Goal: Task Accomplishment & Management: Manage account settings

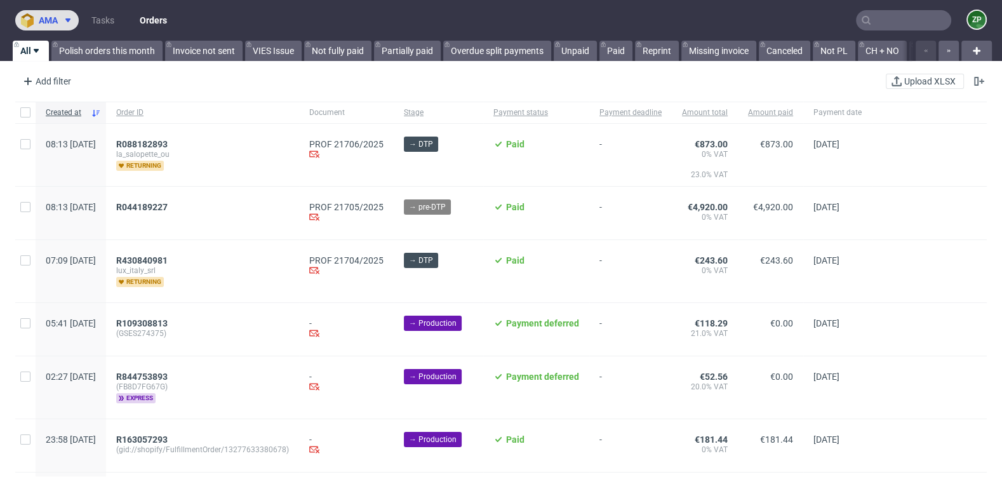
click at [53, 18] on span "ama" at bounding box center [48, 20] width 19 height 9
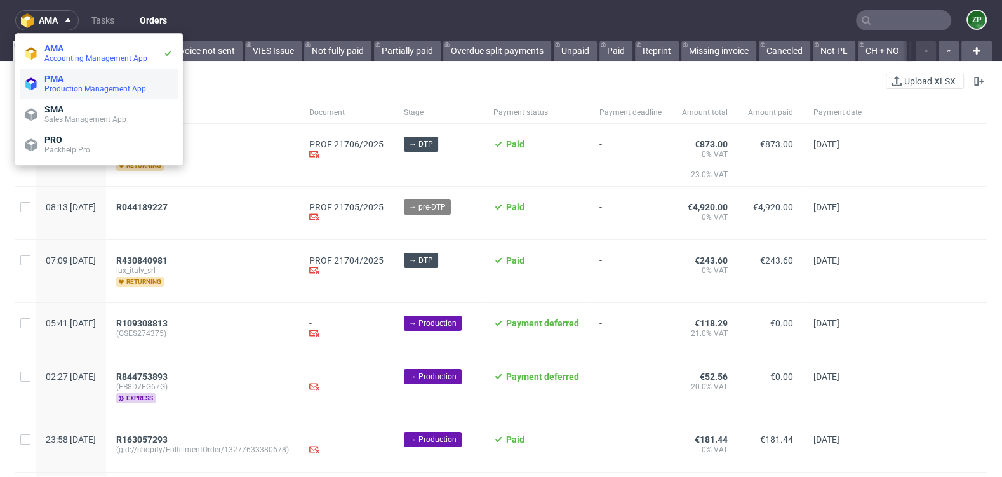
click at [56, 81] on span "PMA" at bounding box center [53, 79] width 19 height 10
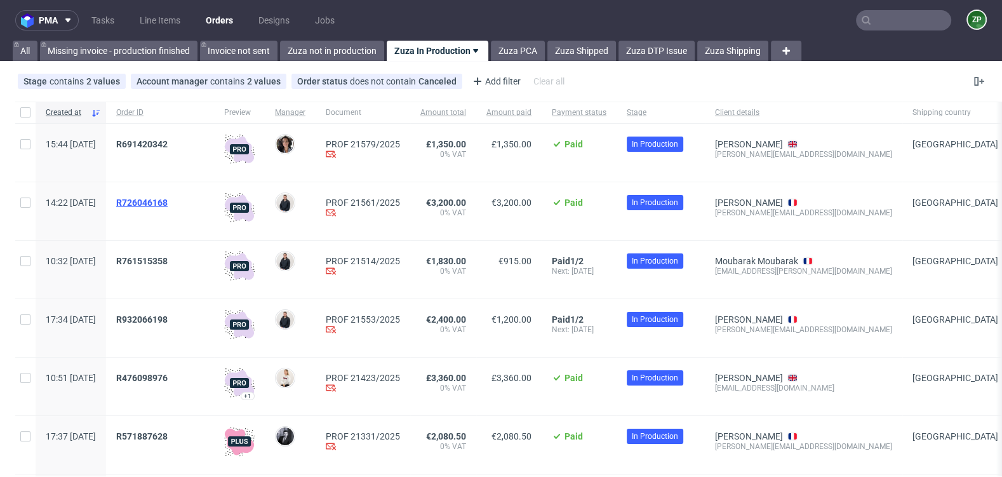
click at [168, 198] on span "R726046168" at bounding box center [141, 202] width 51 height 10
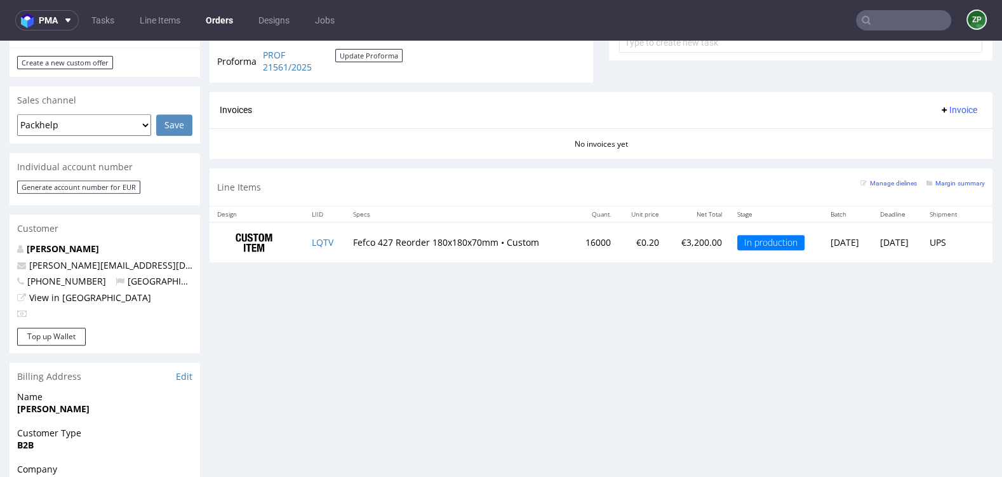
scroll to position [536, 0]
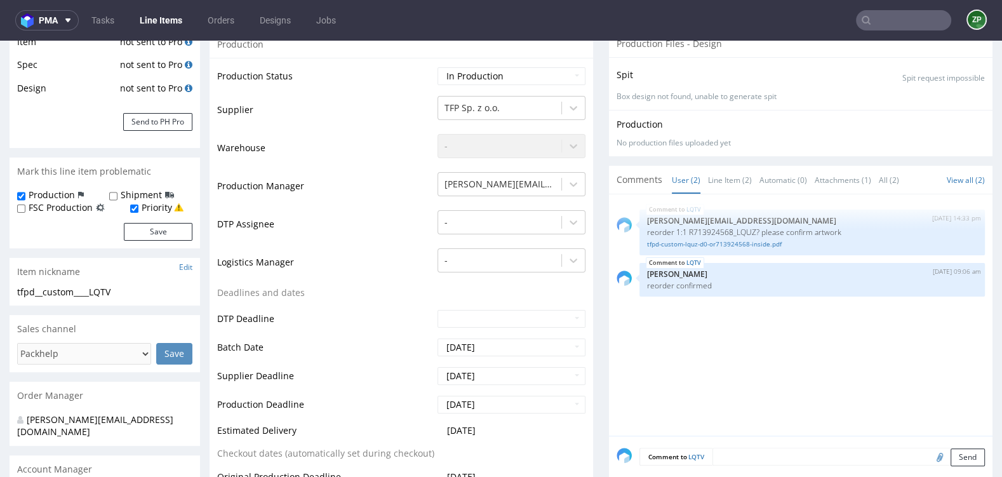
scroll to position [224, 0]
click at [739, 453] on textarea at bounding box center [848, 456] width 272 height 18
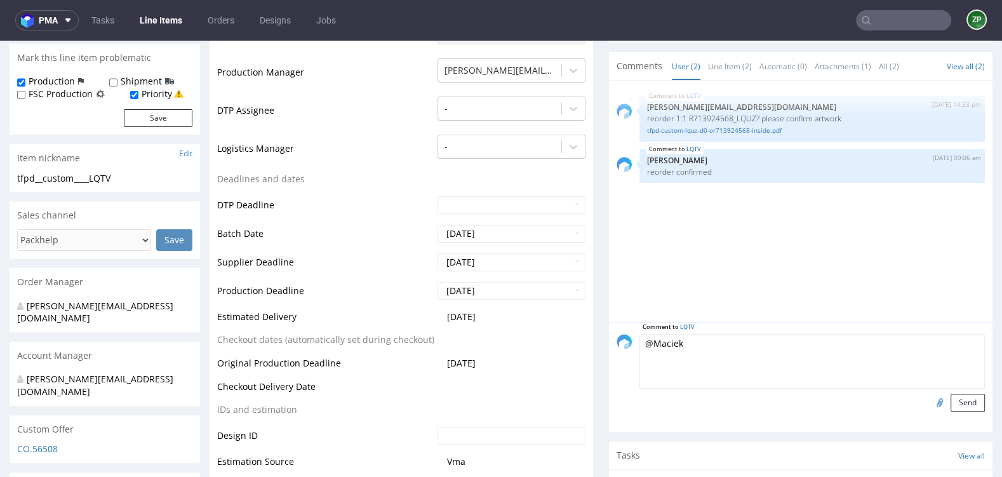
scroll to position [338, 0]
drag, startPoint x: 707, startPoint y: 337, endPoint x: 938, endPoint y: 337, distance: 231.7
click at [938, 337] on textarea "@Maciek please make sure that the vendor packs the order on t" at bounding box center [811, 360] width 345 height 55
drag, startPoint x: 679, startPoint y: 342, endPoint x: 765, endPoint y: 342, distance: 86.3
click at [765, 342] on textarea "@Maciek please send it on" at bounding box center [811, 360] width 345 height 55
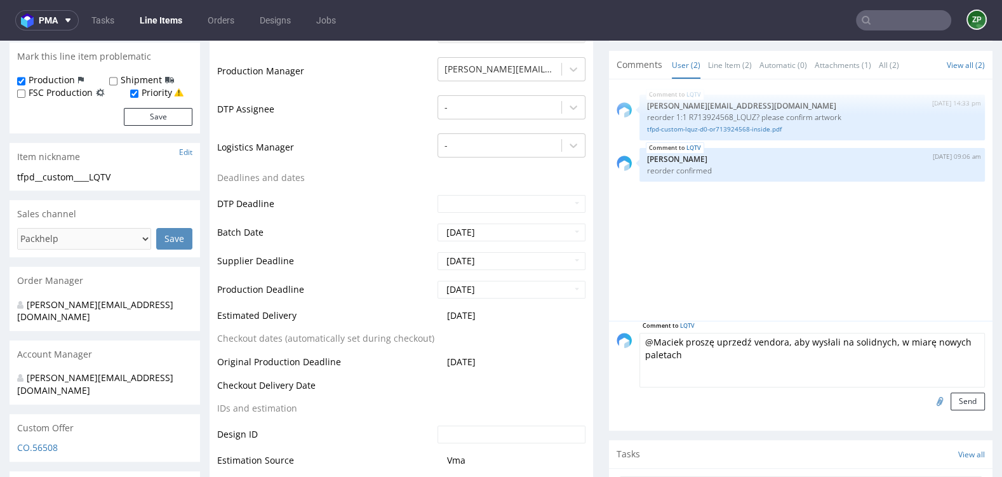
drag, startPoint x: 919, startPoint y: 343, endPoint x: 885, endPoint y: 340, distance: 33.8
click at [885, 340] on textarea "@Maciek proszę uprzedź vendora, aby wysłali na solidnych, w miarę nowych paleta…" at bounding box center [811, 360] width 345 height 55
type textarea "@Maciek proszę uprzedź vendora, aby wysłali na solidnych, nowych paletach"
click at [957, 397] on button "Send" at bounding box center [967, 401] width 34 height 18
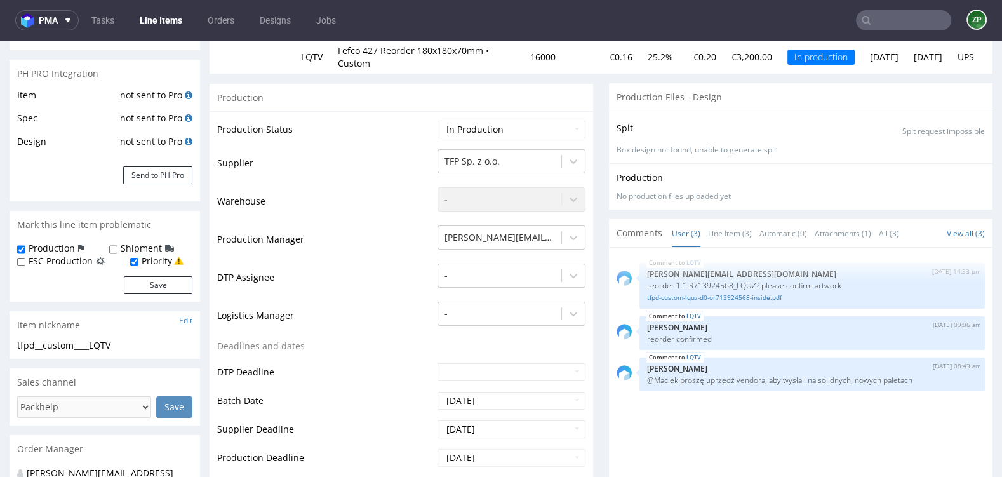
scroll to position [0, 0]
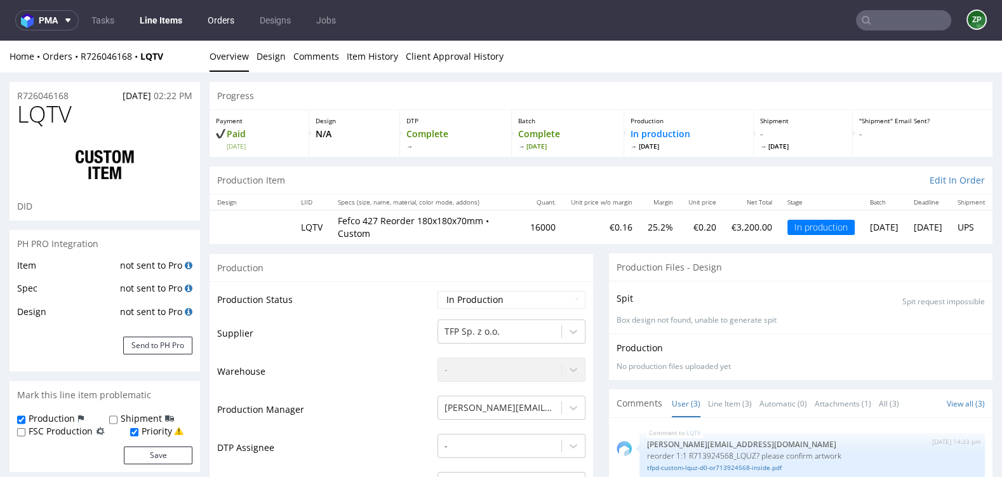
click at [215, 20] on link "Orders" at bounding box center [221, 20] width 42 height 20
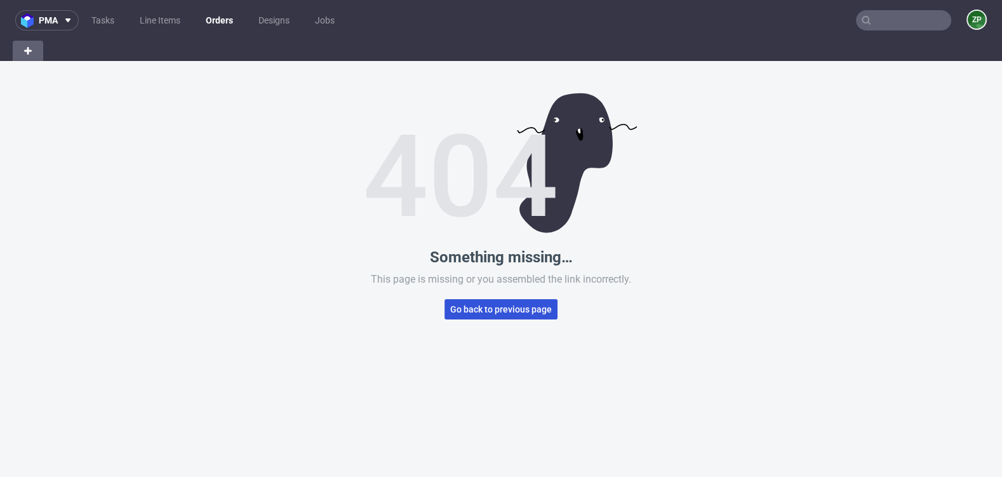
click at [469, 310] on span "Go back to previous page" at bounding box center [501, 309] width 102 height 9
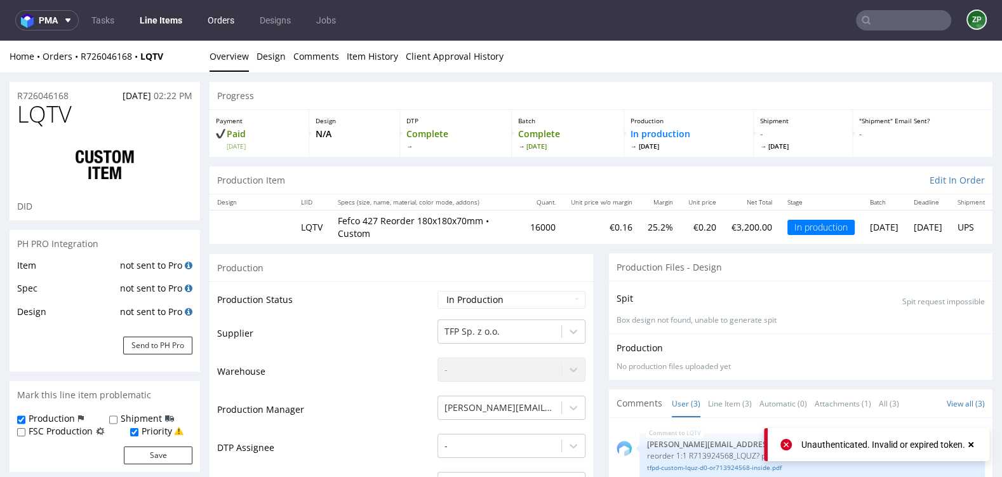
click at [230, 23] on link "Orders" at bounding box center [221, 20] width 42 height 20
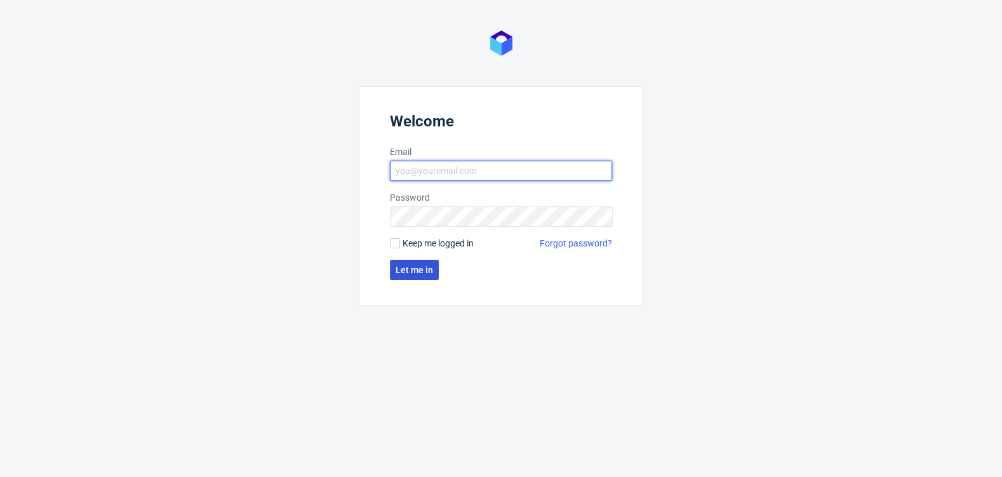
type input "[EMAIL_ADDRESS][DOMAIN_NAME]"
click at [403, 268] on span "Let me in" at bounding box center [414, 269] width 37 height 9
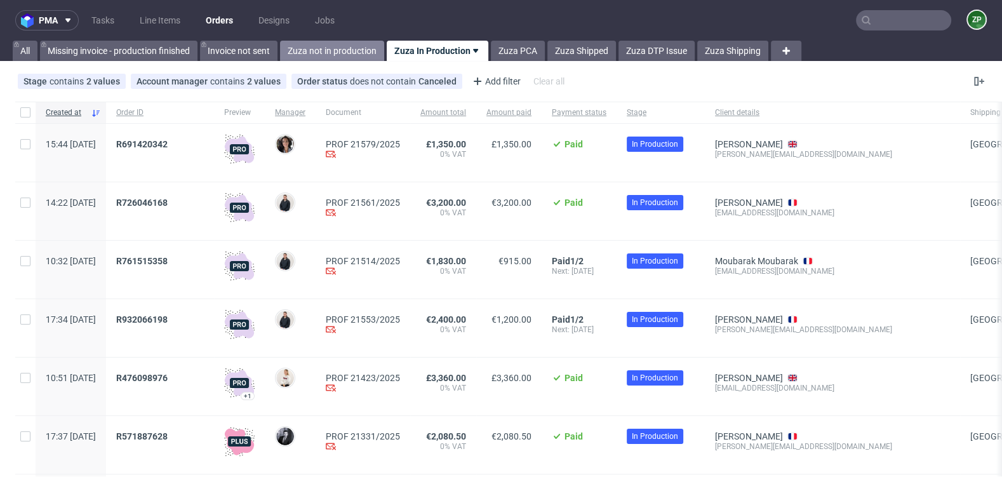
click at [331, 53] on link "Zuza not in production" at bounding box center [332, 51] width 104 height 20
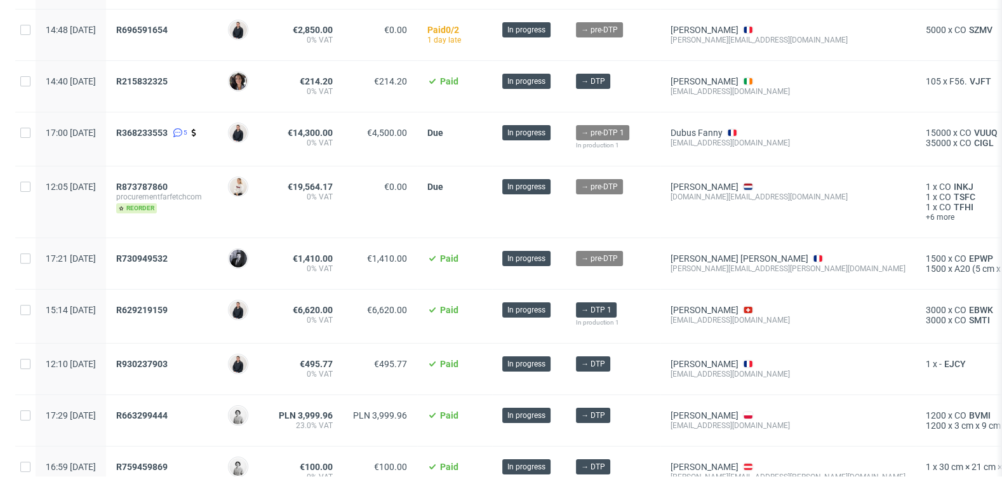
scroll to position [167, 0]
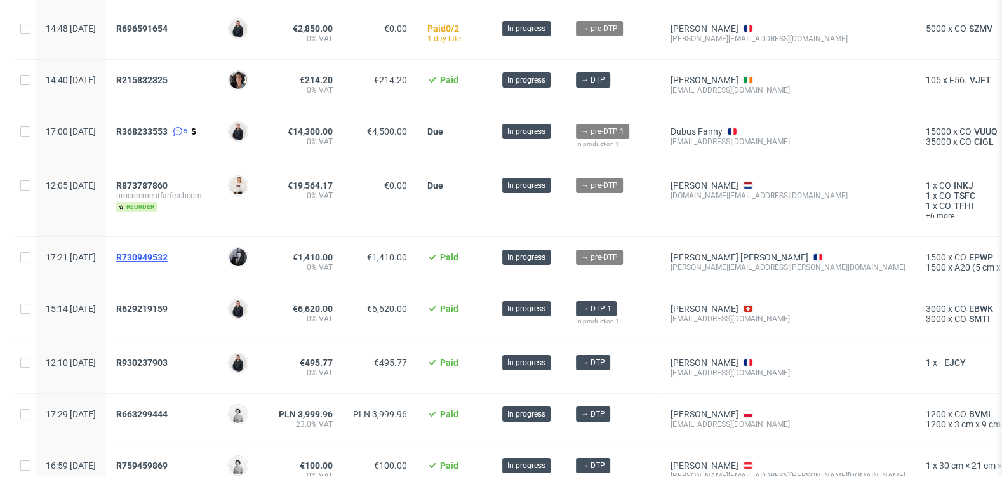
click at [168, 252] on span "R730949532" at bounding box center [141, 257] width 51 height 10
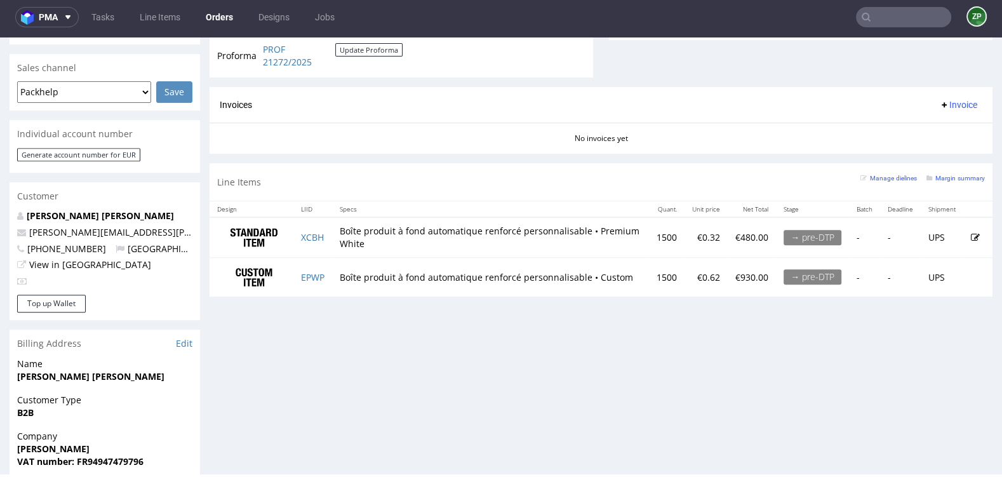
scroll to position [517, 0]
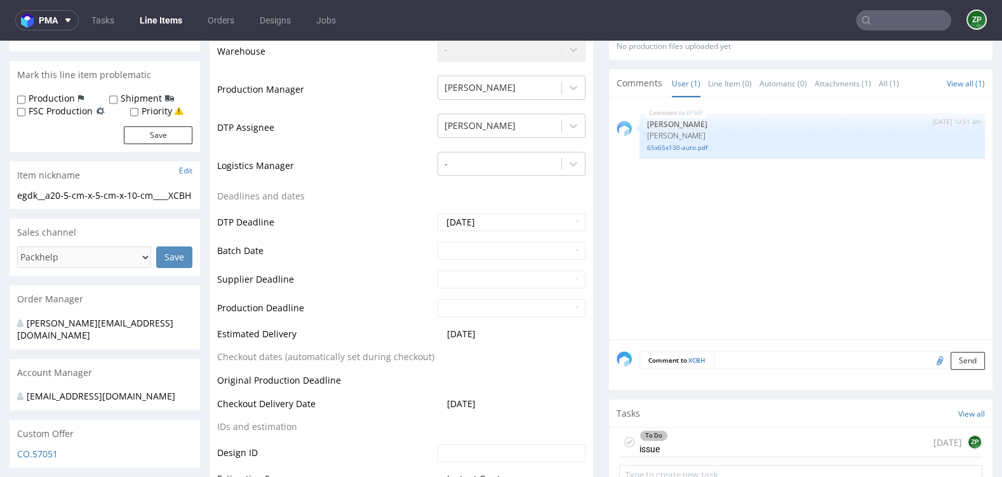
scroll to position [321, 0]
click at [929, 357] on input "file" at bounding box center [938, 359] width 18 height 17
type input "C:\fakepath\EXE - tuck-top-snap-lock-bottom-65-x-65-x-130-mm.pdf"
click at [868, 359] on textarea at bounding box center [849, 359] width 271 height 18
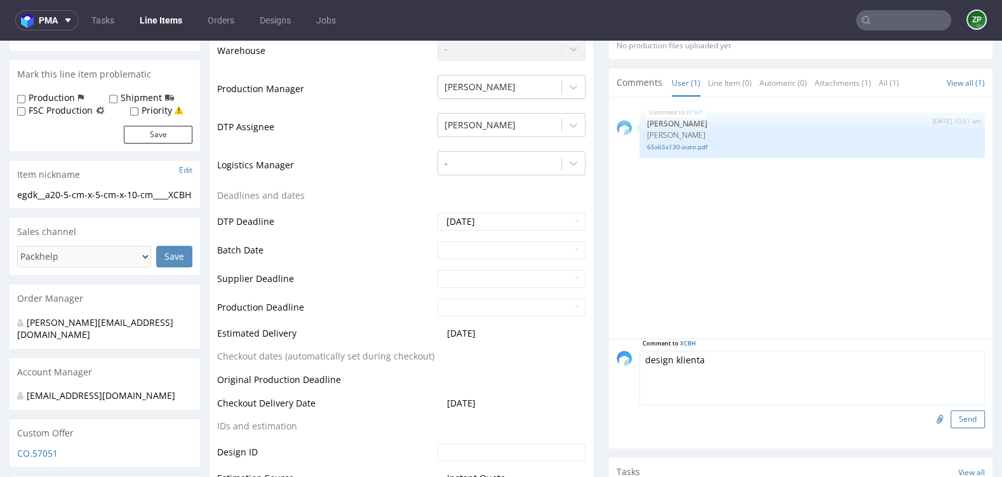
type textarea "design klienta"
click at [966, 422] on button "Send" at bounding box center [967, 419] width 34 height 18
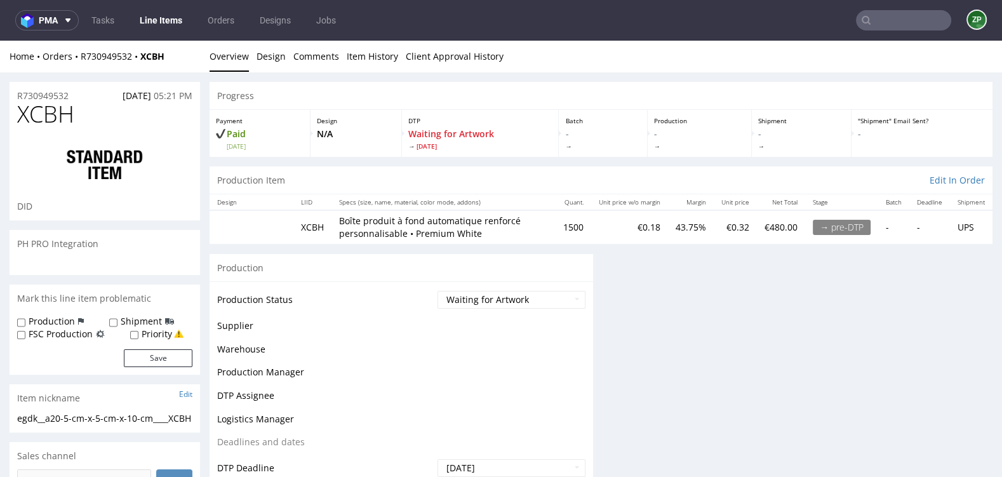
scroll to position [0, 0]
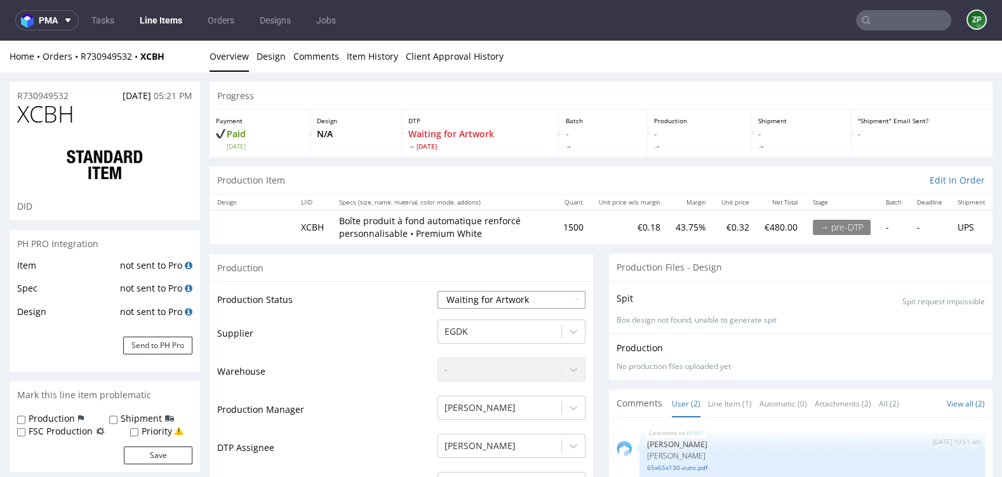
click at [500, 305] on select "Waiting for Artwork Waiting for Diecut Waiting for Mockup Waiting for DTP Waiti…" at bounding box center [511, 300] width 148 height 18
select select "dtp_waiting_for_check"
click at [437, 291] on select "Waiting for Artwork Waiting for Diecut Waiting for Mockup Waiting for DTP Waiti…" at bounding box center [511, 300] width 148 height 18
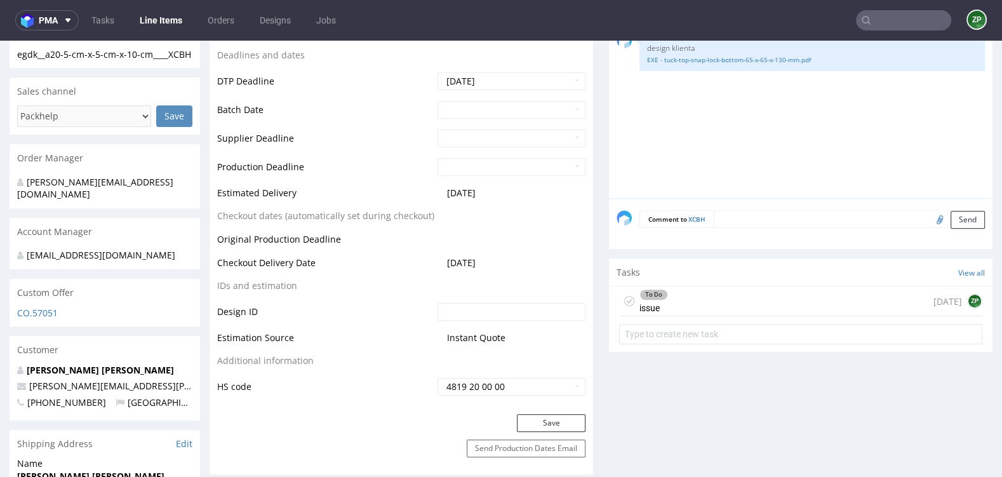
scroll to position [470, 0]
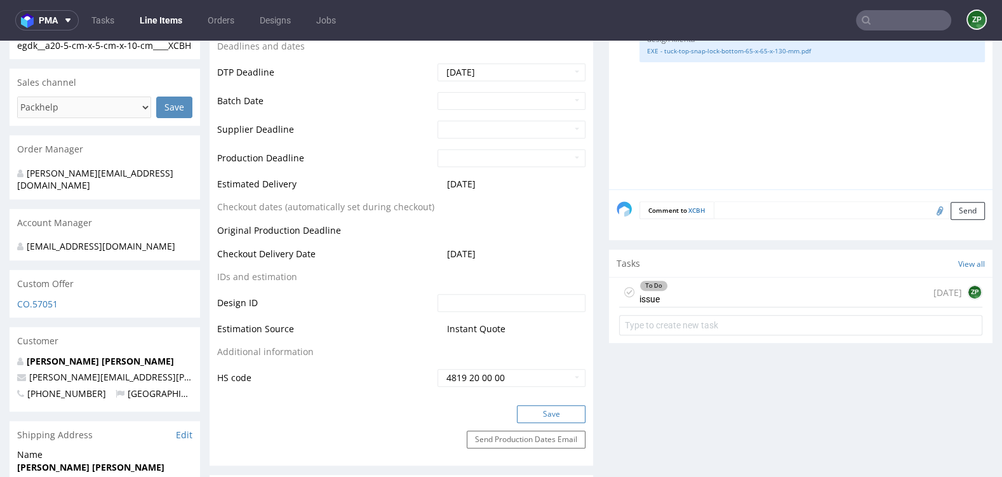
click at [527, 408] on button "Save" at bounding box center [551, 414] width 69 height 18
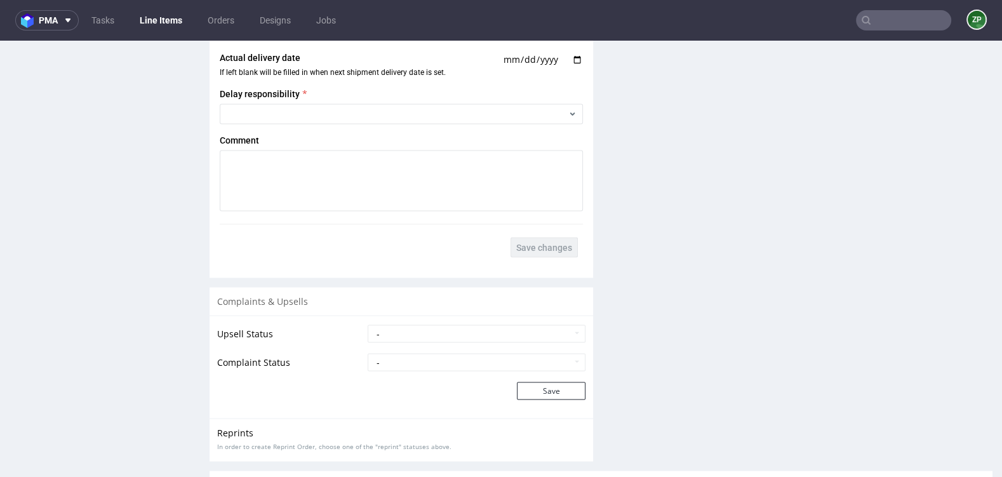
scroll to position [2182, 0]
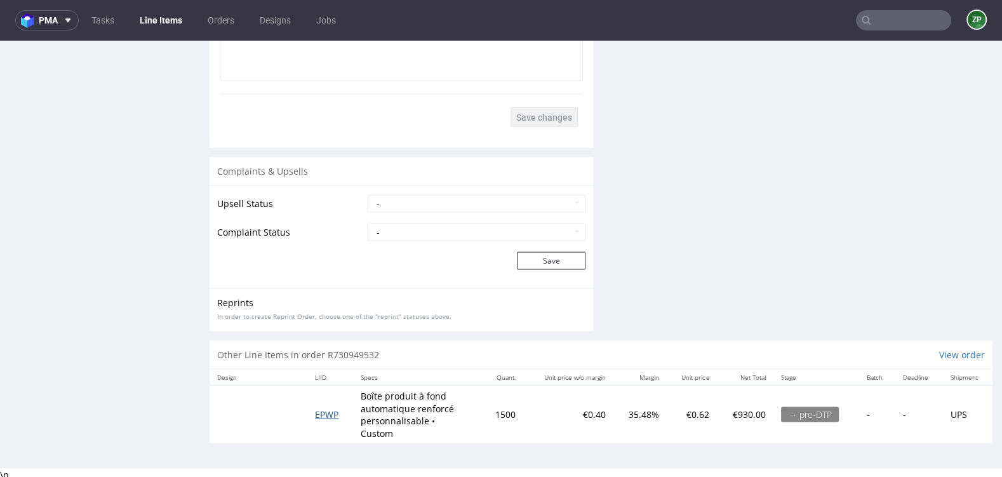
click at [333, 411] on span "EPWP" at bounding box center [326, 414] width 23 height 12
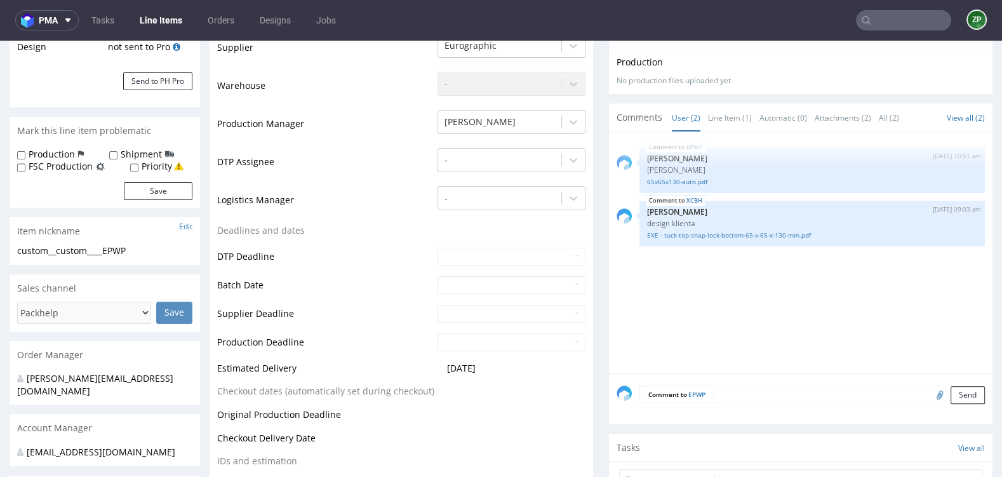
scroll to position [286, 0]
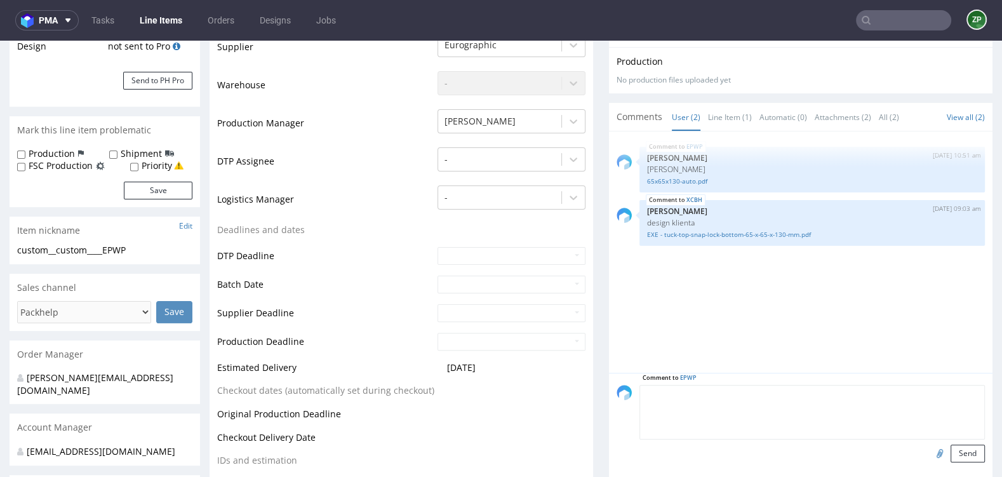
click at [747, 387] on textarea at bounding box center [811, 412] width 345 height 55
type textarea "design klienta"
click at [929, 450] on input "file" at bounding box center [938, 452] width 18 height 17
type input "C:\fakepath\EXE - tuck-top-snap-lock-bottom-50-x-50-x-100-mm.pdf"
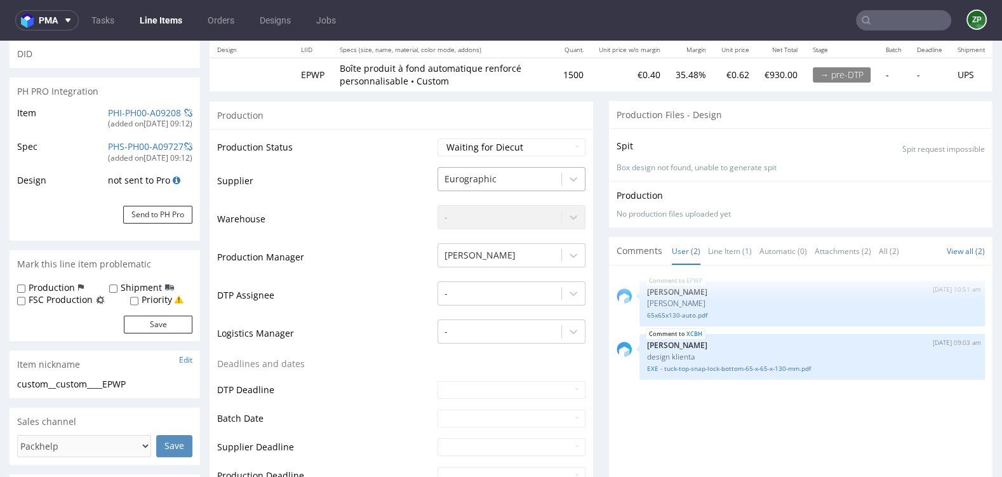
scroll to position [204, 0]
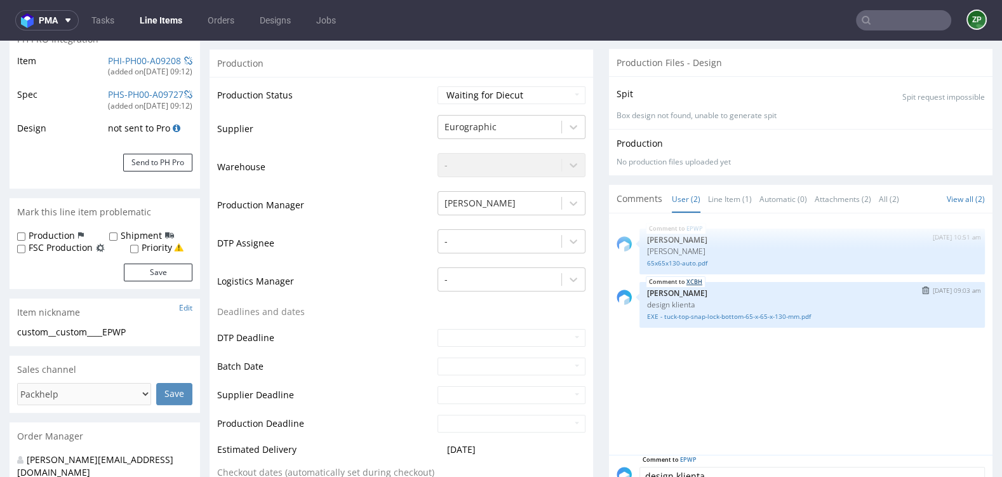
click at [695, 280] on link "XCBH" at bounding box center [694, 282] width 16 height 10
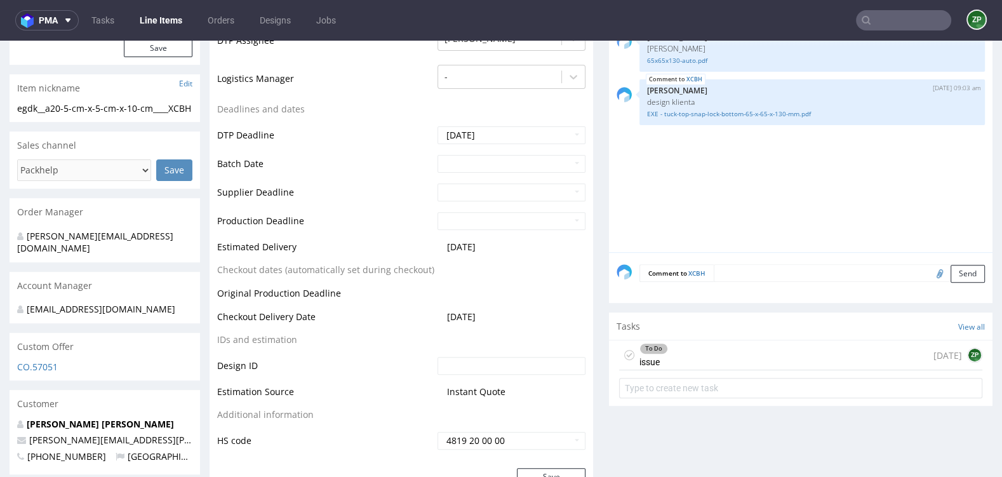
scroll to position [215, 0]
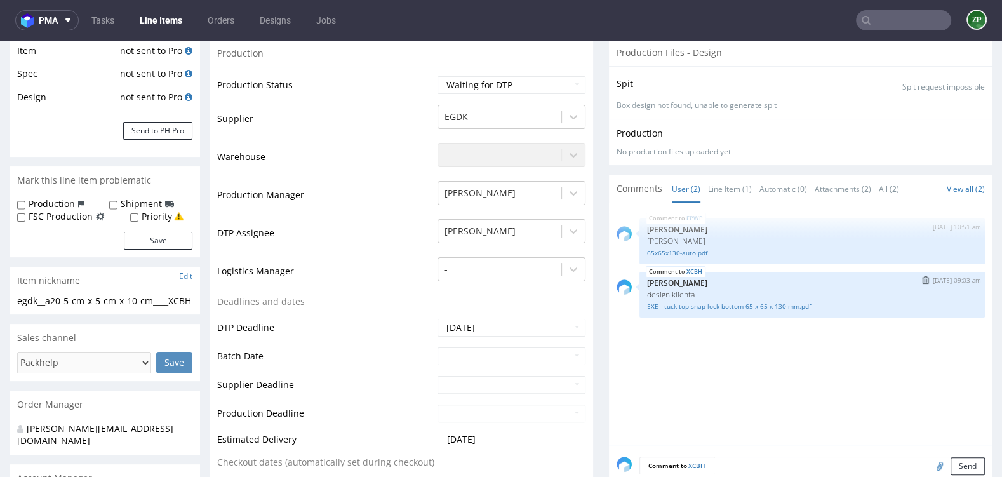
click at [663, 290] on p "design klienta" at bounding box center [812, 295] width 330 height 10
copy p "design klienta"
click at [922, 276] on img "submit" at bounding box center [925, 280] width 7 height 8
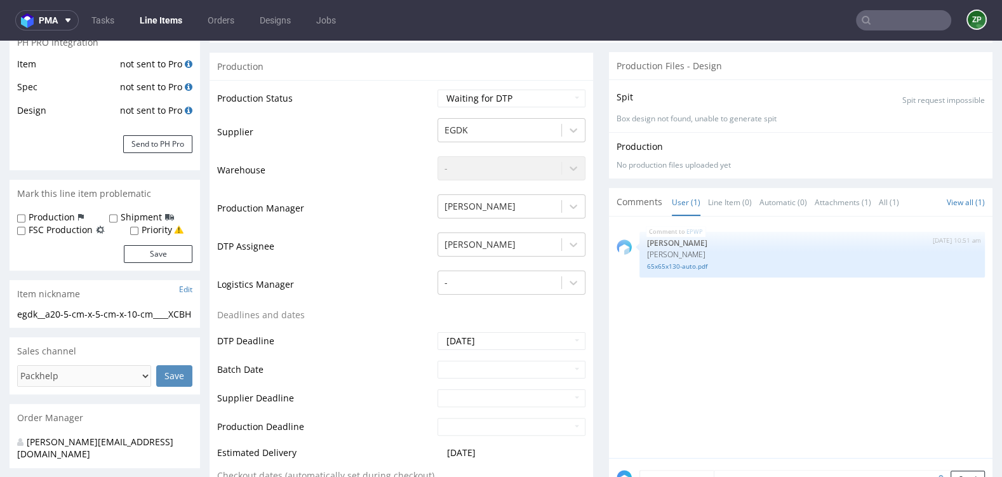
scroll to position [229, 0]
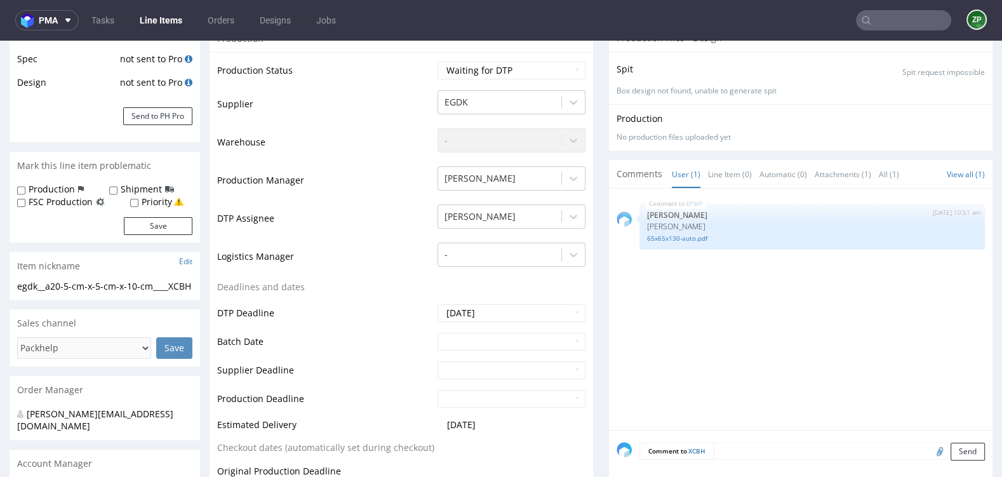
click at [731, 430] on div "Comment to XCBH Send" at bounding box center [800, 455] width 383 height 51
click at [723, 447] on textarea at bounding box center [849, 451] width 271 height 18
paste textarea "design klienta"
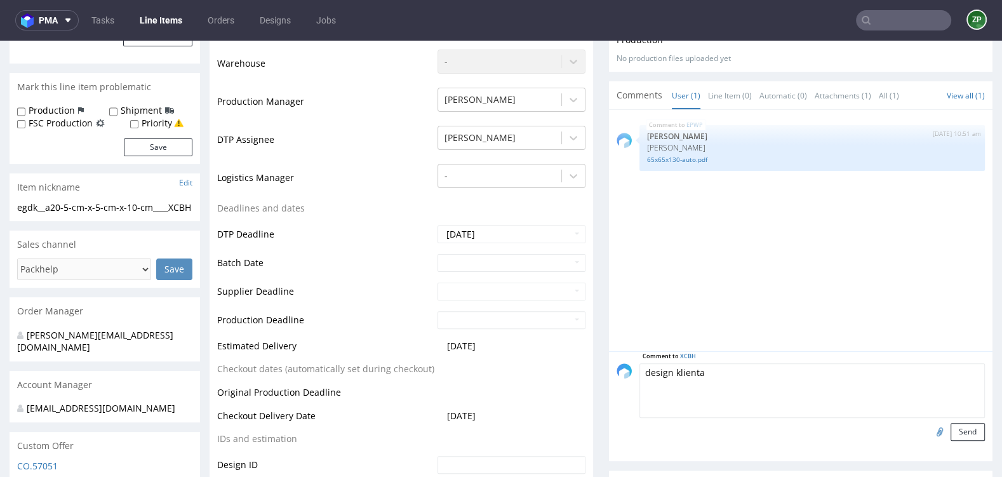
scroll to position [333, 0]
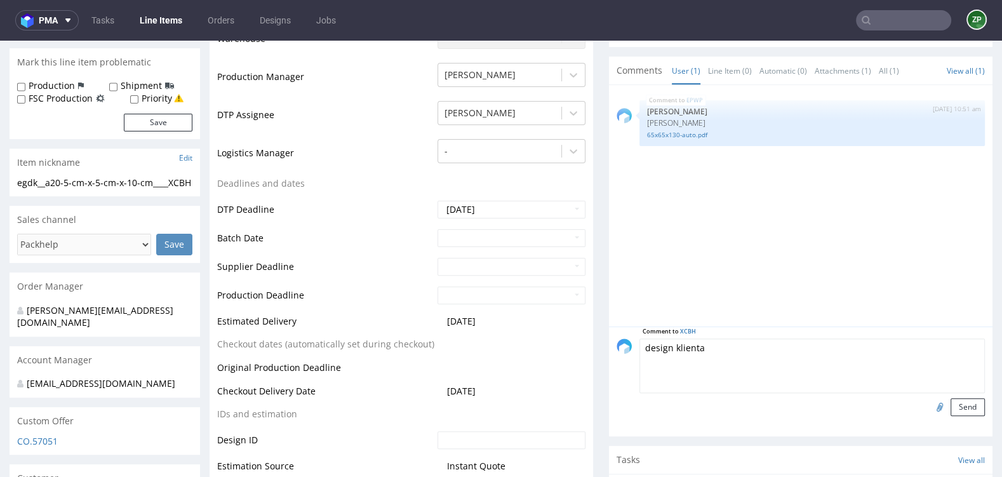
type textarea "design klienta"
click at [931, 404] on input "file" at bounding box center [938, 406] width 18 height 17
type input "C:\fakepath\EXE - tuck-top-snap-lock-bottom-50-x-50-x-100-mm.pdf"
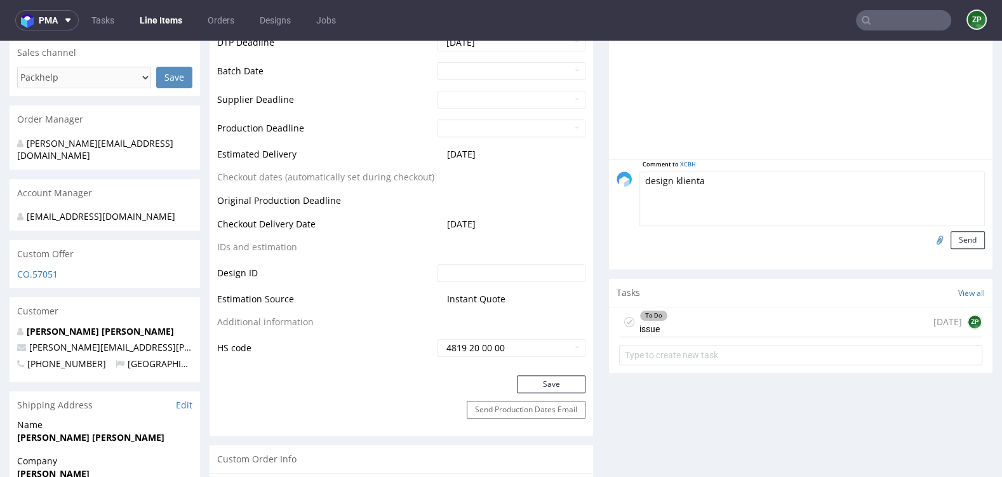
scroll to position [517, 0]
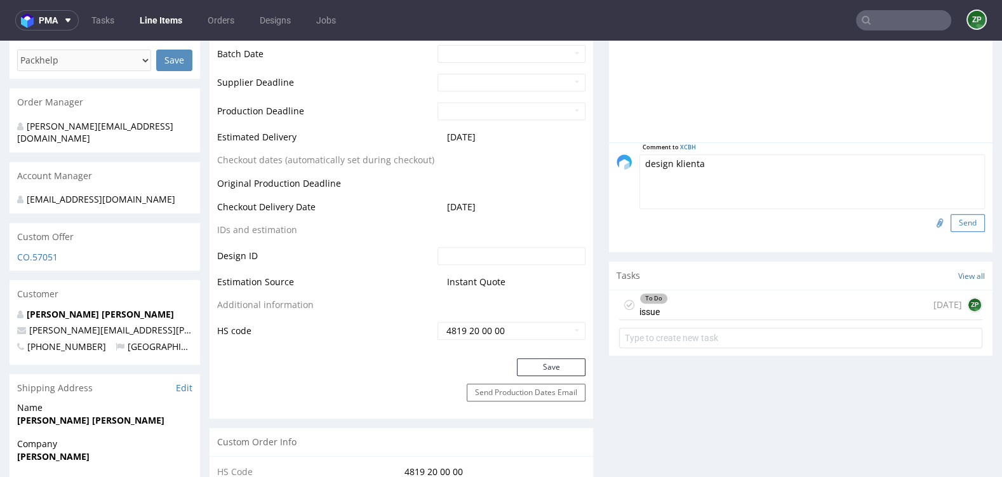
click at [957, 221] on button "Send" at bounding box center [967, 223] width 34 height 18
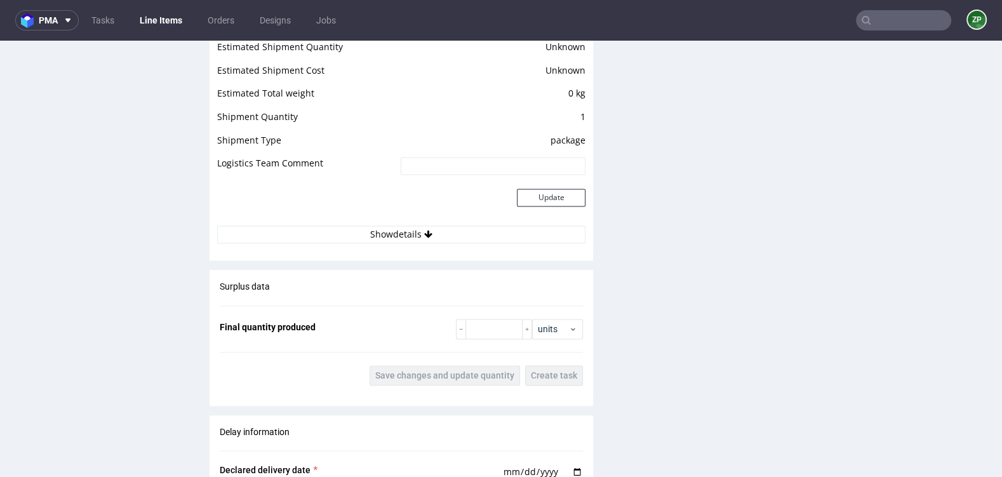
scroll to position [2169, 0]
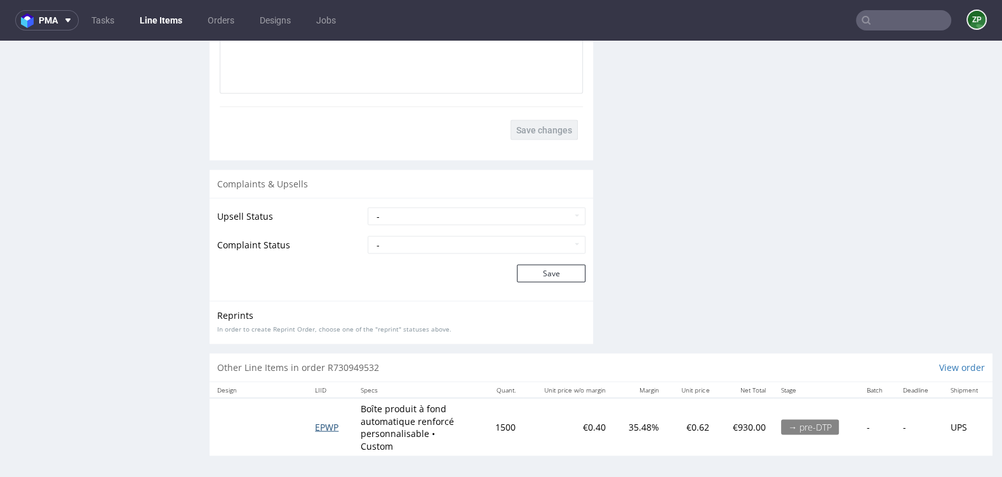
click at [319, 423] on span "EPWP" at bounding box center [326, 426] width 23 height 12
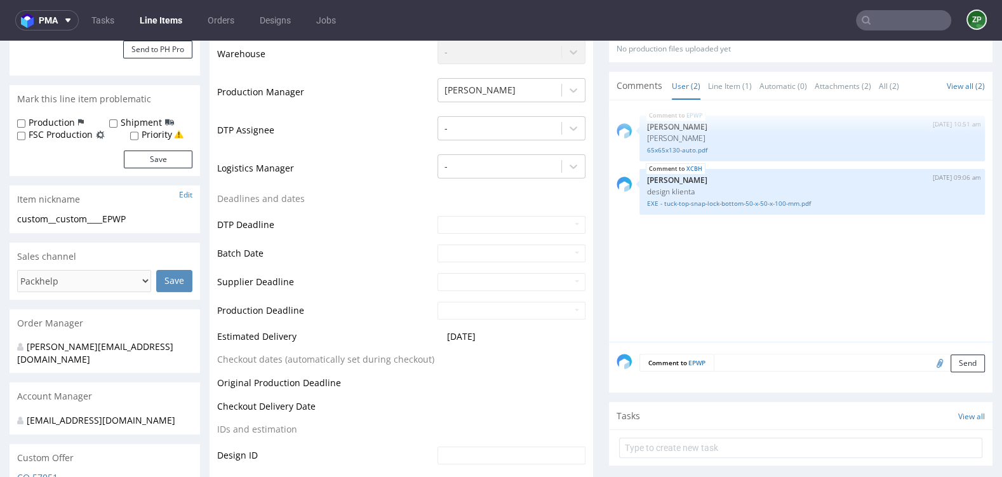
scroll to position [316, 0]
click at [740, 357] on textarea at bounding box center [849, 364] width 271 height 18
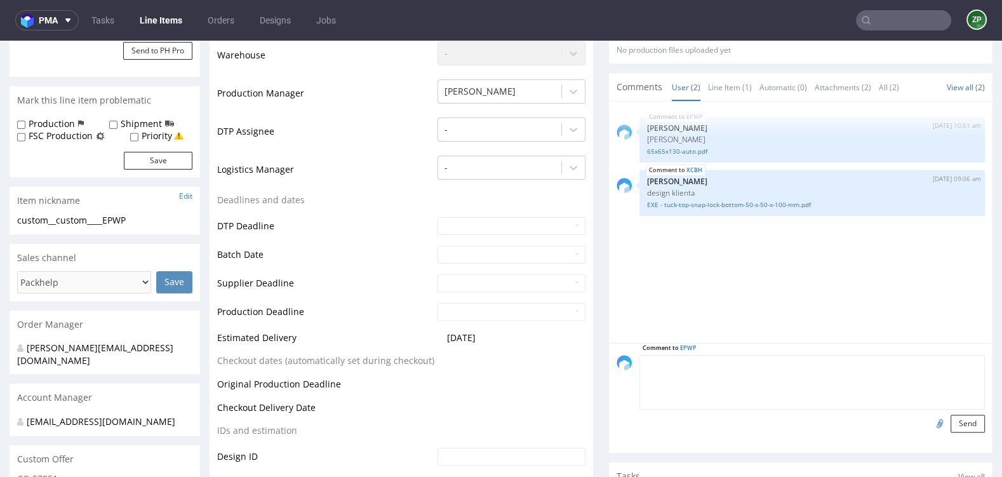
paste textarea "design klienta"
type textarea "design klienta"
click at [929, 419] on input "file" at bounding box center [938, 423] width 18 height 17
type input "C:\fakepath\EXE - tuck-top-snap-lock-bottom-65-x-65-x-130-mm.pdf"
click at [954, 425] on button "Send" at bounding box center [967, 424] width 34 height 18
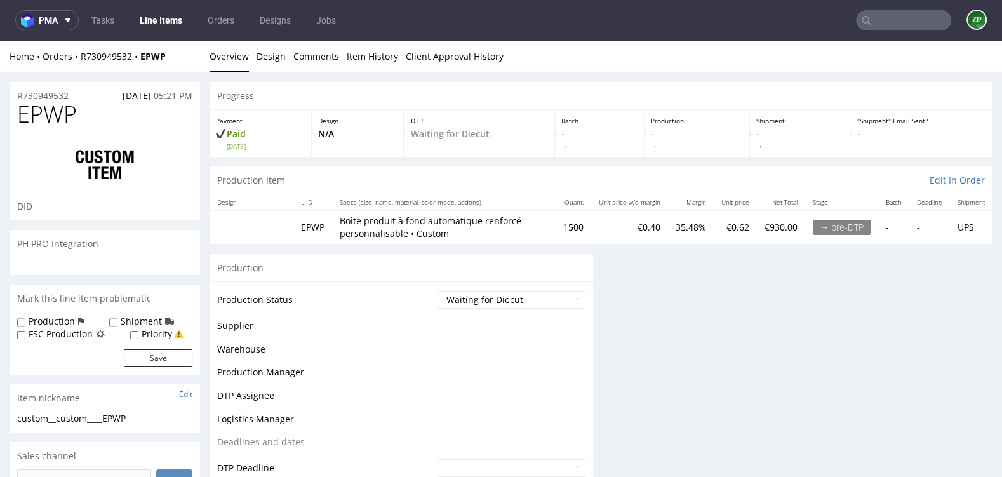
scroll to position [0, 0]
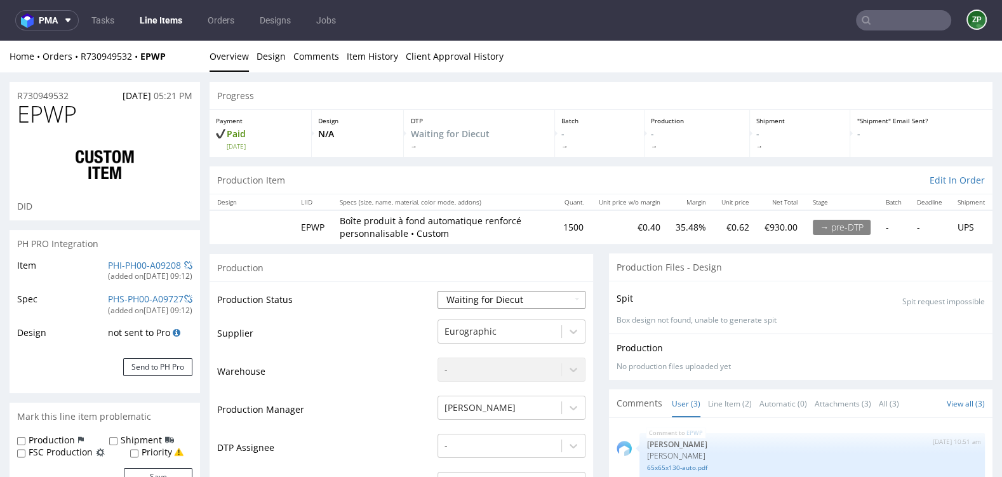
click at [493, 291] on select "Waiting for Artwork Waiting for Diecut Waiting for Mockup Waiting for DTP Waiti…" at bounding box center [511, 300] width 148 height 18
select select "dtp_waiting_for_check"
click at [437, 291] on select "Waiting for Artwork Waiting for Diecut Waiting for Mockup Waiting for DTP Waiti…" at bounding box center [511, 300] width 148 height 18
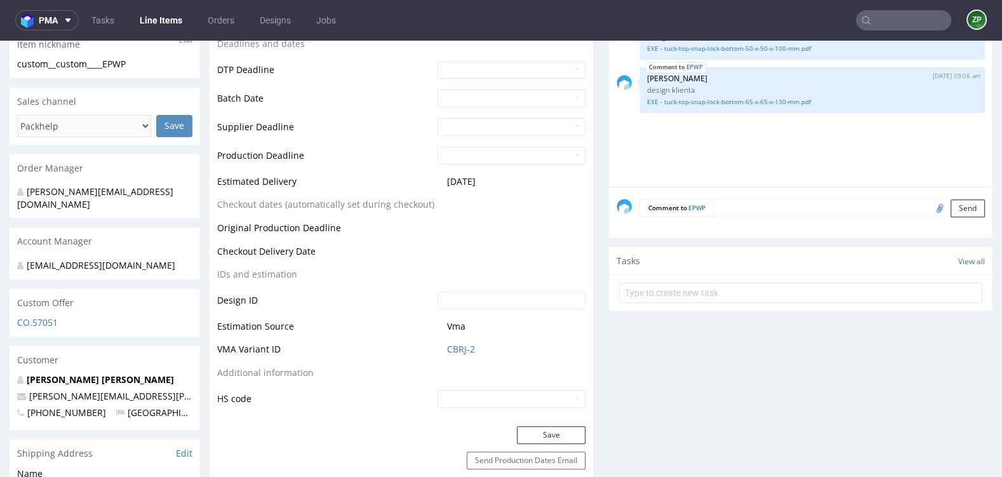
scroll to position [508, 0]
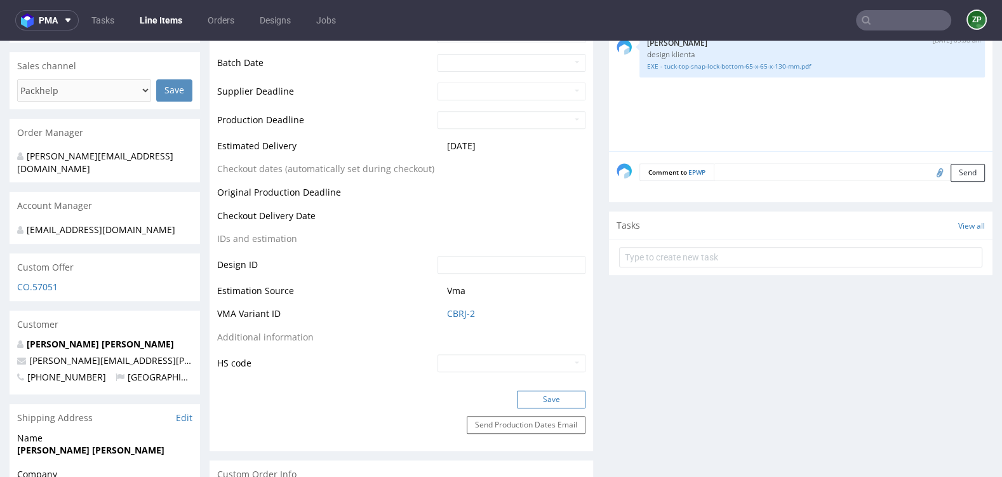
click at [518, 396] on button "Save" at bounding box center [551, 399] width 69 height 18
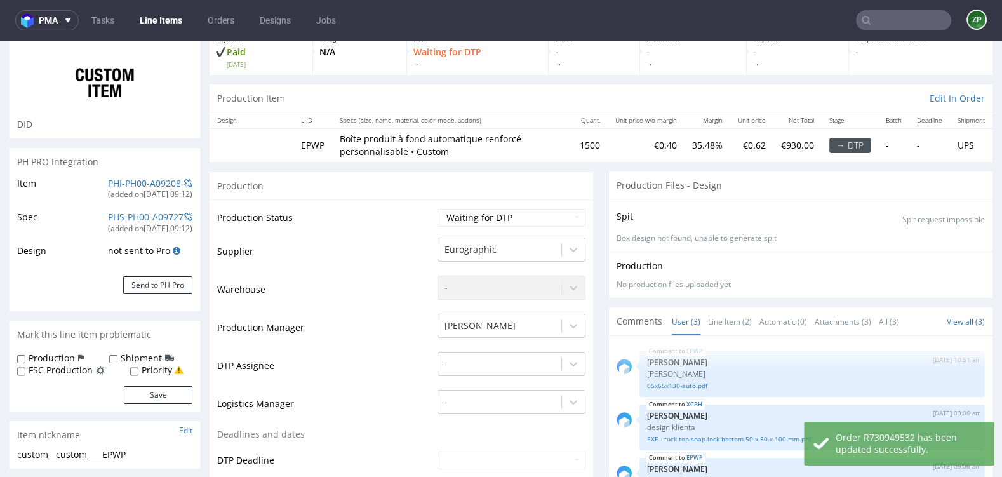
scroll to position [0, 0]
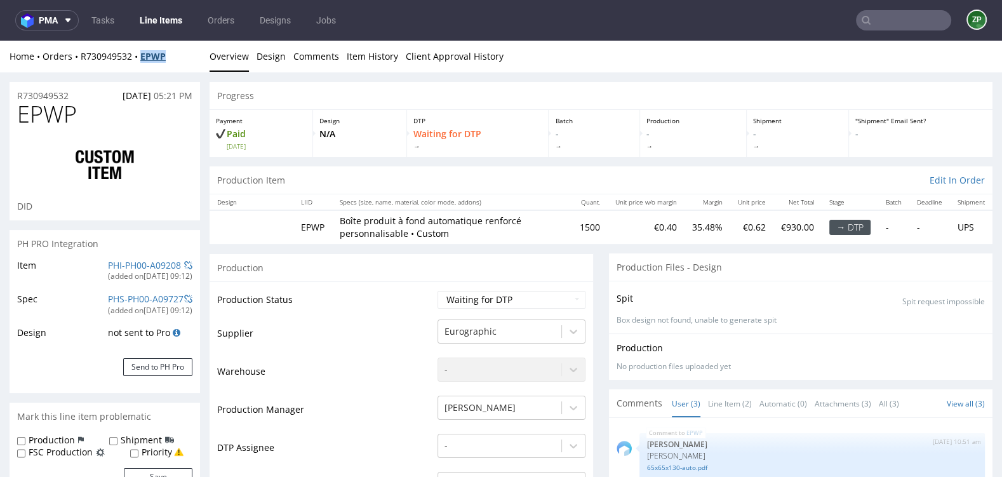
copy strong "EPWP"
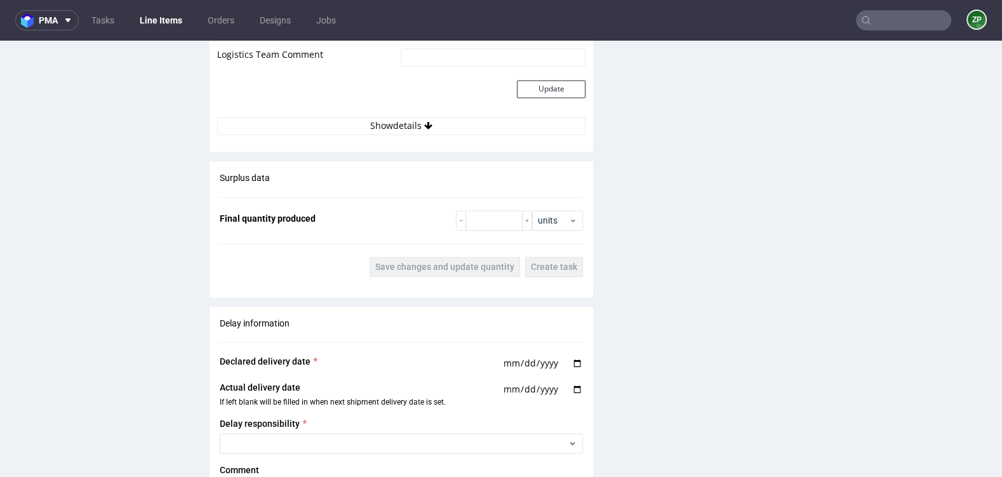
scroll to position [2182, 0]
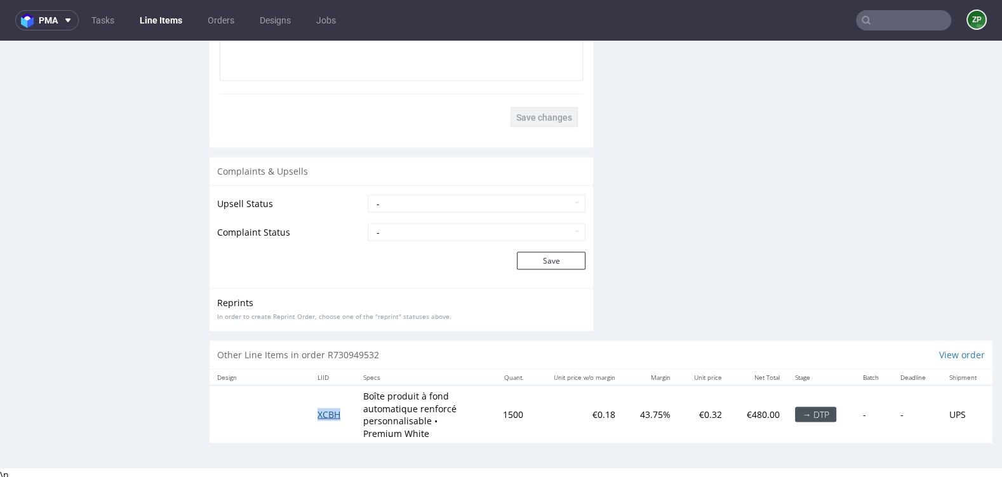
copy span "XCBH"
click at [220, 19] on link "Orders" at bounding box center [221, 20] width 42 height 20
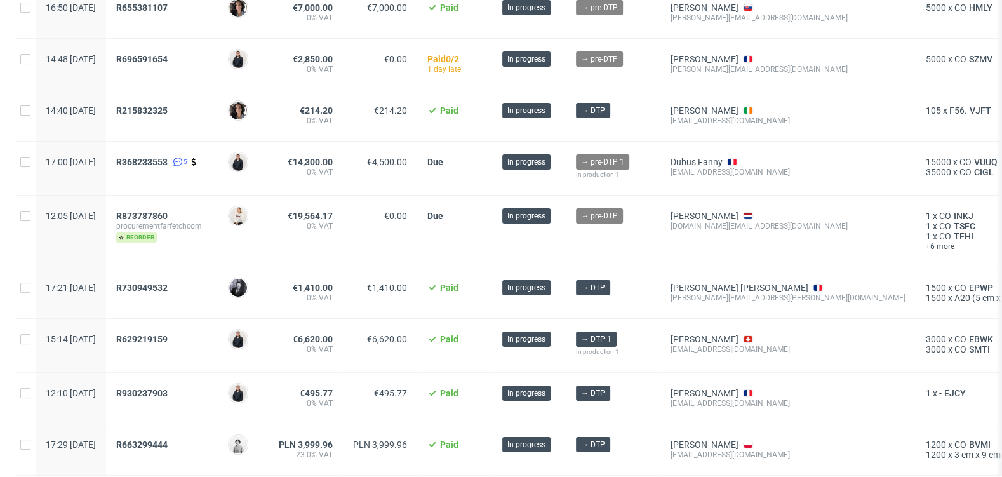
scroll to position [161, 0]
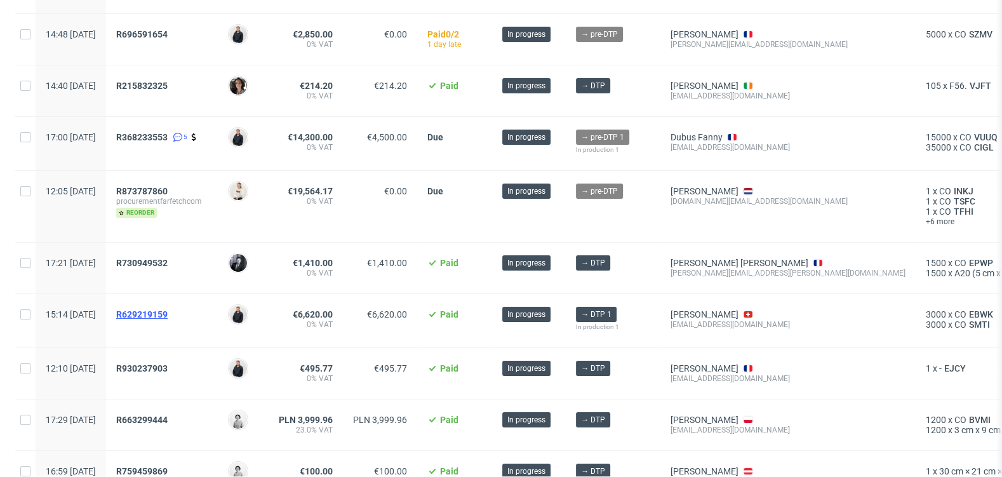
click at [168, 309] on span "R629219159" at bounding box center [141, 314] width 51 height 10
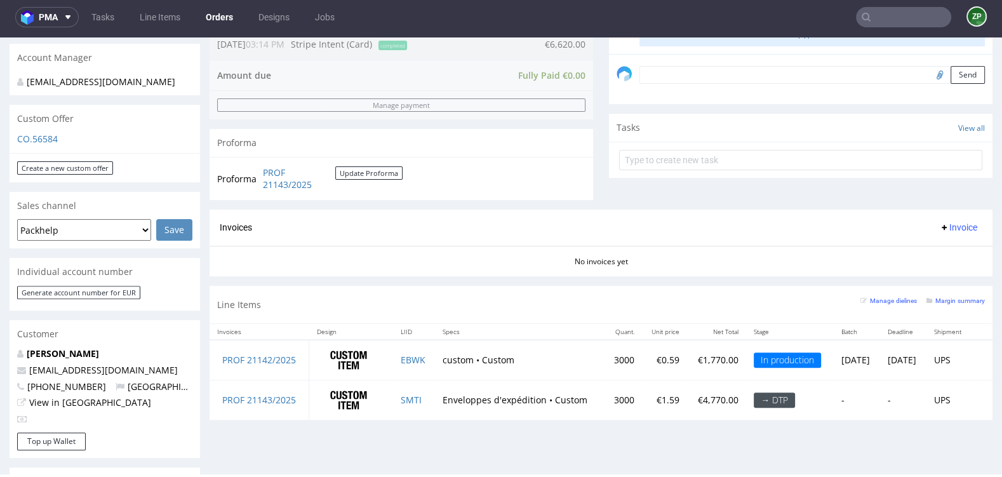
scroll to position [369, 0]
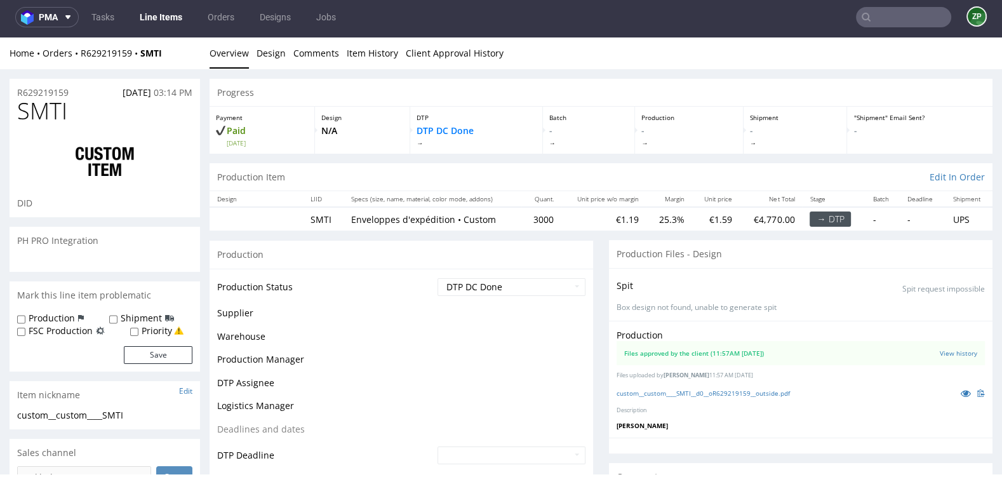
scroll to position [19, 0]
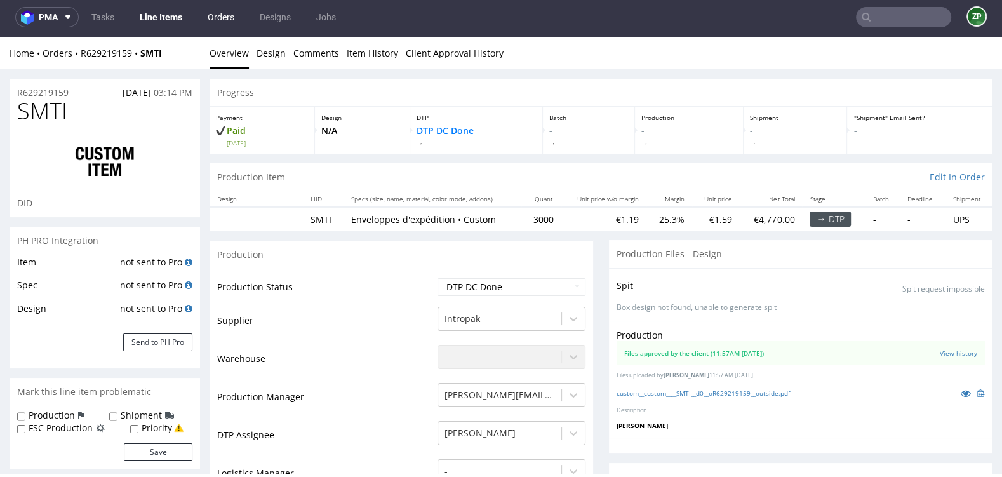
click at [223, 18] on link "Orders" at bounding box center [221, 17] width 42 height 20
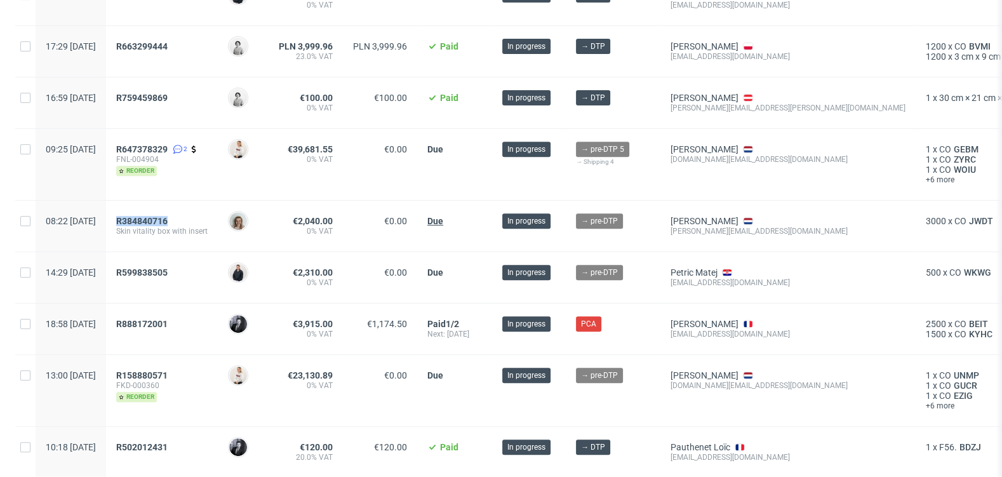
scroll to position [559, 0]
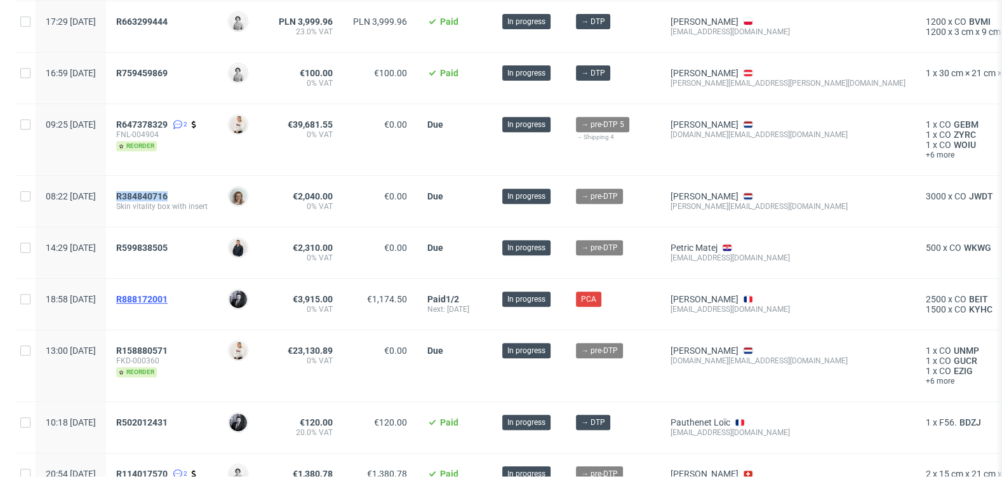
click at [168, 294] on span "R888172001" at bounding box center [141, 299] width 51 height 10
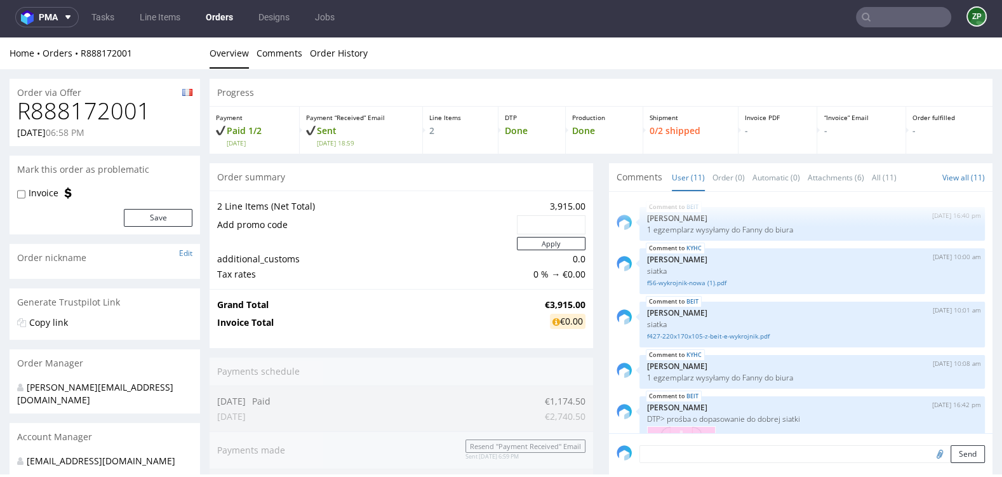
scroll to position [359, 0]
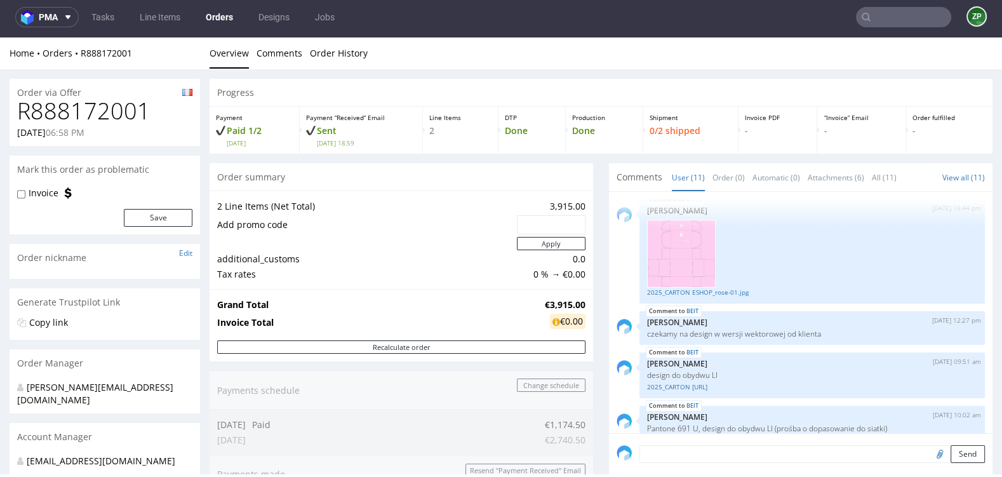
click at [225, 19] on link "Orders" at bounding box center [219, 17] width 43 height 20
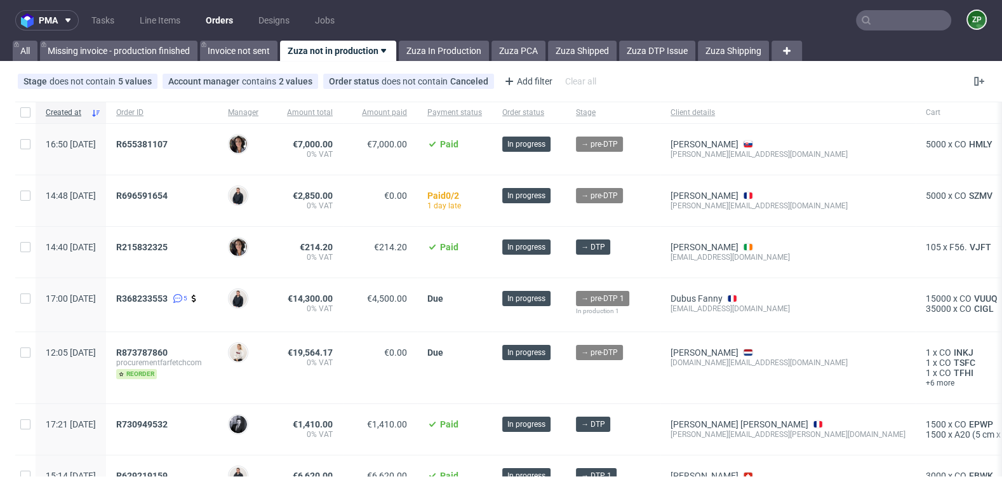
click at [218, 17] on link "Orders" at bounding box center [219, 20] width 43 height 20
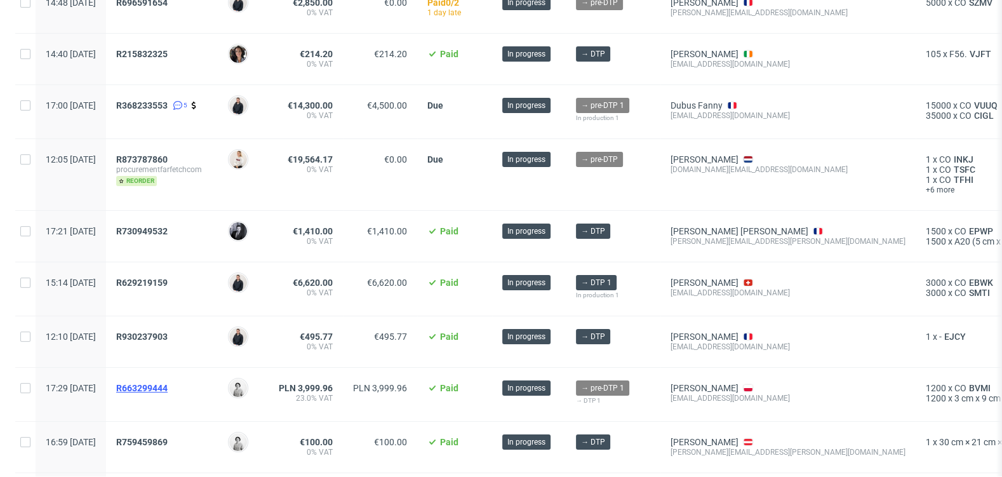
click at [168, 383] on span "R663299444" at bounding box center [141, 388] width 51 height 10
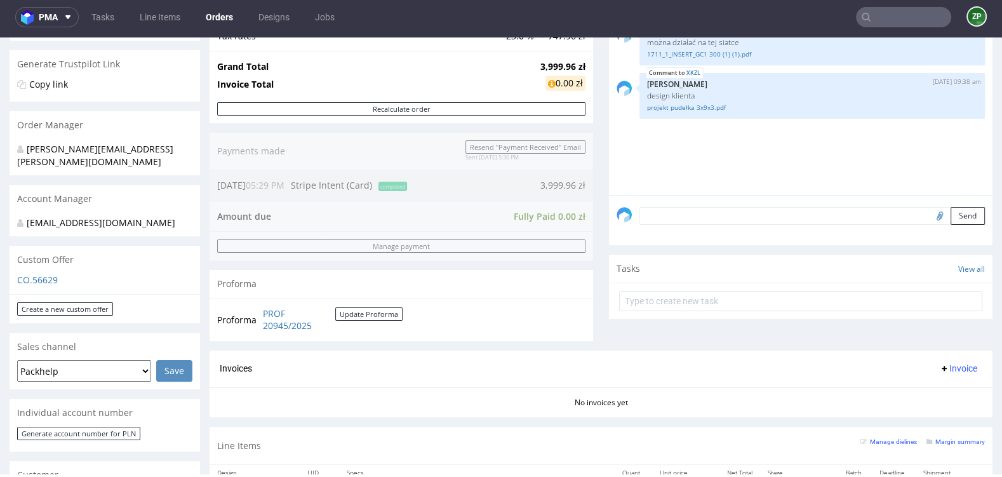
scroll to position [556, 0]
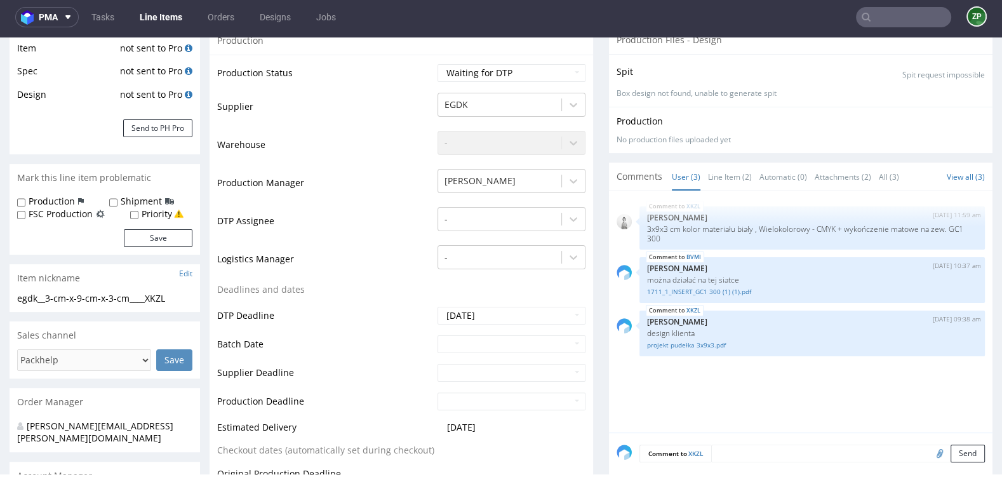
scroll to position [255, 0]
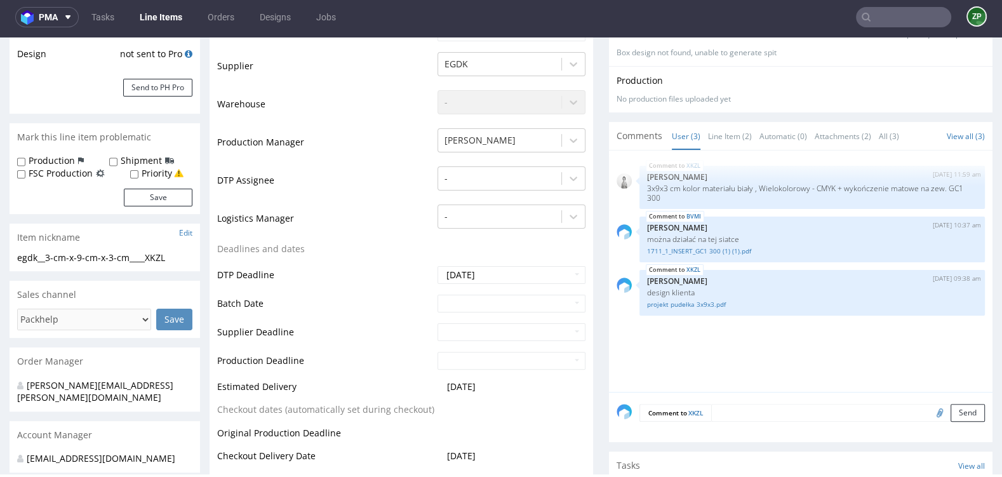
click at [730, 411] on textarea at bounding box center [848, 413] width 274 height 18
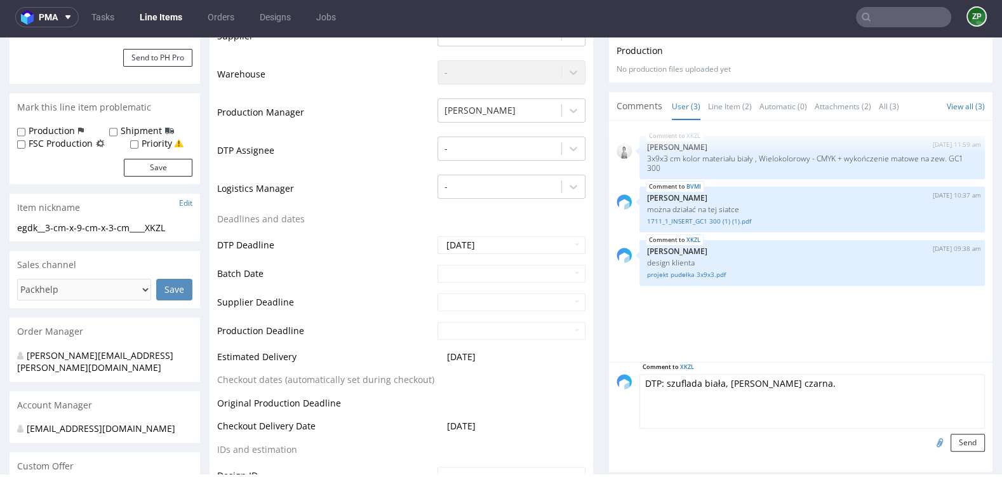
scroll to position [288, 0]
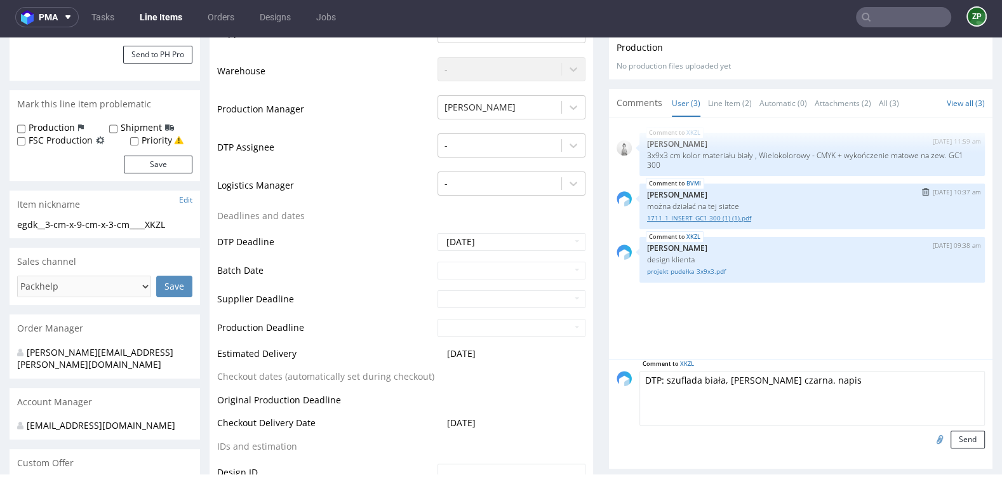
click at [683, 217] on link "1711_1_INSERT_GC1 300 (1) (1).pdf" at bounding box center [812, 218] width 330 height 10
click at [878, 387] on textarea "DTP: szuflada biała, pokrywka czarna. napis" at bounding box center [811, 398] width 345 height 55
click at [700, 389] on textarea "DTP: szuflada biała, pokrywka czarna. napis PERFUMY SAMOCHODOWE, OSTRZEŻENIE it…" at bounding box center [811, 398] width 345 height 55
click at [712, 389] on textarea "DTP: szuflada biała, pokrywka czarna. napis PERFUMY SAMOCHODOWE, OSTRZEŻENIE it…" at bounding box center [811, 398] width 345 height 55
click at [780, 394] on textarea "DTP: szuflada biała, pokrywka czarna. napis PERFUMY SAMOCHODOWE, OSTRZEŻENIE it…" at bounding box center [811, 398] width 345 height 55
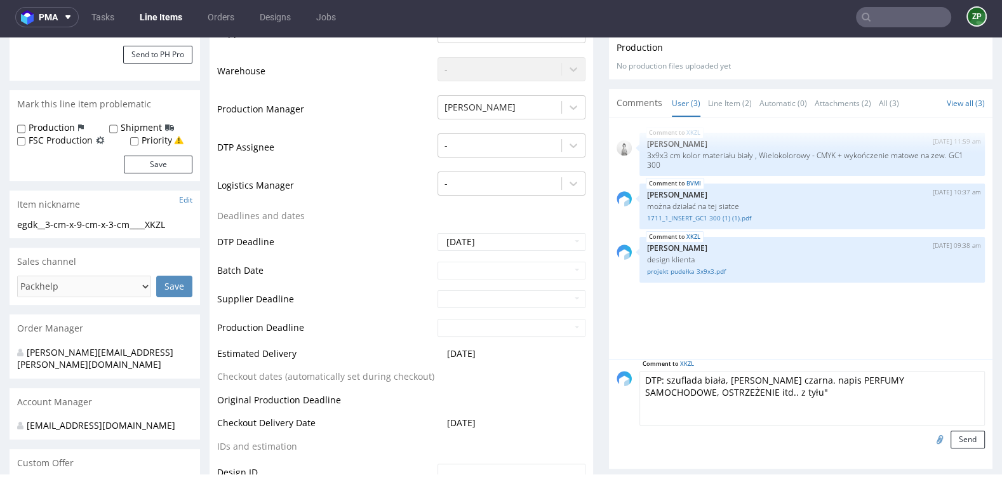
click at [824, 375] on textarea "DTP: szuflada biała, pokrywka czarna. napis PERFUMY SAMOCHODOWE, OSTRZEŻENIE it…" at bounding box center [811, 398] width 345 height 55
type textarea "DTP: szuflada biała, pokrywka czarna. napis "PERFUMY SAMOCHODOWE, OSTRZEŻENIE i…"
click at [955, 434] on button "Send" at bounding box center [967, 439] width 34 height 18
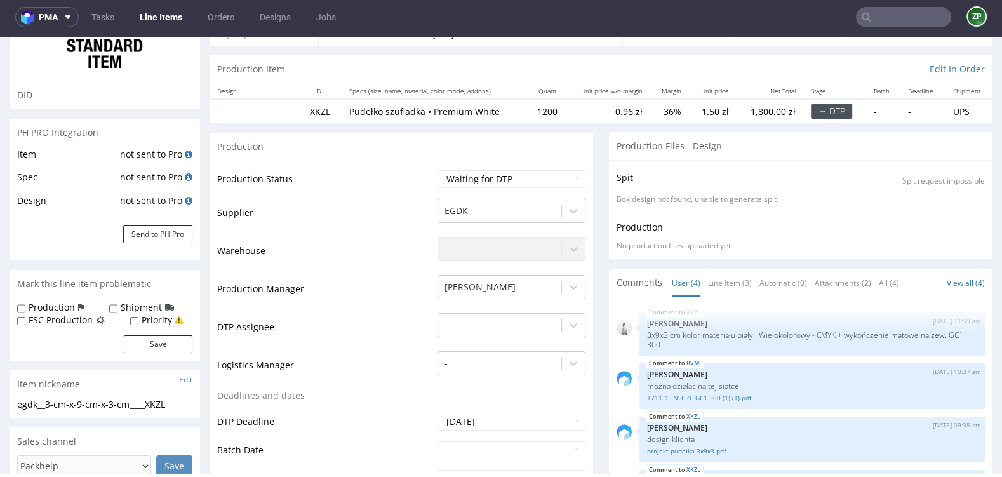
scroll to position [83, 0]
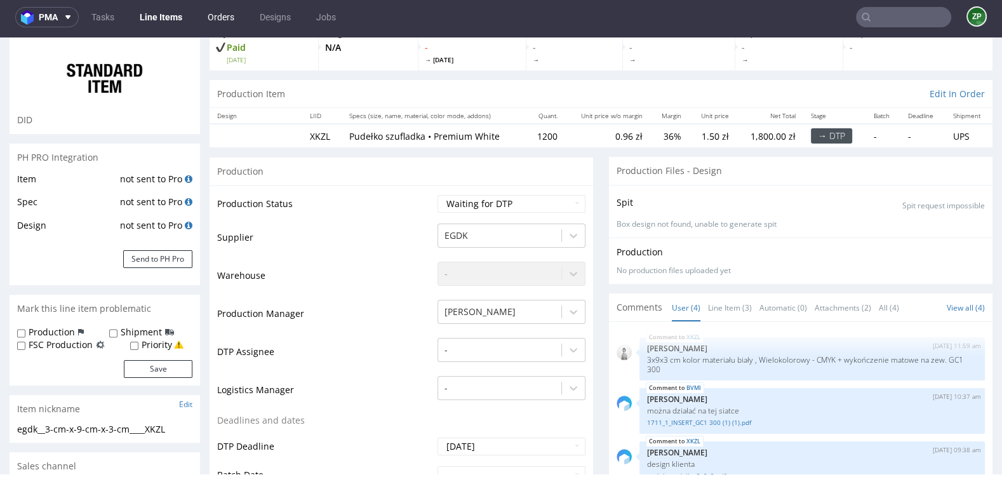
click at [225, 17] on link "Orders" at bounding box center [221, 17] width 42 height 20
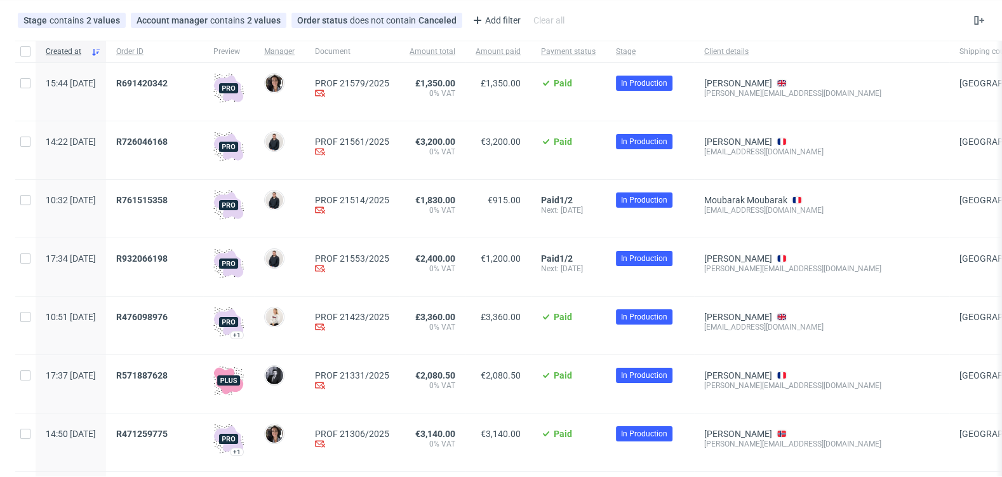
scroll to position [59, 0]
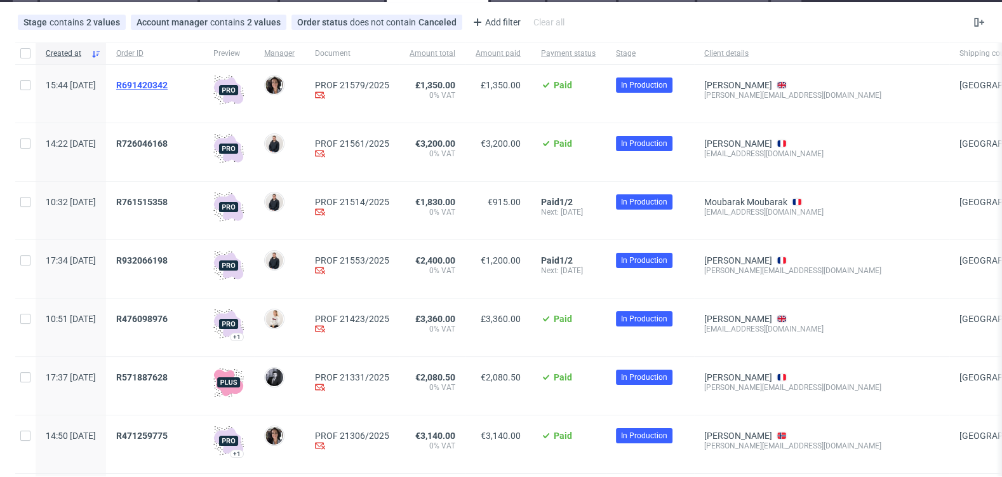
click at [168, 83] on span "R691420342" at bounding box center [141, 85] width 51 height 10
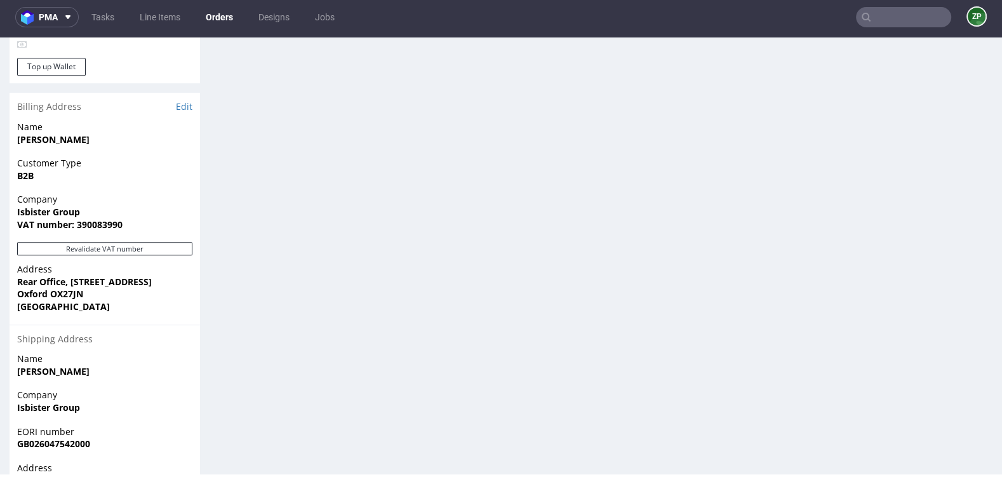
scroll to position [855, 0]
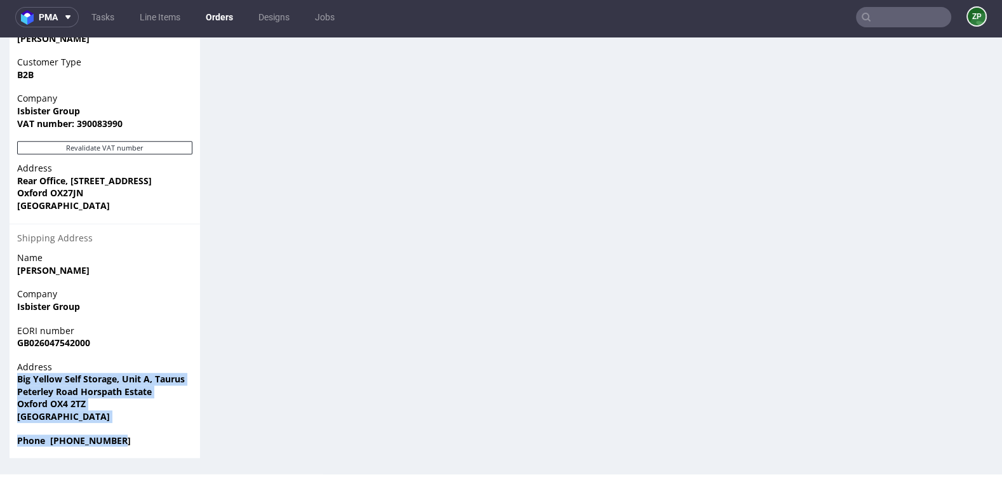
drag, startPoint x: 17, startPoint y: 375, endPoint x: 126, endPoint y: 441, distance: 128.2
click at [126, 441] on section "Billing Address Edit Name George Isbister Customer Type B2B Company Isbister Gr…" at bounding box center [105, 225] width 190 height 466
copy section "Big Yellow Self Storage, Unit A, Taurus Peterley Road Horspath Estate Oxford OX…"
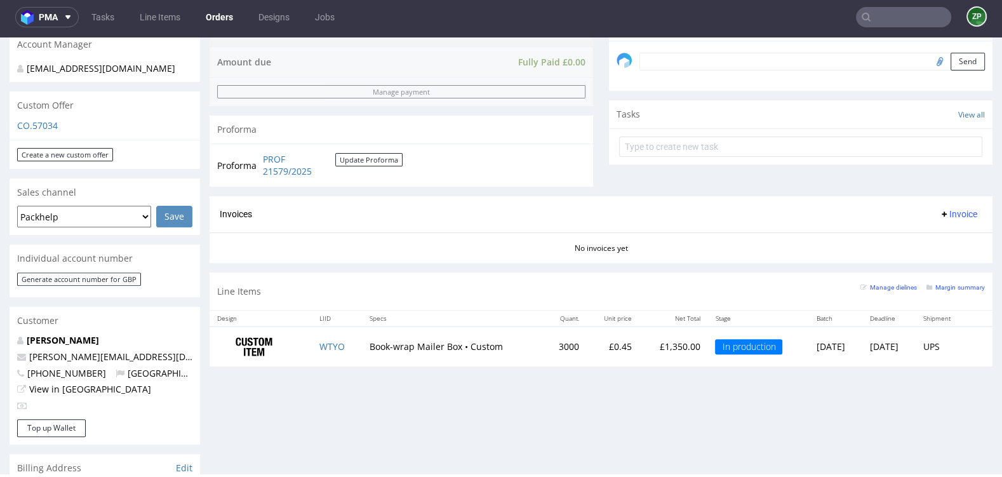
scroll to position [0, 0]
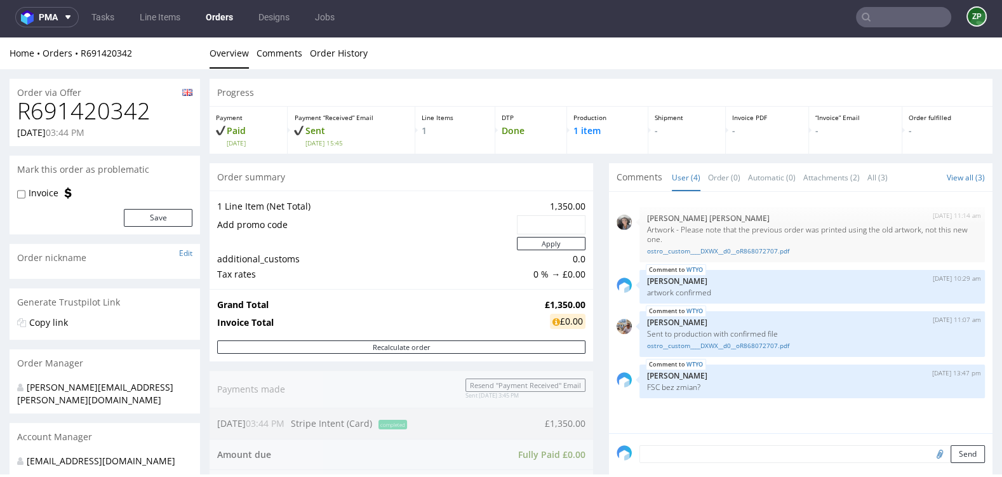
click at [222, 17] on link "Orders" at bounding box center [219, 17] width 43 height 20
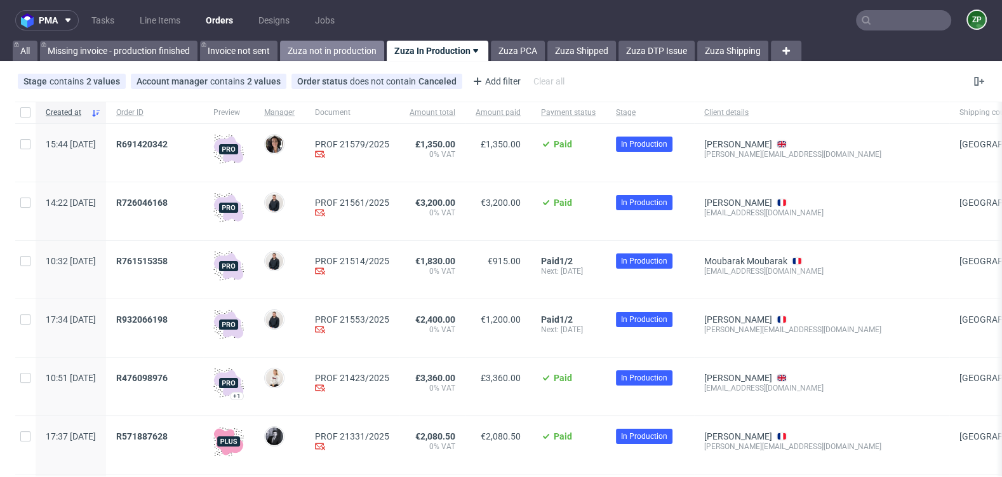
click at [335, 47] on link "Zuza not in production" at bounding box center [332, 51] width 104 height 20
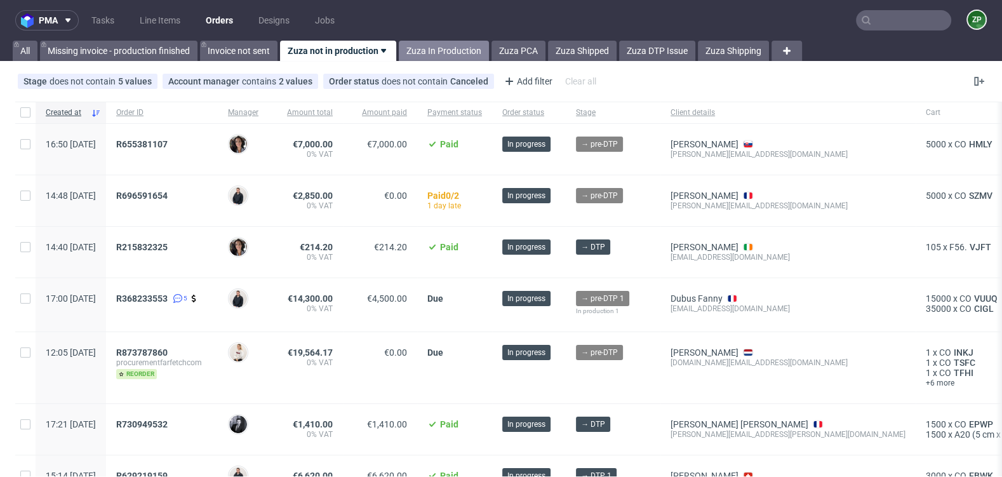
click at [463, 44] on link "Zuza In Production" at bounding box center [444, 51] width 90 height 20
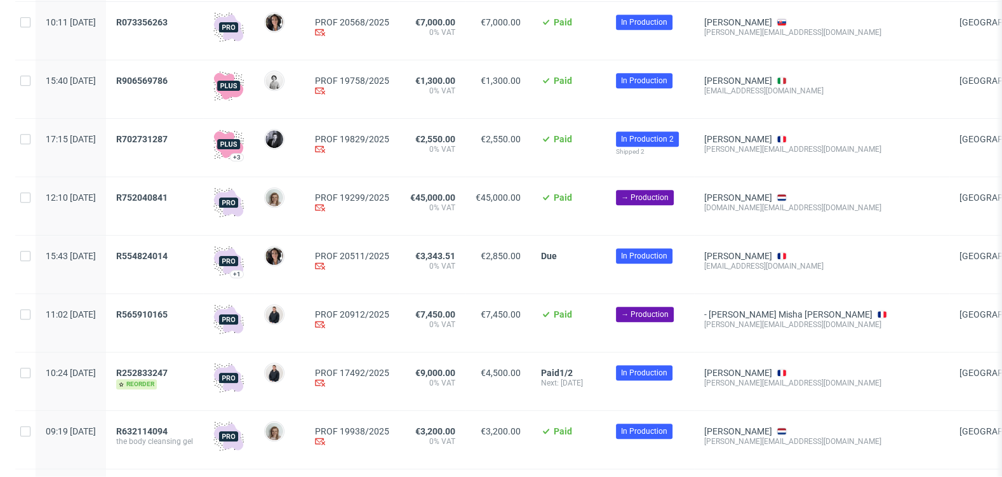
scroll to position [848, 0]
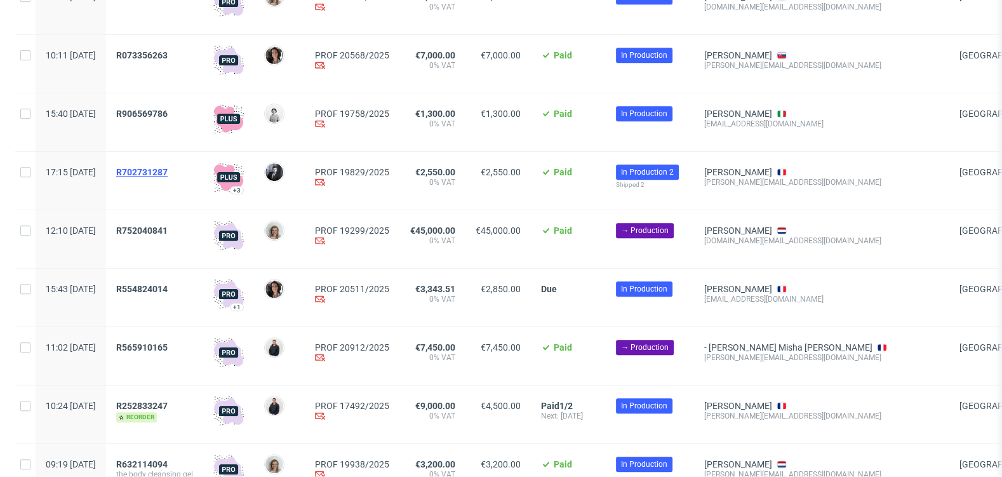
click at [168, 175] on span "R702731287" at bounding box center [141, 172] width 51 height 10
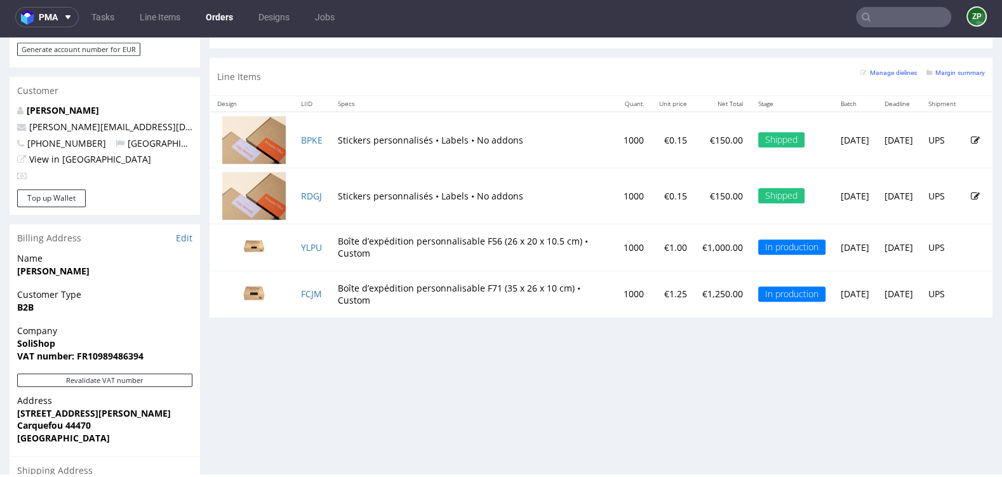
scroll to position [623, 0]
click at [217, 13] on link "Orders" at bounding box center [219, 17] width 43 height 20
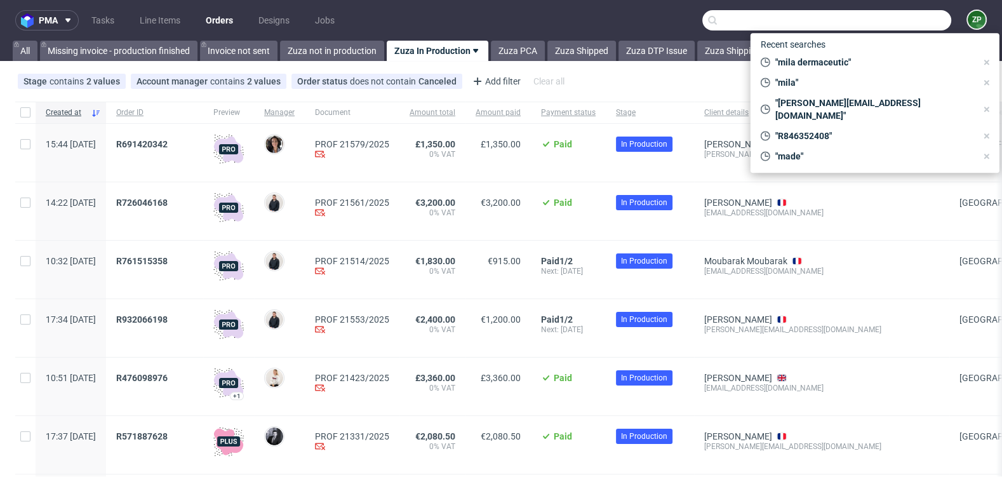
click at [879, 11] on input "text" at bounding box center [826, 20] width 249 height 20
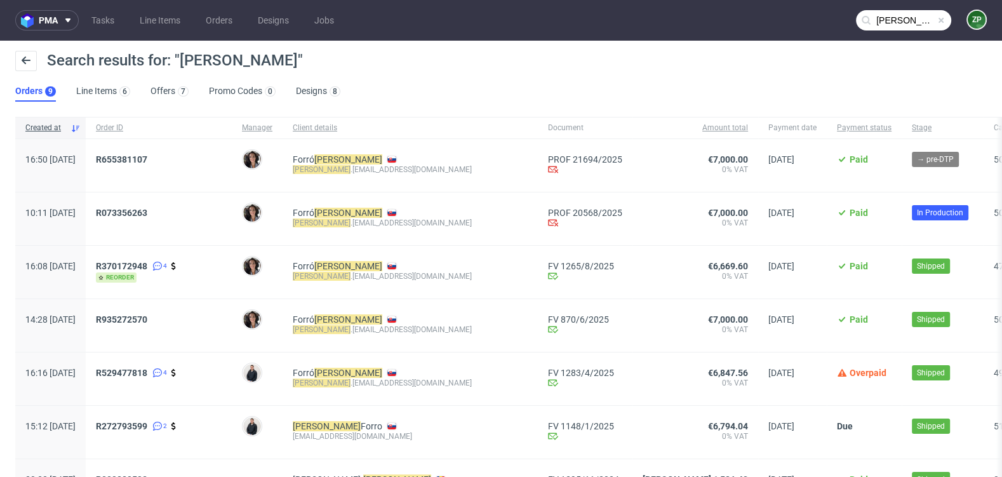
copy span "AQWK"
click at [870, 25] on input "tibor" at bounding box center [903, 20] width 95 height 20
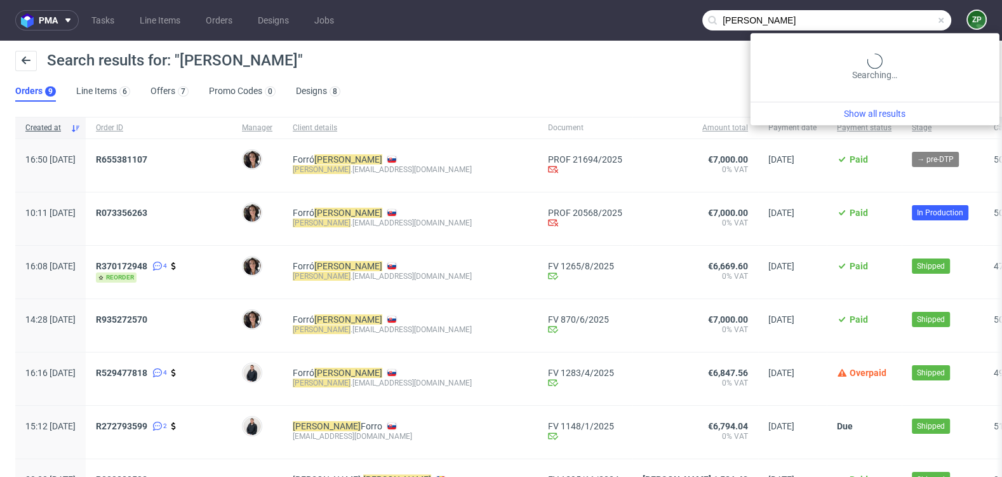
click at [870, 25] on input "tibor" at bounding box center [826, 20] width 249 height 20
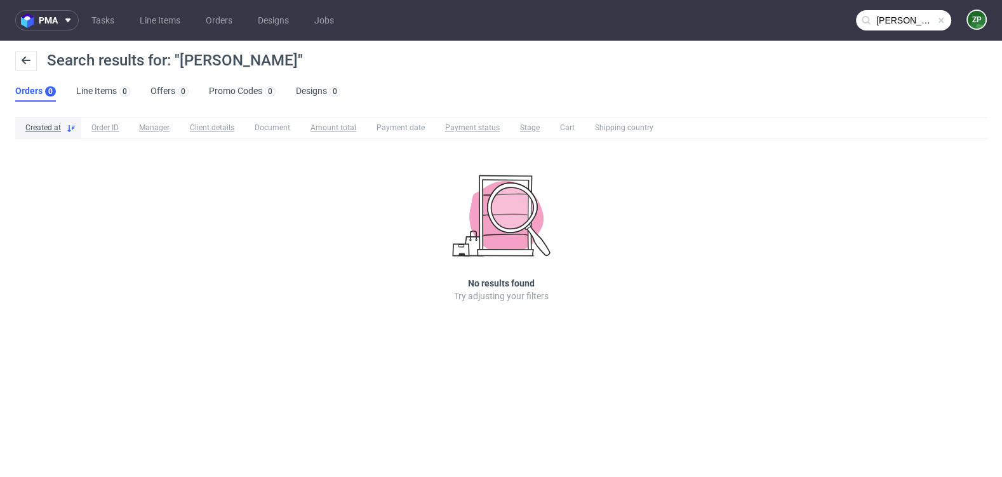
click at [897, 20] on input "george istibier" at bounding box center [903, 20] width 95 height 20
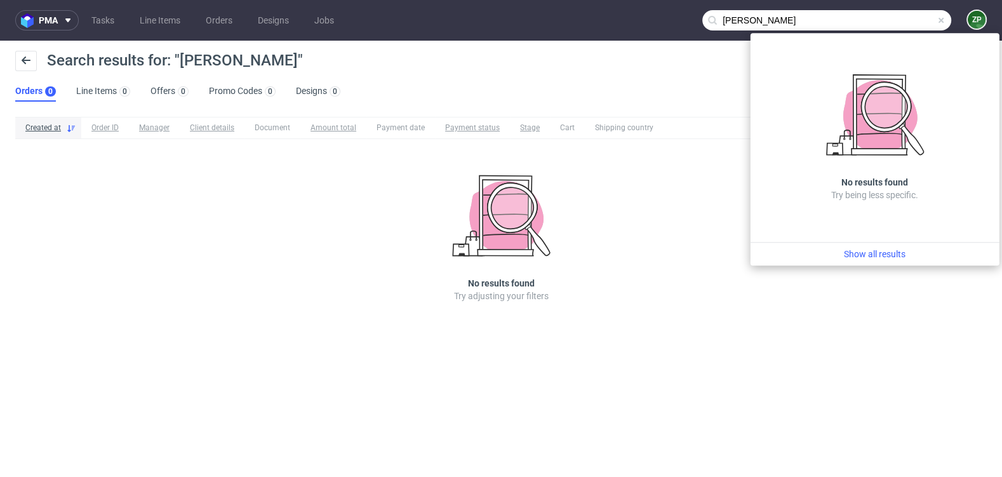
click at [763, 25] on input "george istibier" at bounding box center [826, 20] width 249 height 20
click at [756, 18] on input "george istibier" at bounding box center [826, 20] width 249 height 20
drag, startPoint x: 752, startPoint y: 21, endPoint x: 857, endPoint y: 21, distance: 104.1
click at [857, 21] on input "george istibier" at bounding box center [826, 20] width 249 height 20
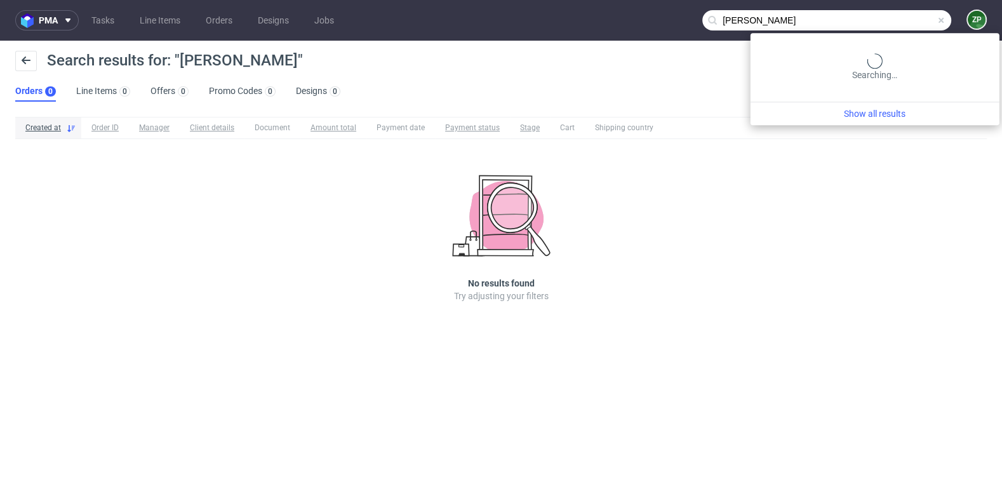
type input "george istebier"
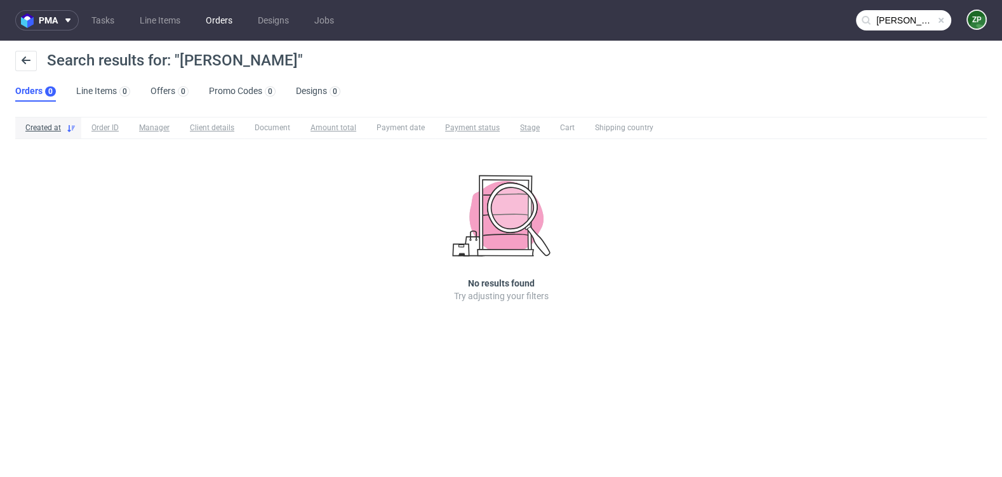
click at [220, 18] on link "Orders" at bounding box center [219, 20] width 42 height 20
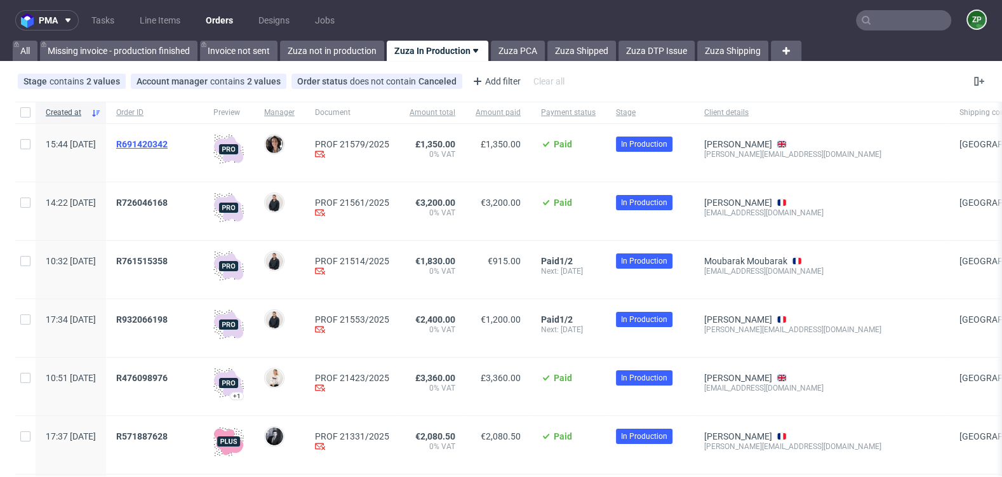
click at [168, 142] on span "R691420342" at bounding box center [141, 144] width 51 height 10
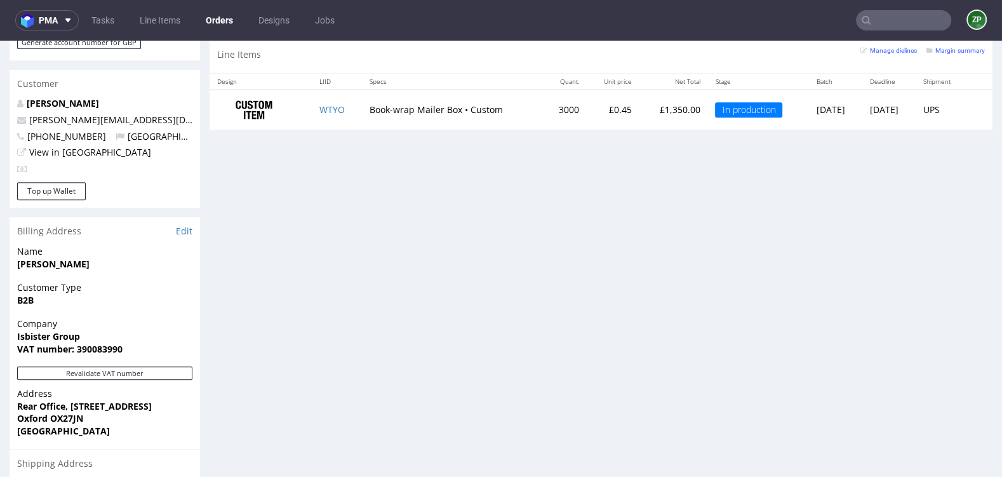
scroll to position [790, 0]
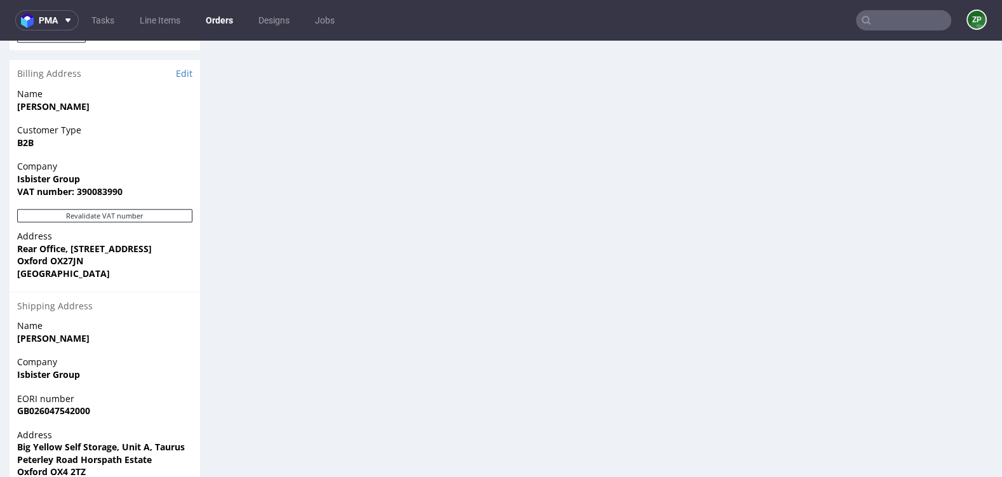
click at [46, 371] on strong "Isbister Group" at bounding box center [48, 374] width 63 height 12
copy strong "Isbister Group"
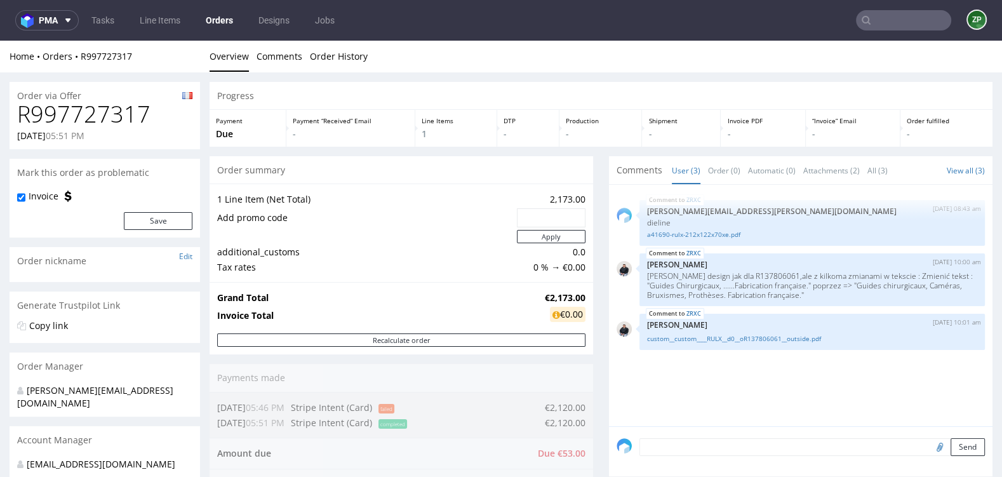
click at [218, 22] on link "Orders" at bounding box center [219, 20] width 43 height 20
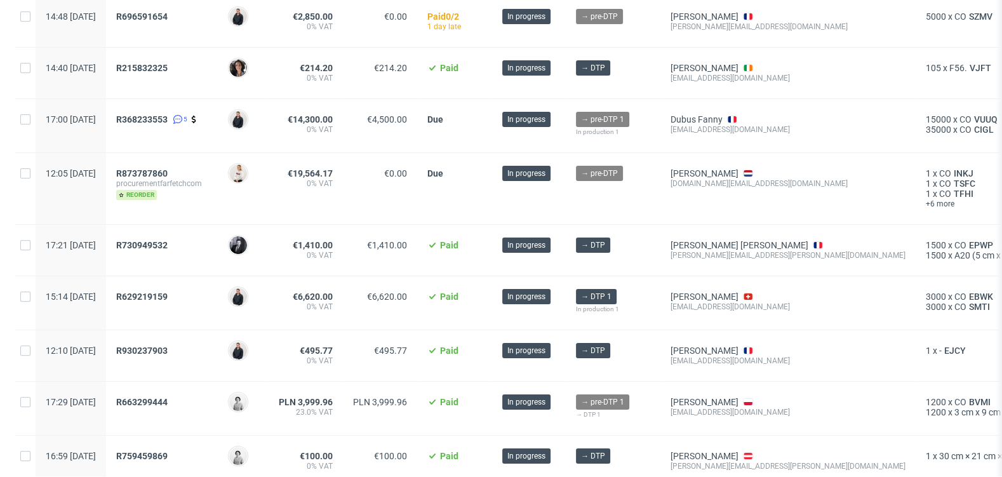
scroll to position [181, 0]
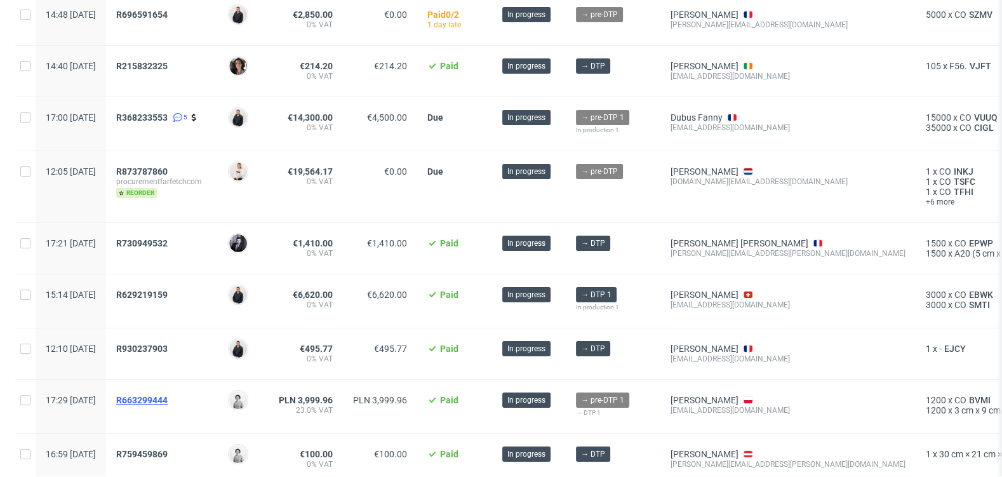
click at [168, 395] on span "R663299444" at bounding box center [141, 400] width 51 height 10
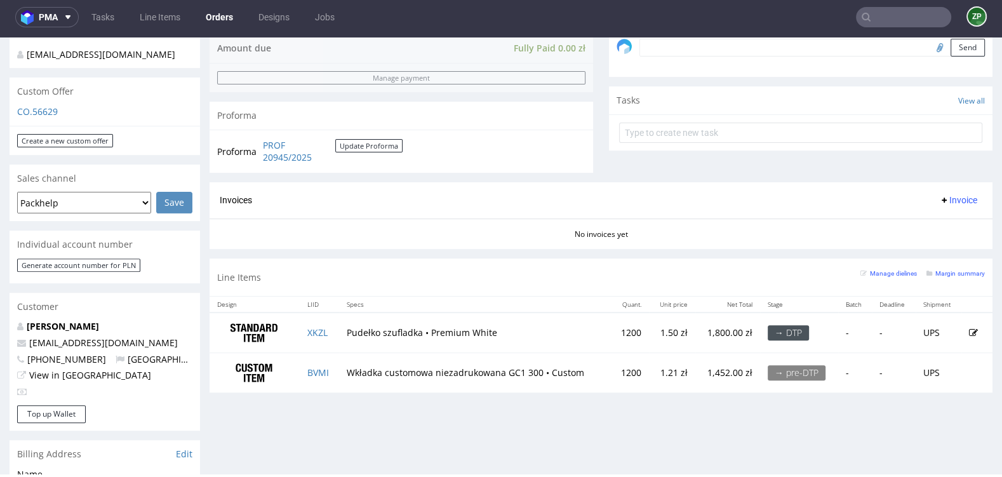
scroll to position [439, 0]
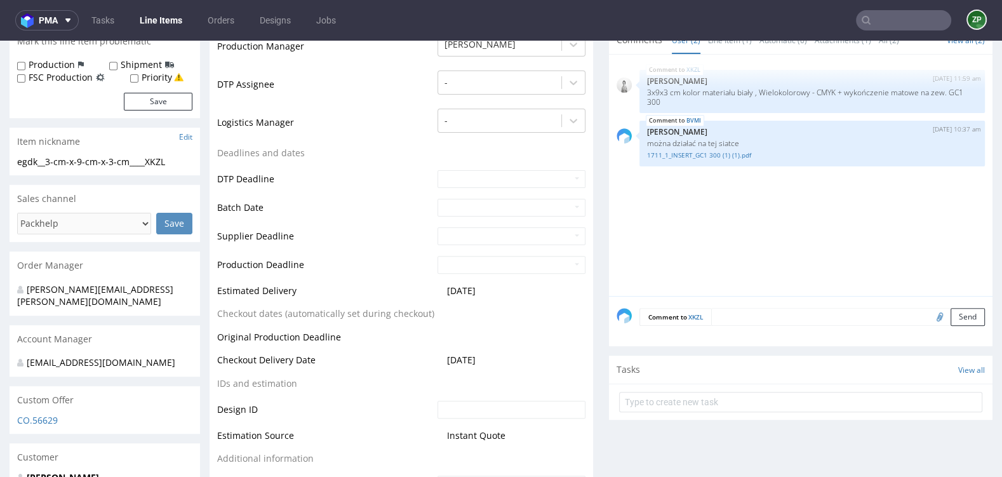
scroll to position [363, 0]
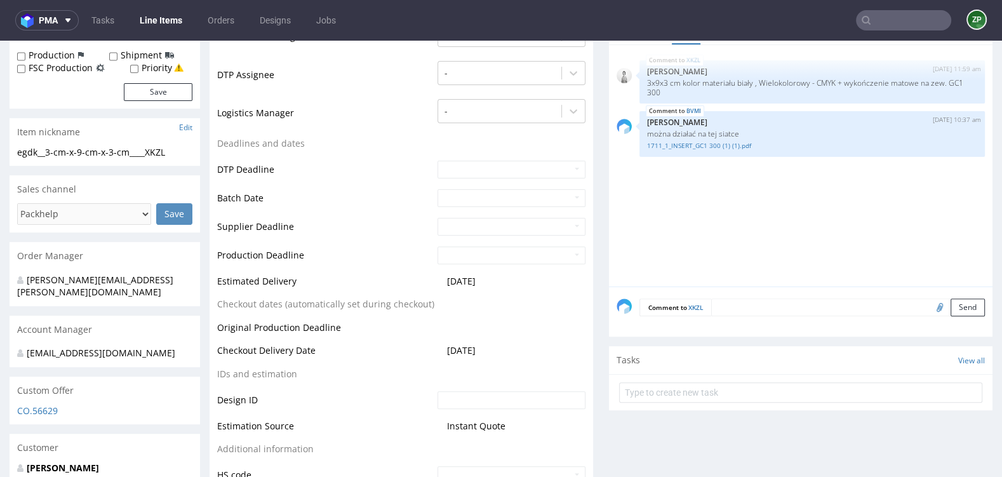
click at [719, 298] on textarea at bounding box center [848, 307] width 274 height 18
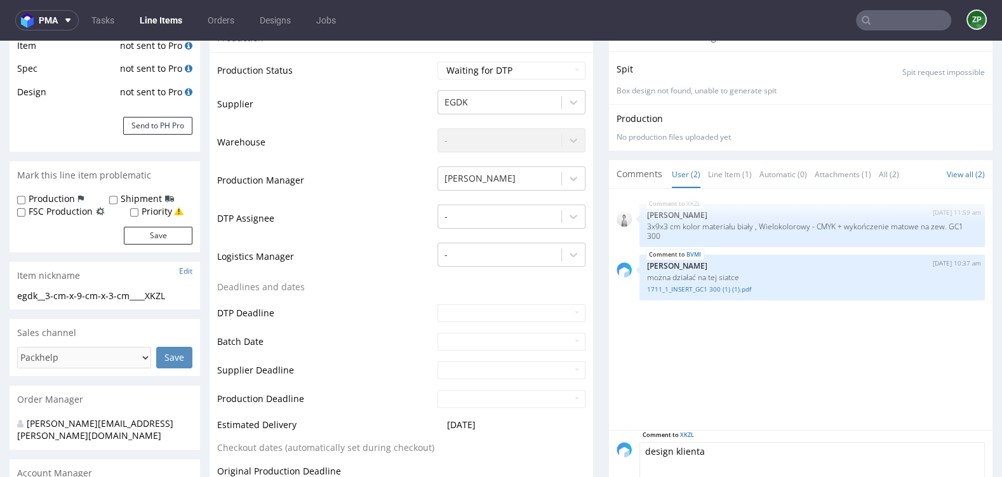
scroll to position [211, 0]
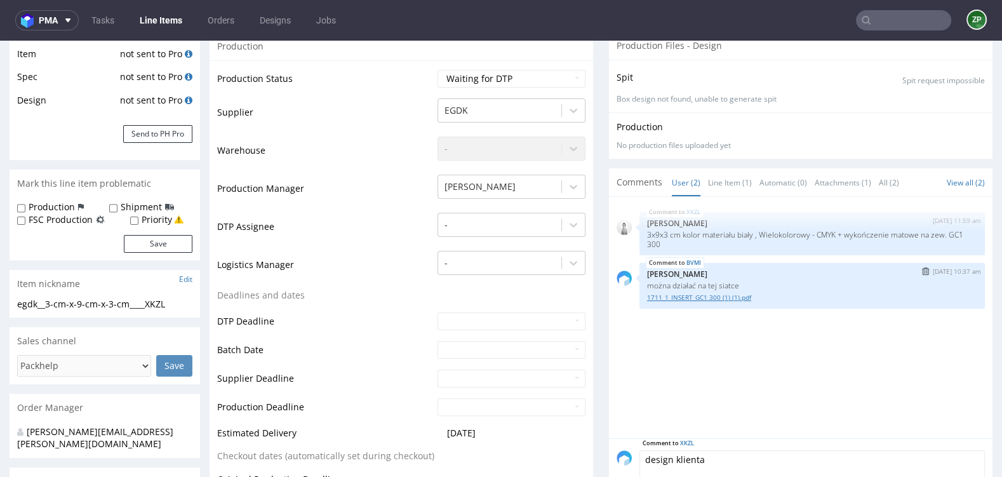
type textarea "design klienta"
click at [720, 293] on link "1711_1_INSERT_GC1 300 (1) (1).pdf" at bounding box center [812, 298] width 330 height 10
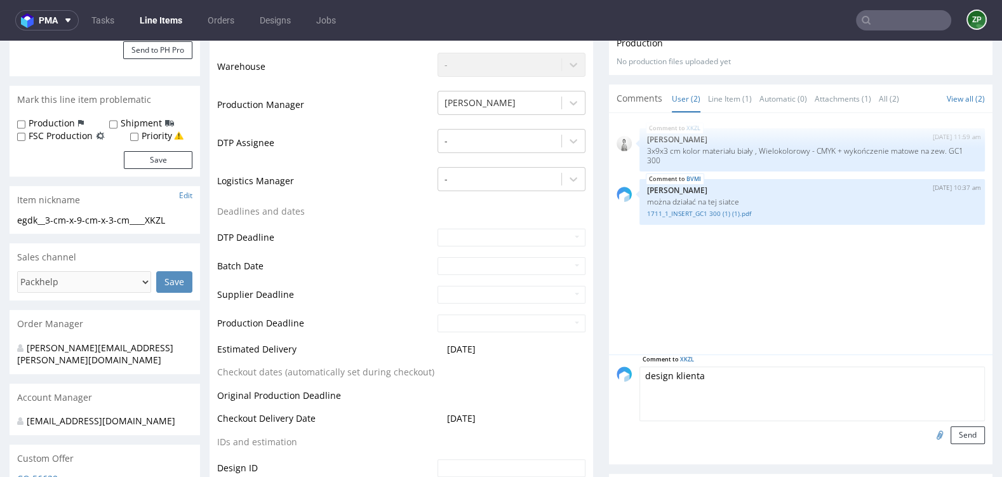
scroll to position [312, 0]
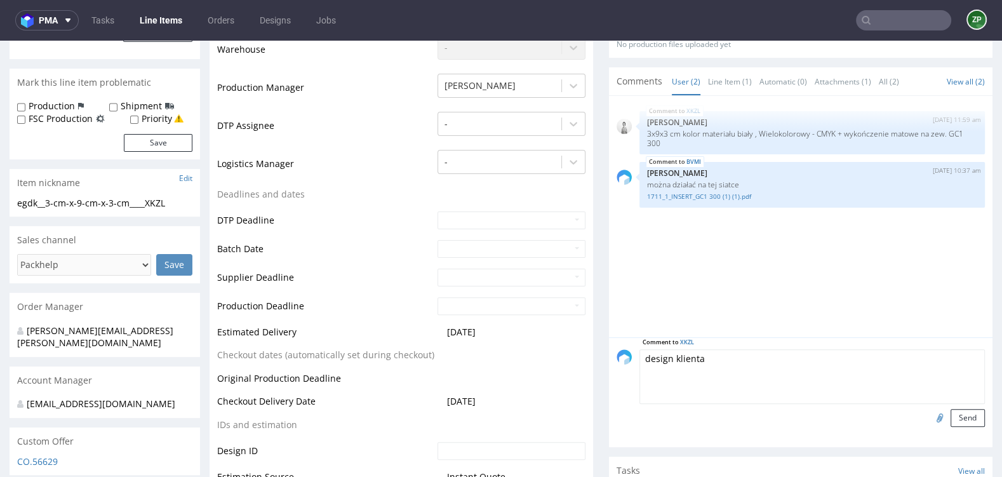
click at [929, 416] on input "file" at bounding box center [938, 417] width 18 height 17
type input "C:\fakepath\projekt pudełka 3x9x3.pdf"
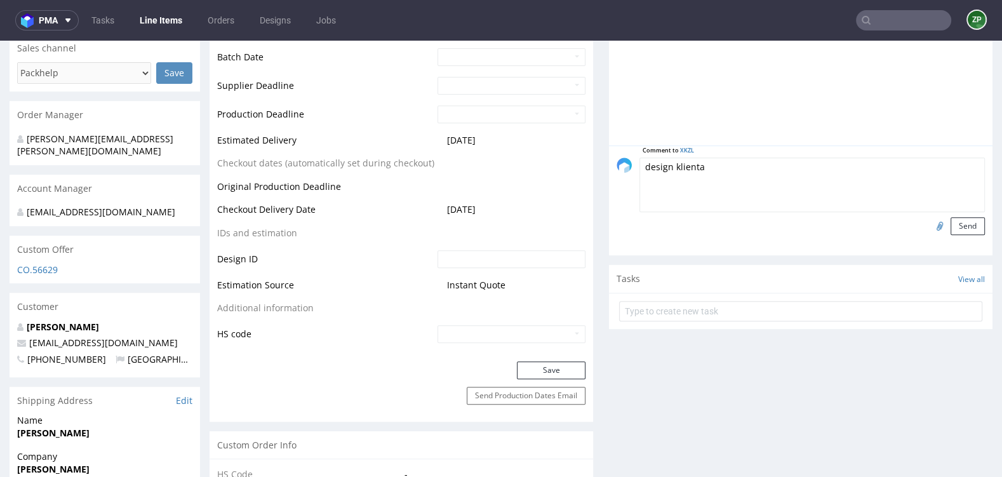
scroll to position [500, 0]
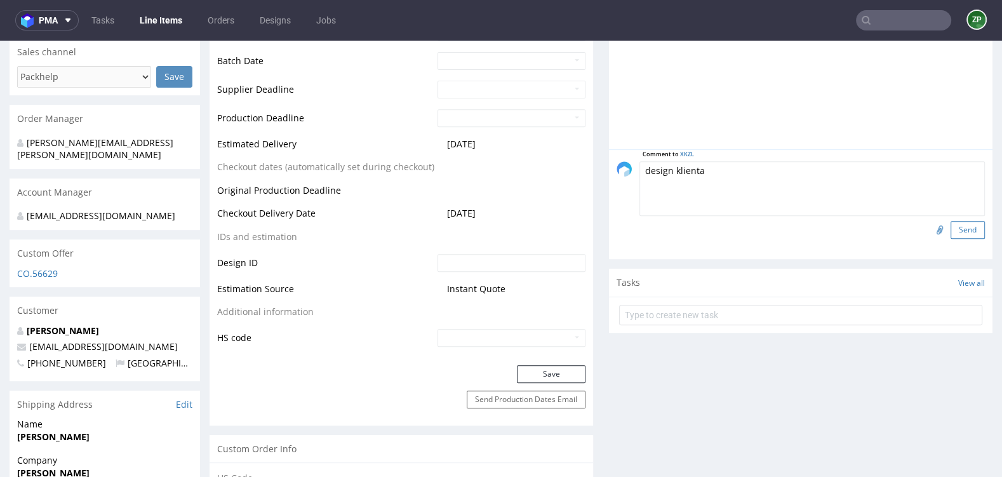
click at [961, 225] on button "Send" at bounding box center [967, 230] width 34 height 18
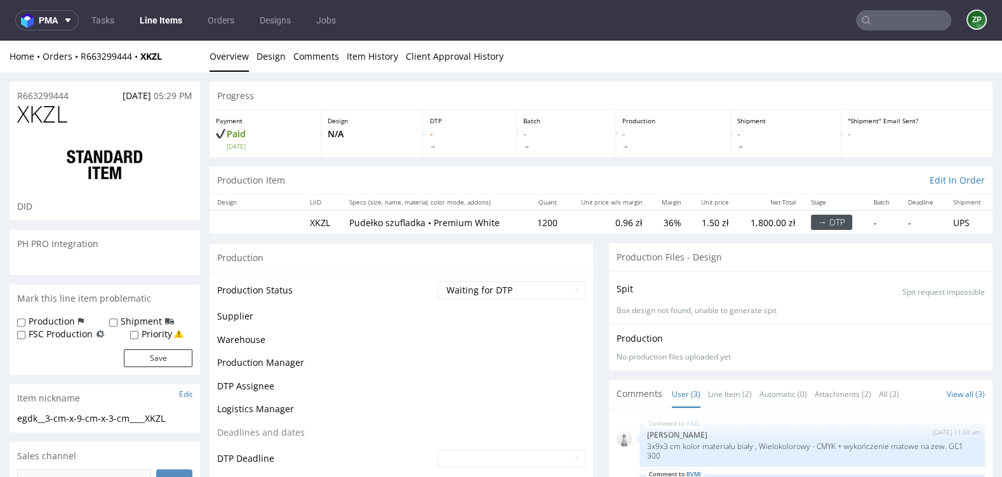
scroll to position [0, 0]
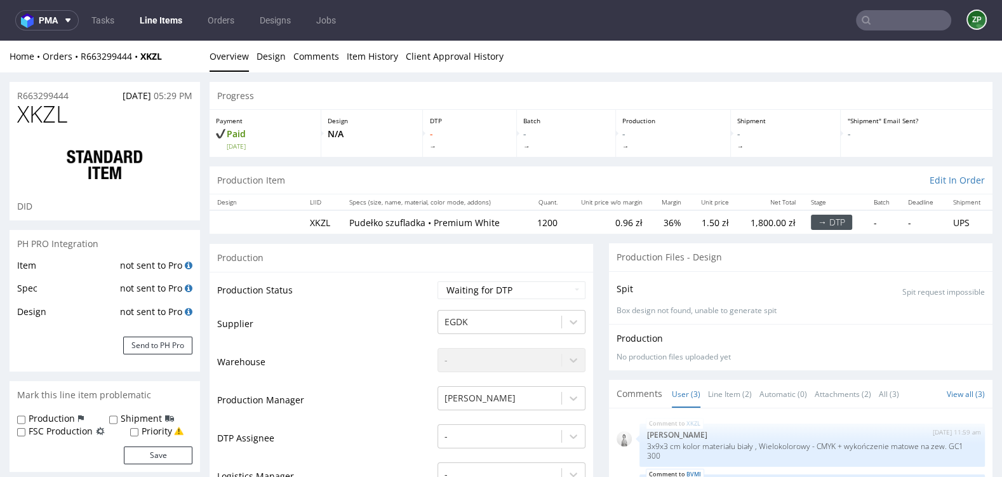
click at [491, 286] on select "Waiting for Artwork Waiting for Diecut Waiting for Mockup Waiting for DTP Waiti…" at bounding box center [511, 290] width 148 height 18
copy strong "XKZL"
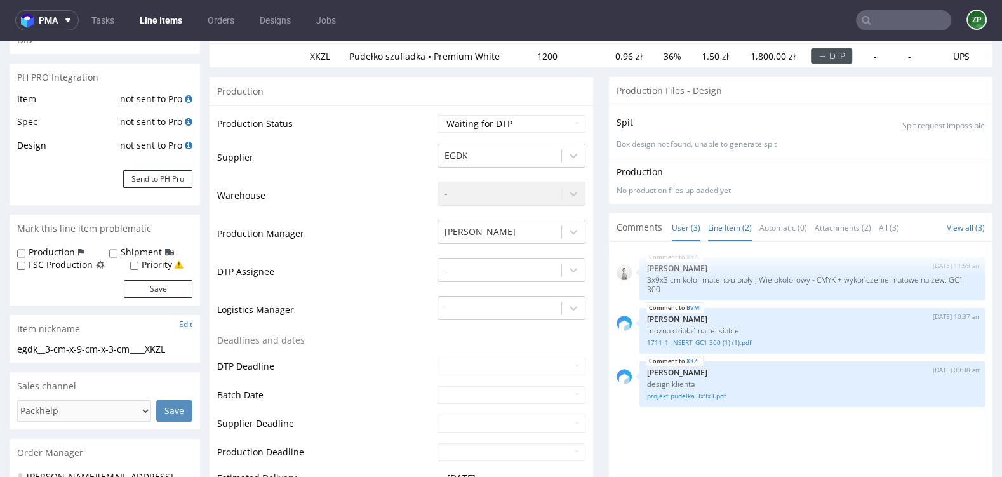
scroll to position [201, 0]
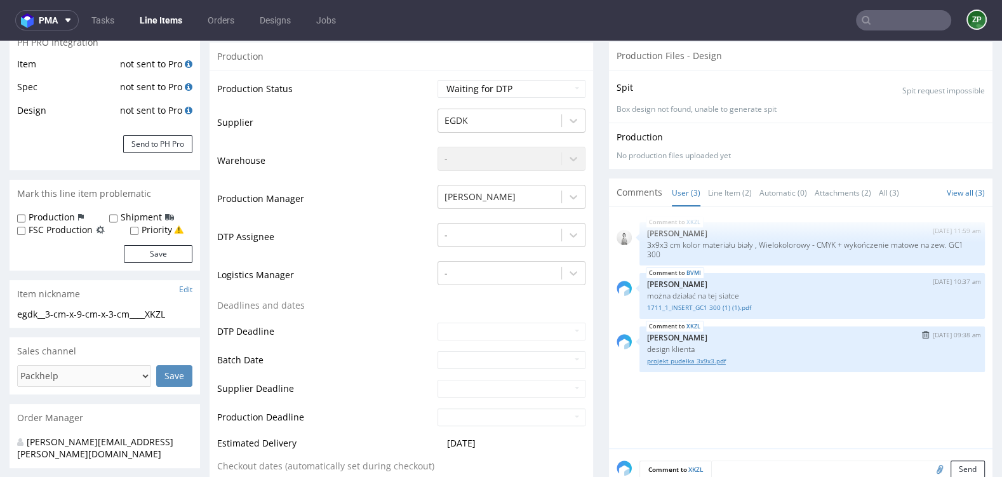
click at [679, 356] on link "projekt pudełka 3x9x3.pdf" at bounding box center [812, 361] width 330 height 10
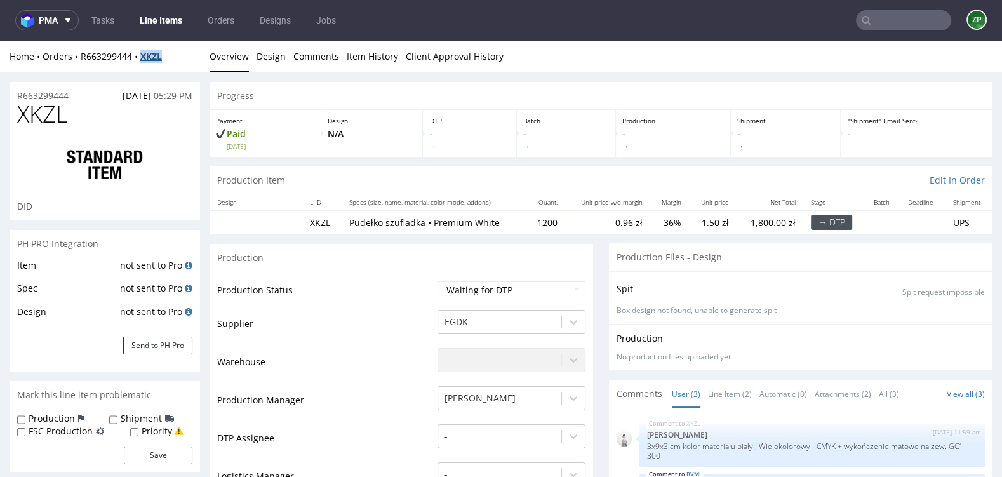
copy strong "XKZL"
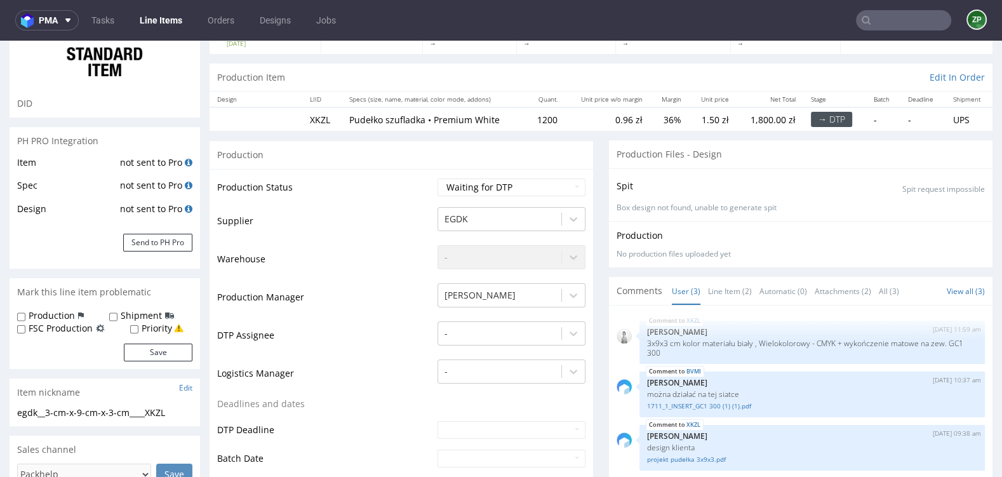
scroll to position [113, 0]
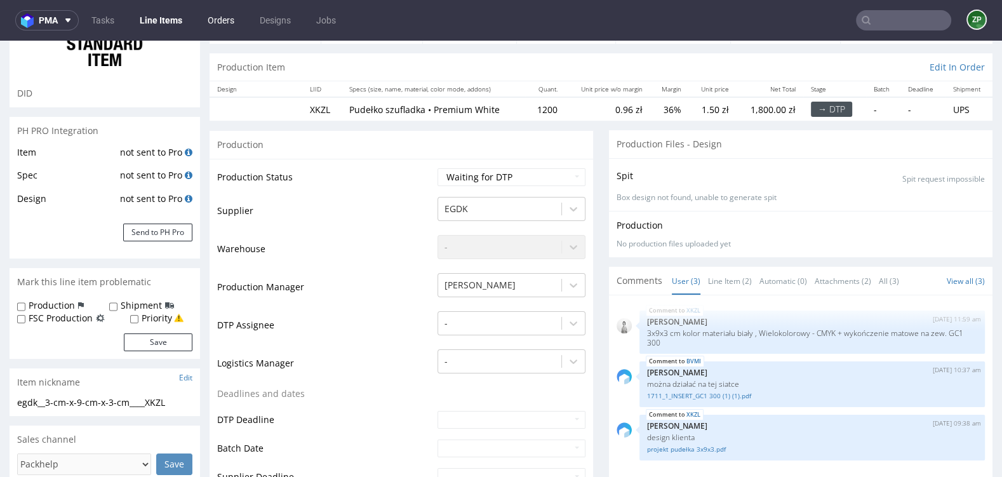
click at [232, 15] on link "Orders" at bounding box center [221, 20] width 42 height 20
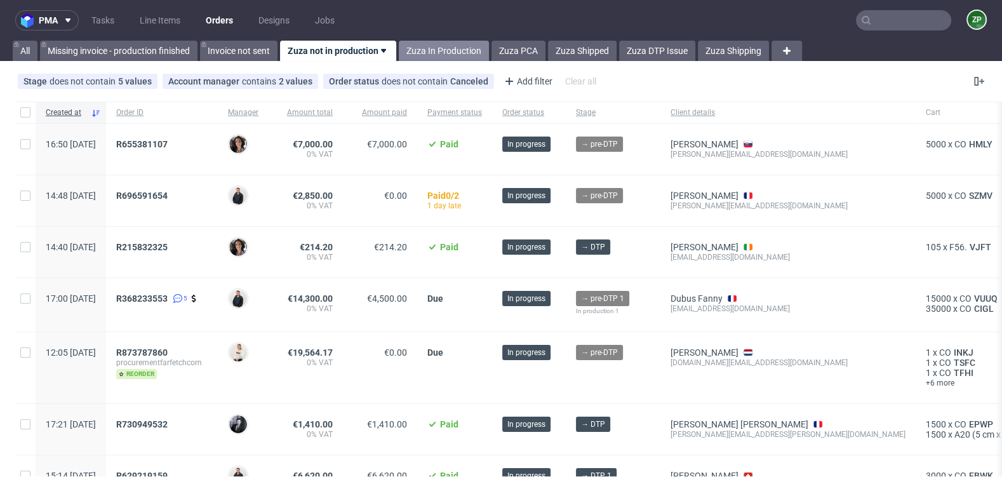
click at [449, 44] on link "Zuza In Production" at bounding box center [444, 51] width 90 height 20
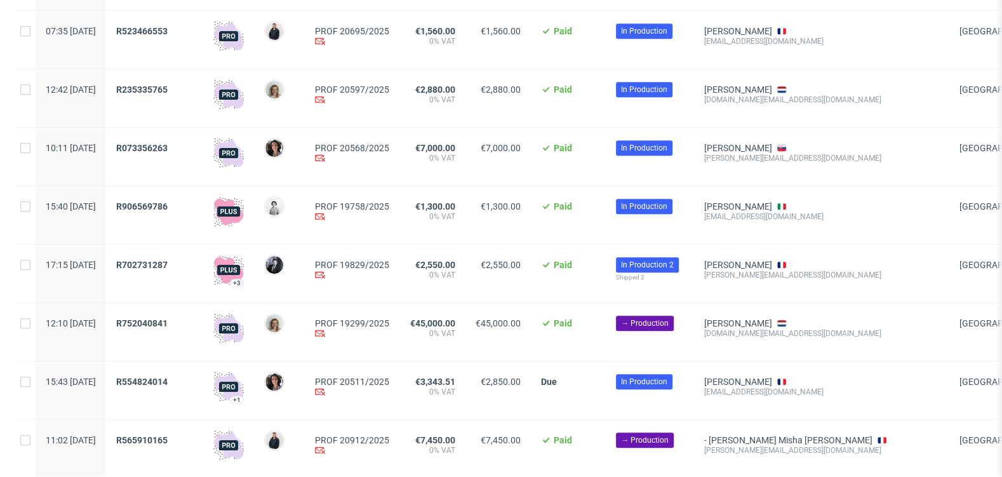
scroll to position [754, 0]
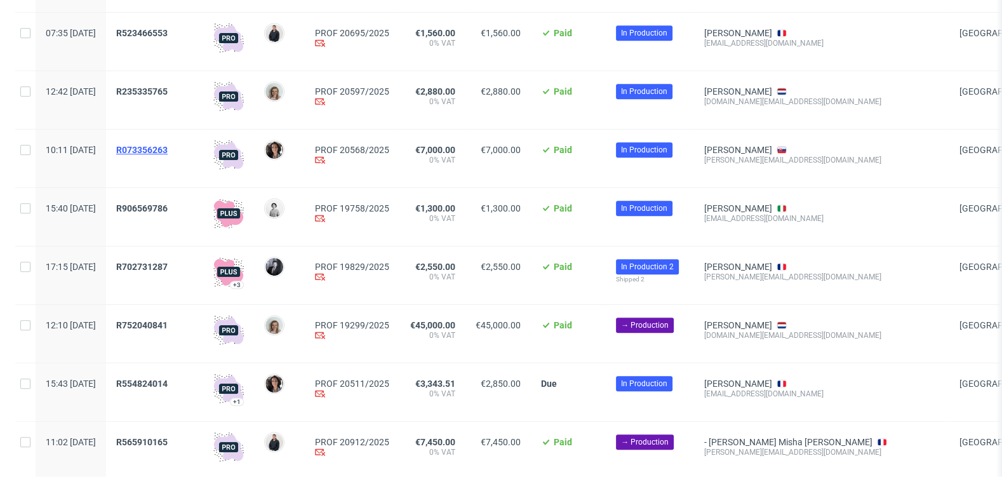
click at [168, 149] on span "R073356263" at bounding box center [141, 150] width 51 height 10
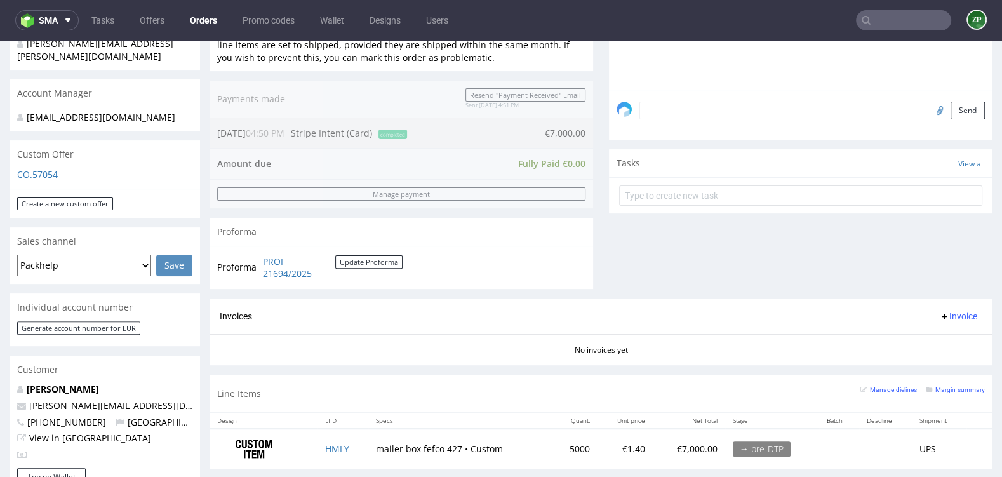
scroll to position [375, 0]
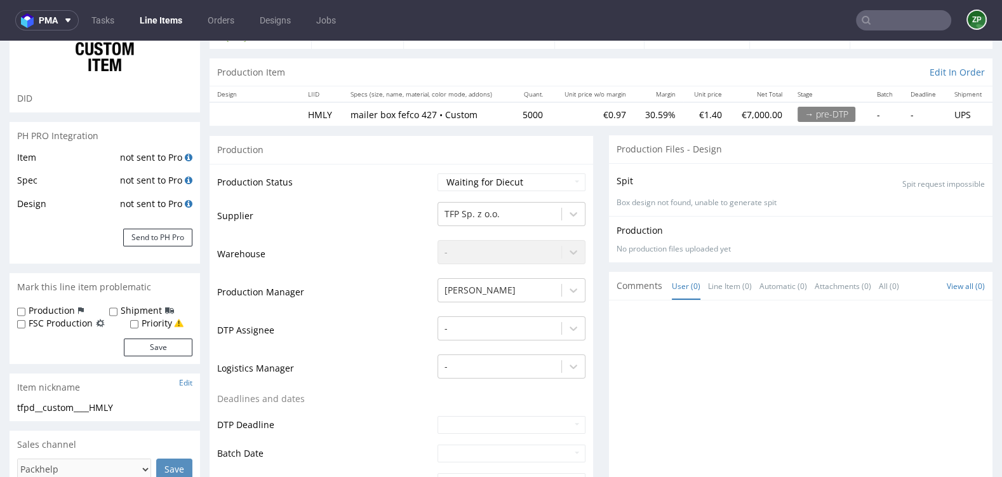
scroll to position [103, 0]
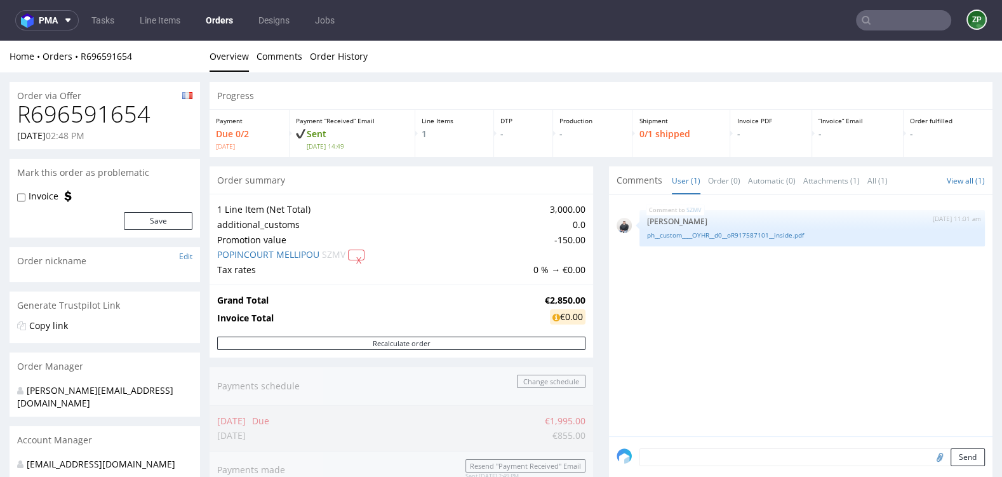
scroll to position [138, 0]
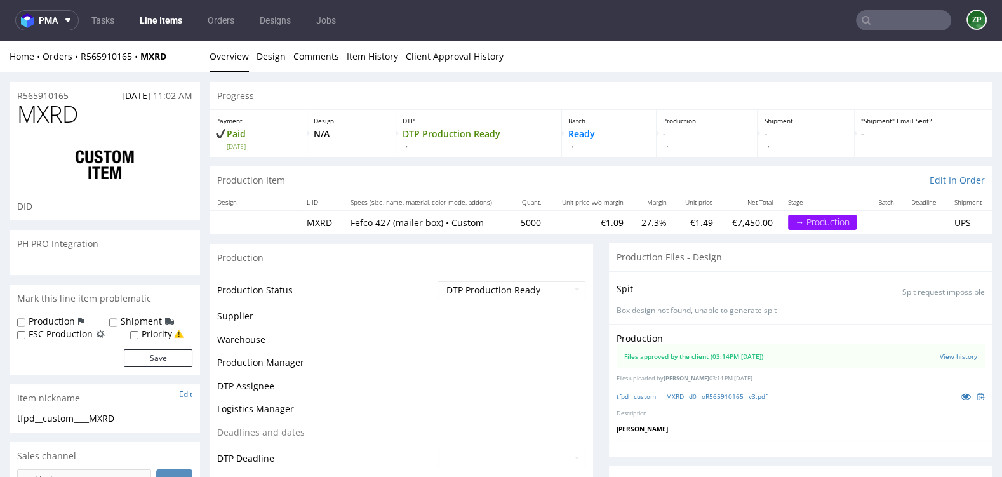
scroll to position [637, 0]
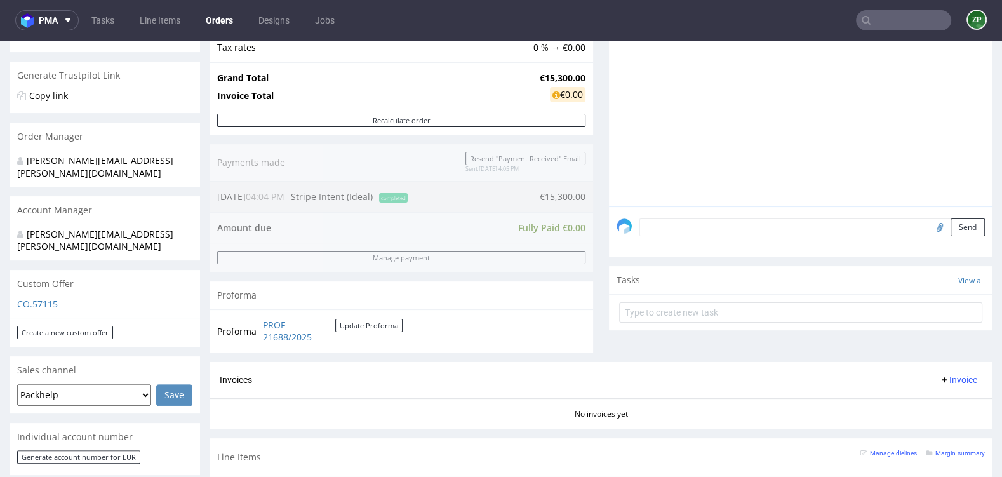
scroll to position [230, 0]
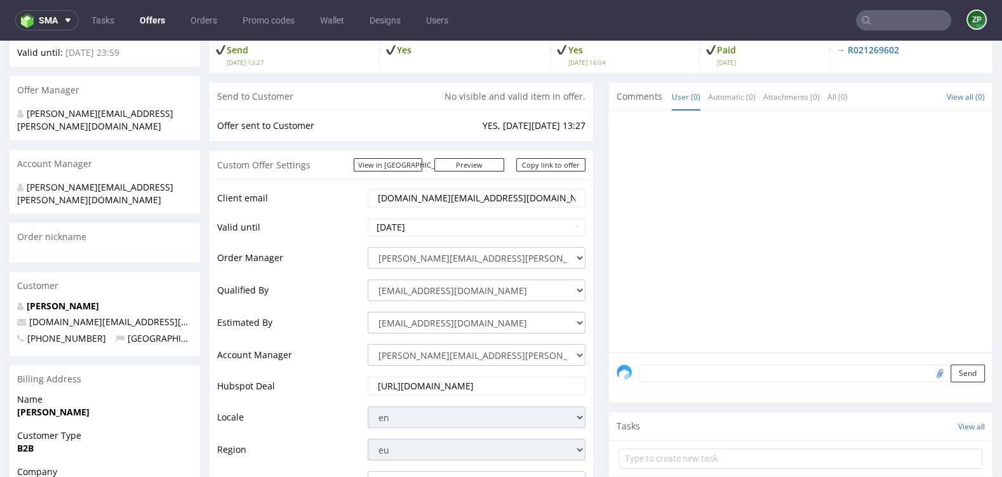
scroll to position [115, 0]
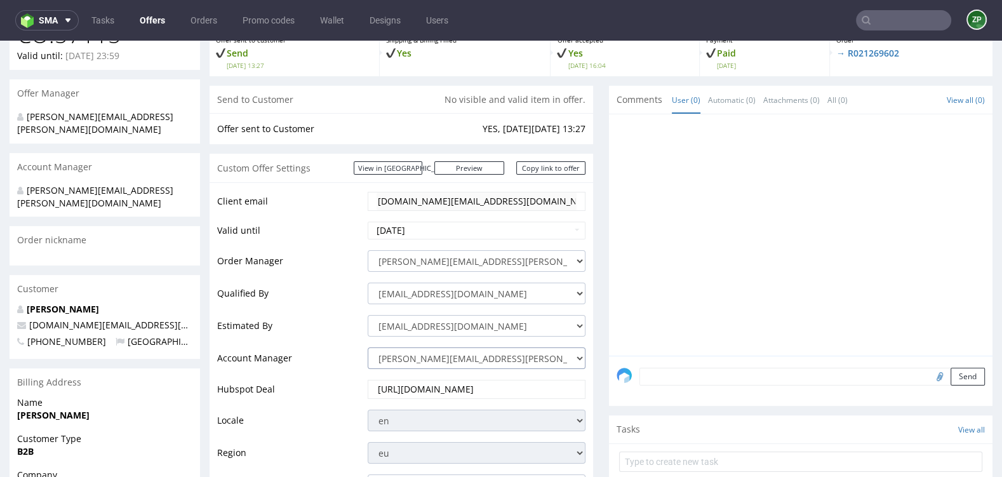
click at [420, 357] on select "[PERSON_NAME][EMAIL_ADDRESS][PERSON_NAME][DOMAIN_NAME] [DOMAIN_NAME][EMAIL_ADDR…" at bounding box center [477, 358] width 218 height 22
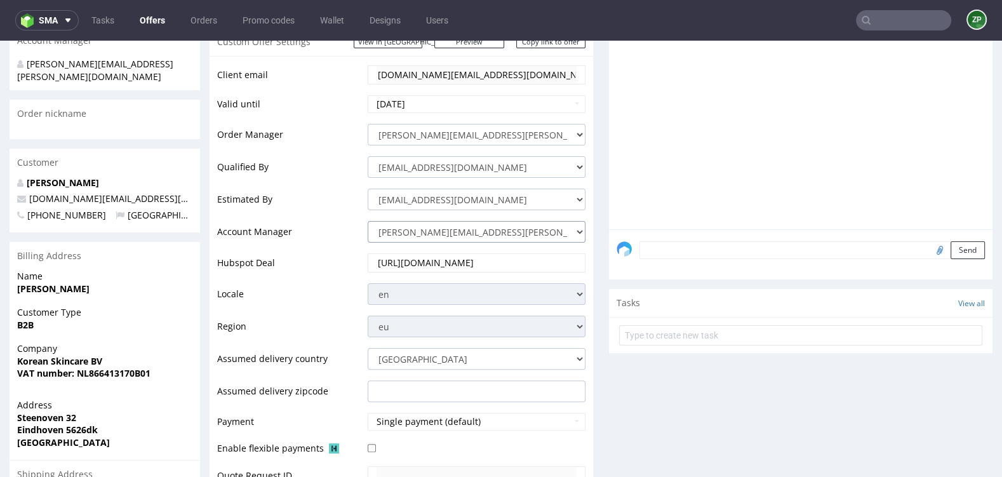
scroll to position [284, 0]
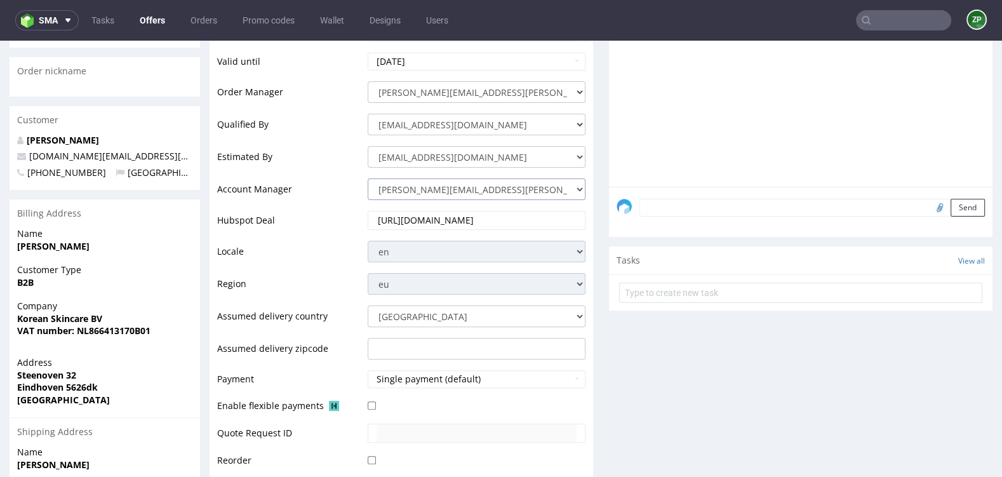
click at [394, 187] on select "[PERSON_NAME][EMAIL_ADDRESS][PERSON_NAME][DOMAIN_NAME] [DOMAIN_NAME][EMAIL_ADDR…" at bounding box center [477, 189] width 218 height 22
select select "20839025"
click at [368, 178] on select "[PERSON_NAME][EMAIL_ADDRESS][PERSON_NAME][DOMAIN_NAME] [DOMAIN_NAME][EMAIL_ADDR…" at bounding box center [477, 189] width 218 height 22
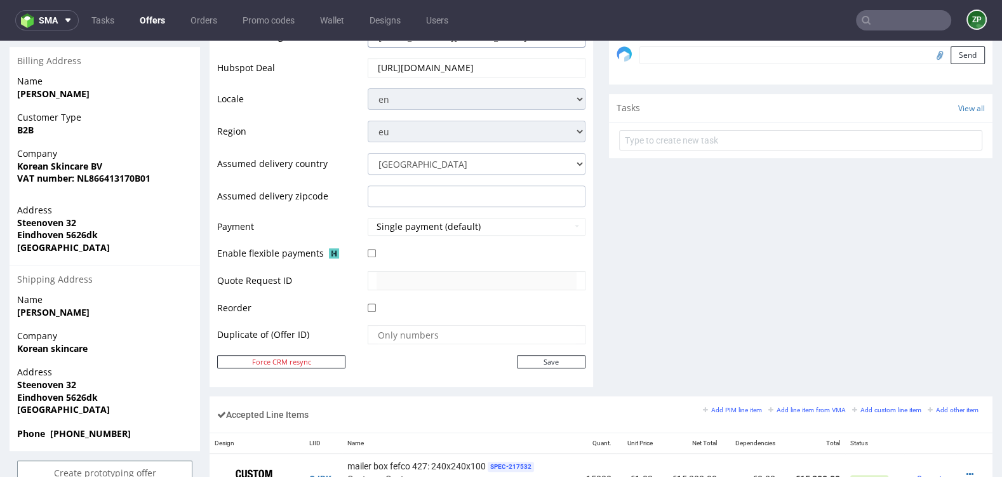
scroll to position [435, 0]
click at [554, 357] on input "Save" at bounding box center [551, 362] width 69 height 13
type input "In progress..."
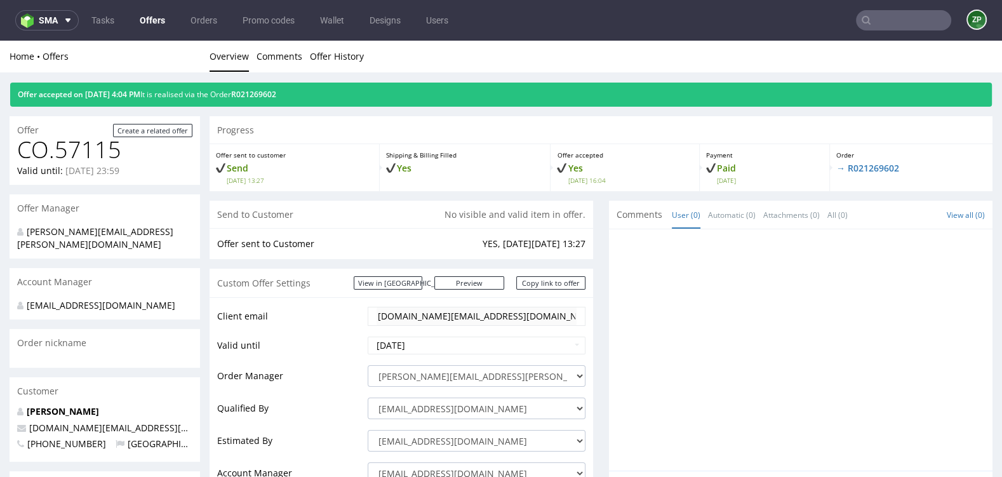
scroll to position [0, 0]
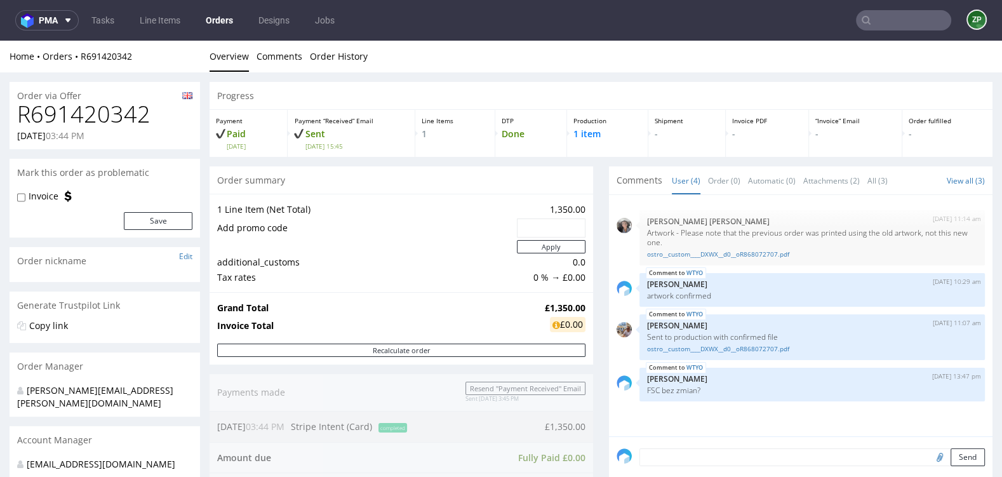
click at [229, 18] on link "Orders" at bounding box center [219, 20] width 43 height 20
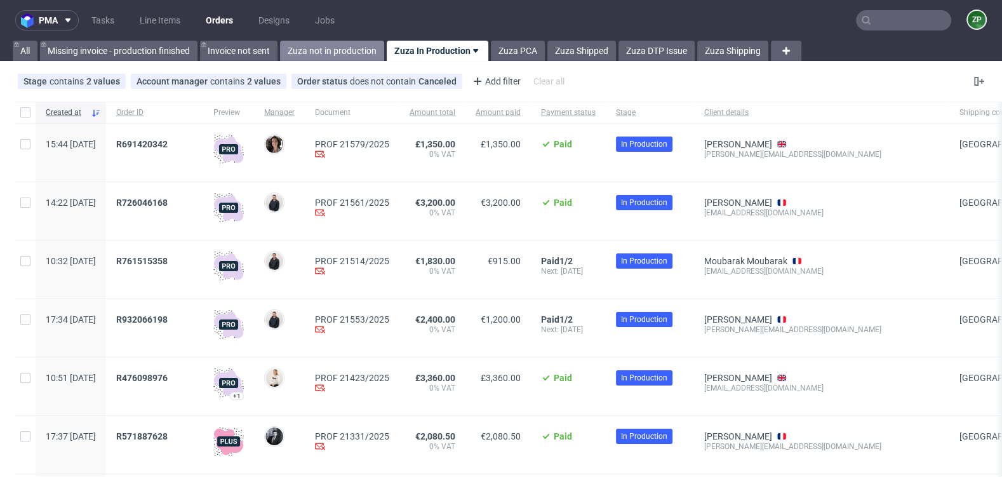
click at [319, 54] on link "Zuza not in production" at bounding box center [332, 51] width 104 height 20
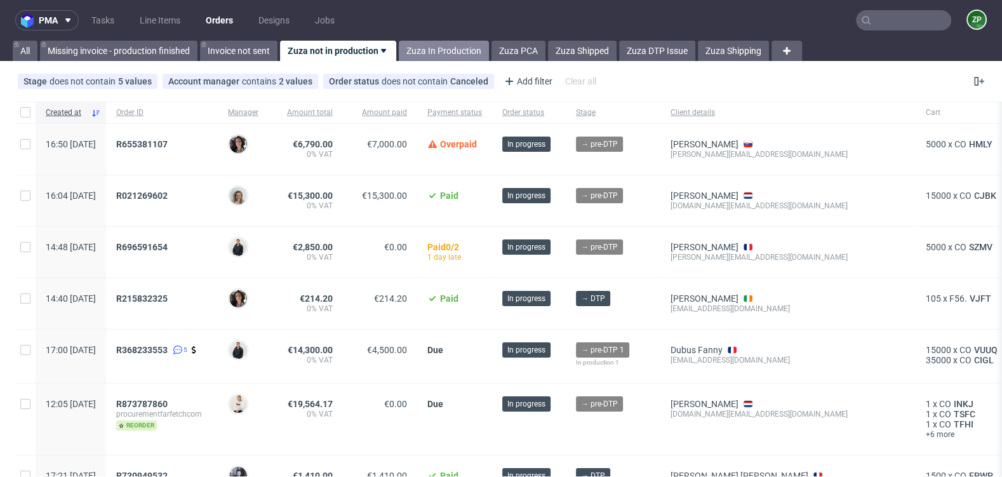
click at [446, 51] on link "Zuza In Production" at bounding box center [444, 51] width 90 height 20
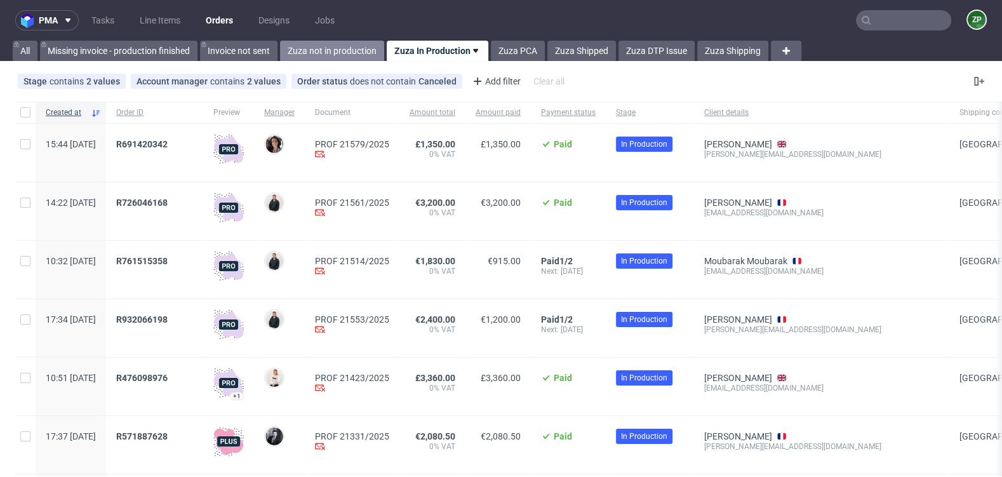
click at [337, 45] on link "Zuza not in production" at bounding box center [332, 51] width 104 height 20
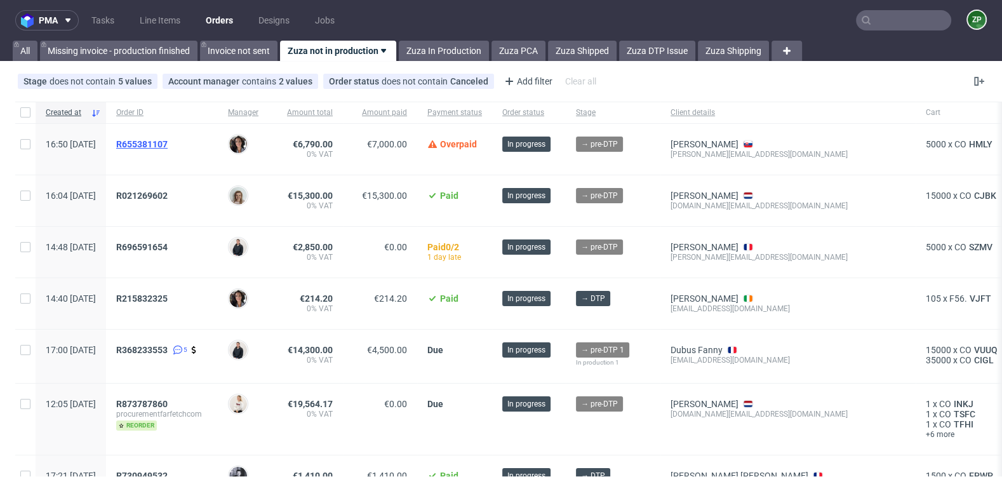
click at [168, 142] on span "R655381107" at bounding box center [141, 144] width 51 height 10
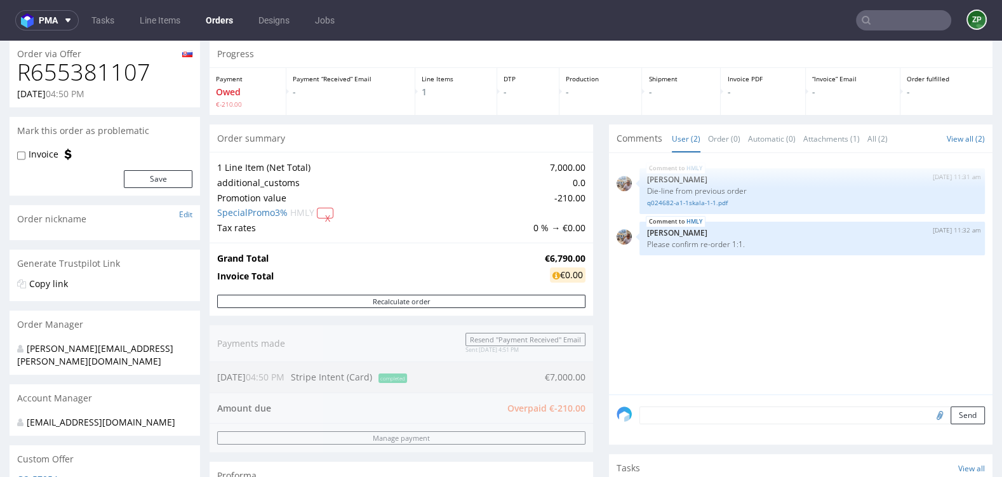
scroll to position [4, 0]
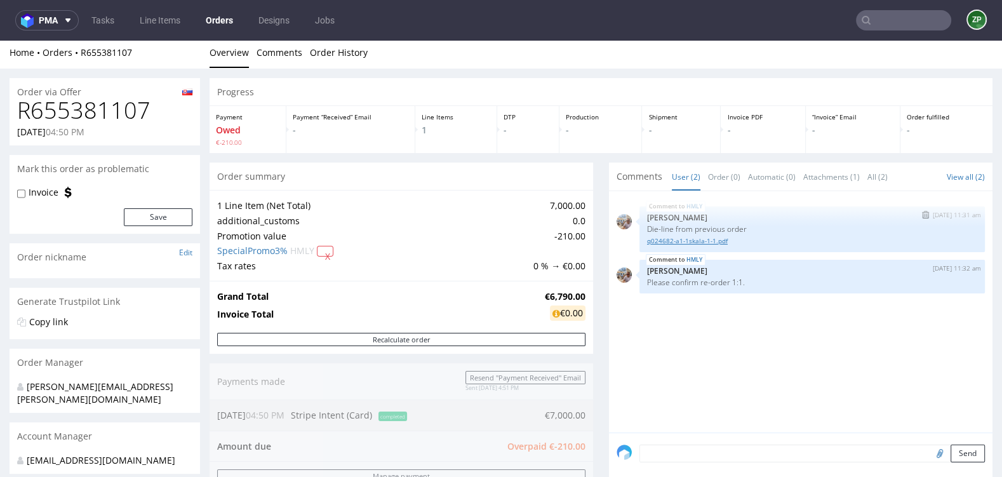
click at [714, 239] on link "q024682-a1-1skala-1-1.pdf" at bounding box center [812, 241] width 330 height 10
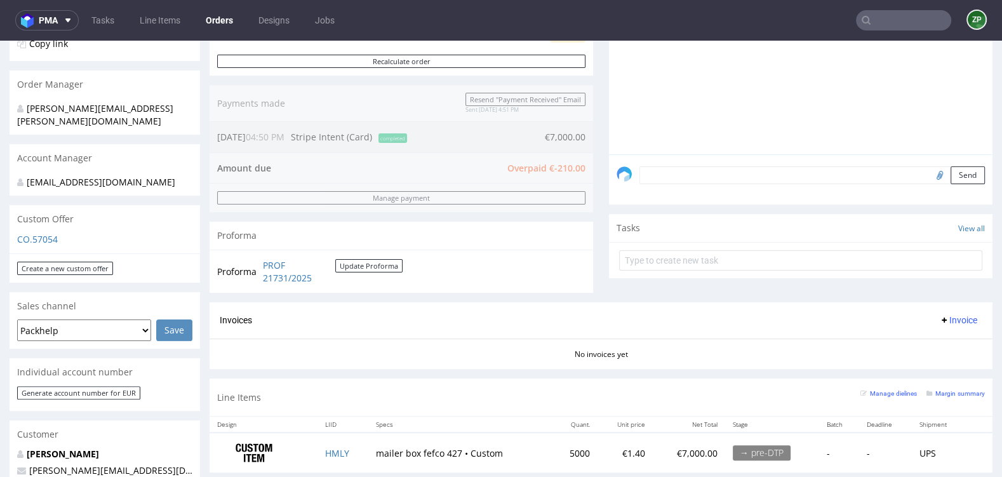
scroll to position [498, 0]
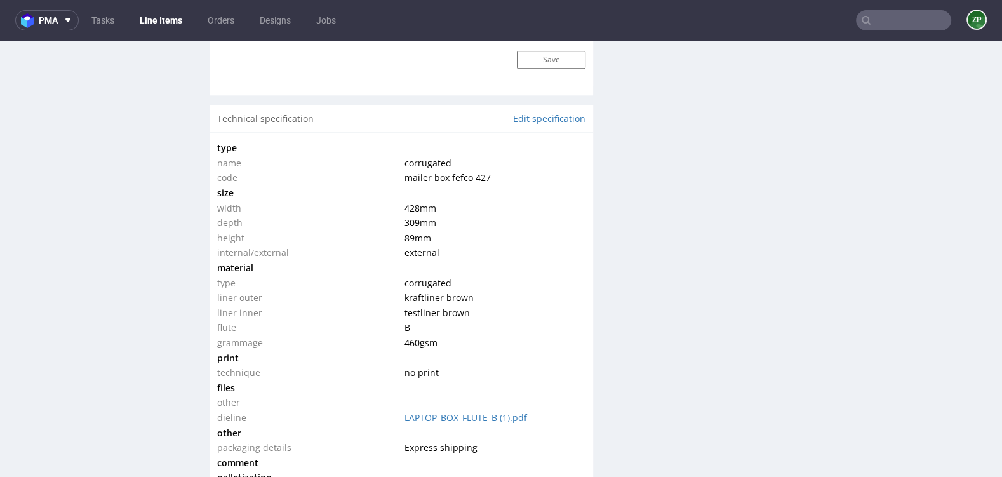
scroll to position [1145, 0]
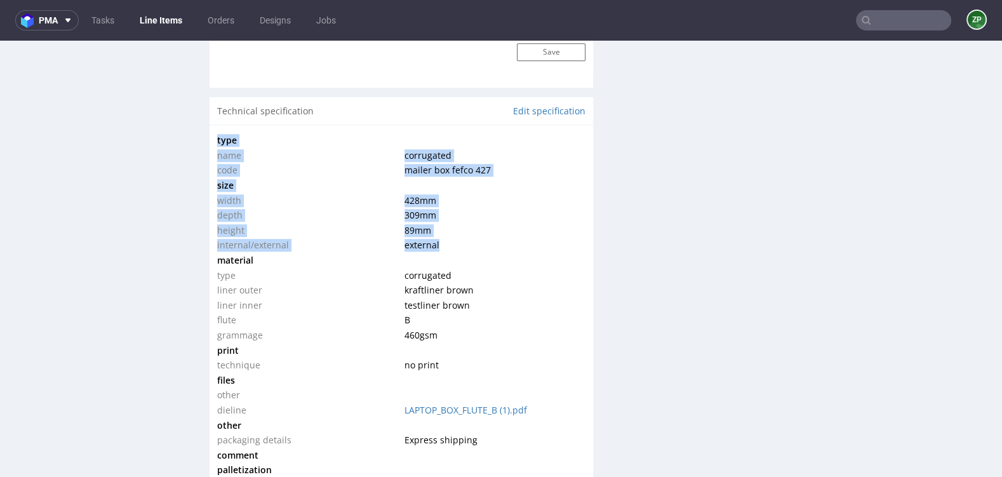
drag, startPoint x: 217, startPoint y: 178, endPoint x: 457, endPoint y: 241, distance: 248.1
click at [457, 241] on div "type name corrugated code mailer box fefco 427 size width 428 mm depth 309 mm h…" at bounding box center [401, 348] width 383 height 448
click at [457, 241] on td "external" at bounding box center [493, 244] width 184 height 15
drag, startPoint x: 437, startPoint y: 241, endPoint x: 218, endPoint y: 193, distance: 223.5
click at [218, 193] on tbody "type name corrugated code mailer box fefco 427 size width 428 mm depth 309 mm h…" at bounding box center [401, 327] width 368 height 389
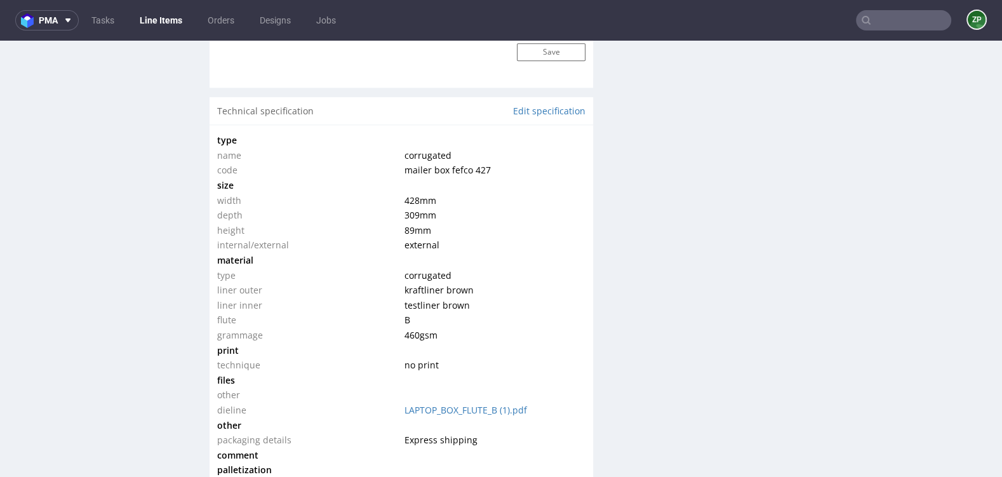
click at [453, 208] on td "309 mm" at bounding box center [493, 215] width 184 height 15
drag, startPoint x: 436, startPoint y: 225, endPoint x: 216, endPoint y: 185, distance: 223.9
click at [216, 185] on div "type name corrugated code mailer box fefco 427 size width 428 mm depth 309 mm h…" at bounding box center [401, 348] width 383 height 448
click at [583, 268] on div "type name corrugated code mailer box fefco 427 size width 428 mm depth 309 mm h…" at bounding box center [401, 348] width 383 height 448
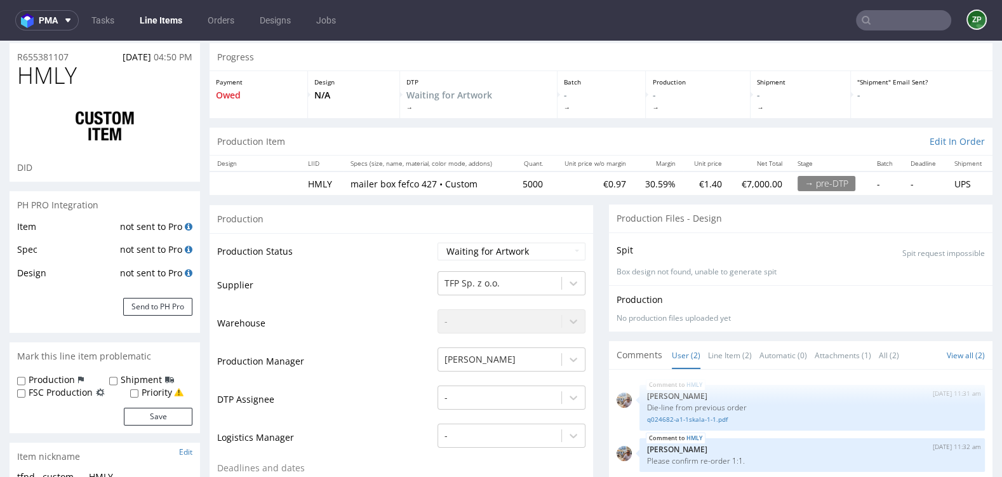
scroll to position [0, 0]
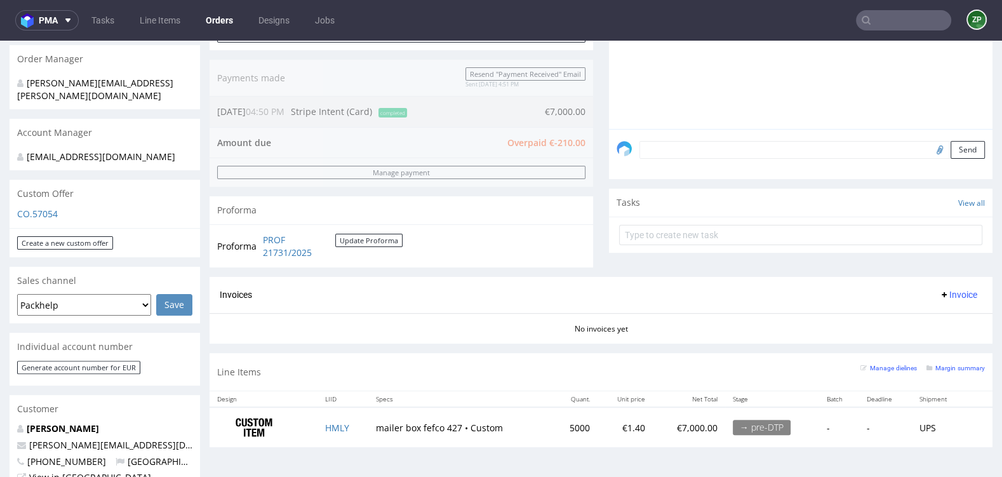
scroll to position [309, 0]
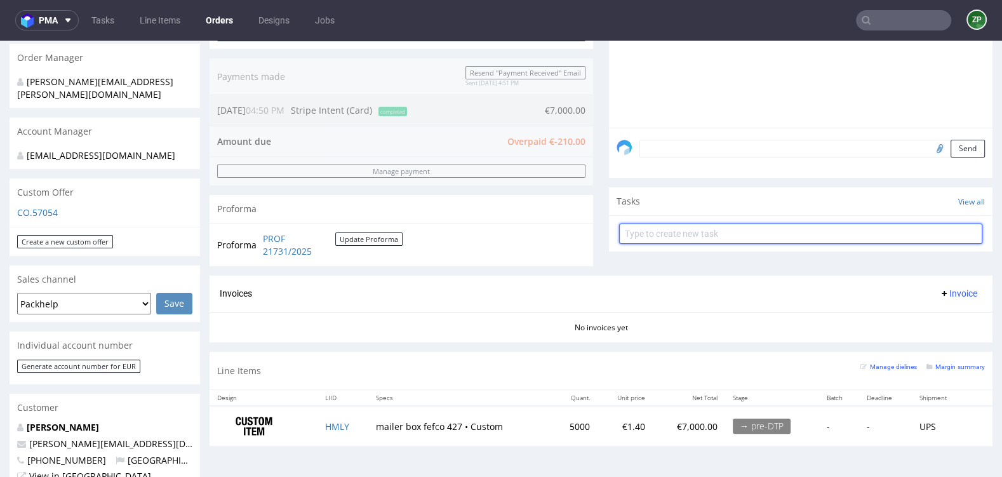
click at [643, 234] on input "text" at bounding box center [800, 233] width 363 height 20
type input "refund"
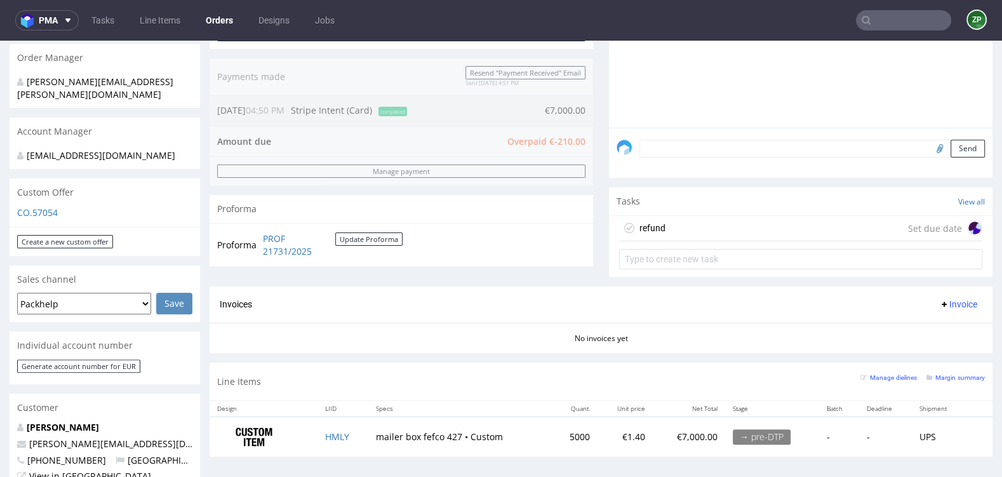
click at [683, 229] on div "refund Set due date" at bounding box center [800, 228] width 363 height 25
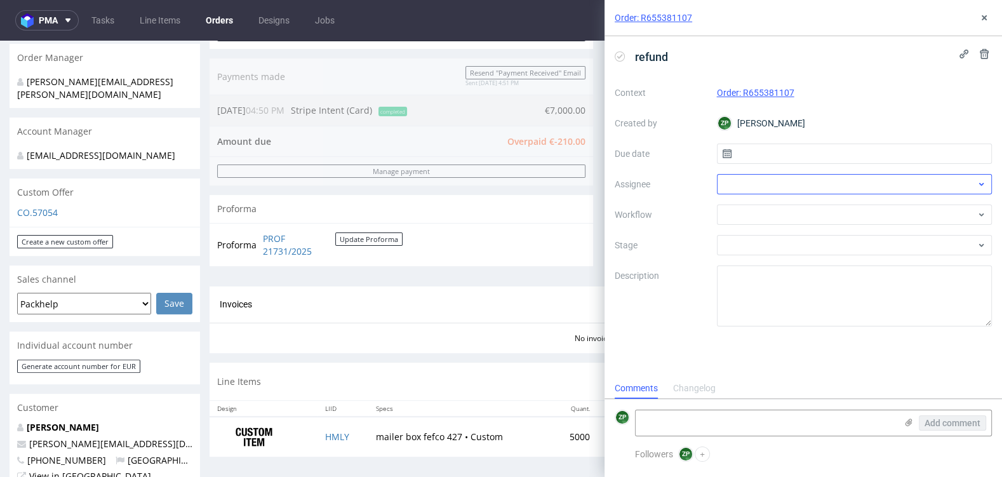
scroll to position [10, 0]
click at [752, 156] on input "text" at bounding box center [855, 153] width 276 height 20
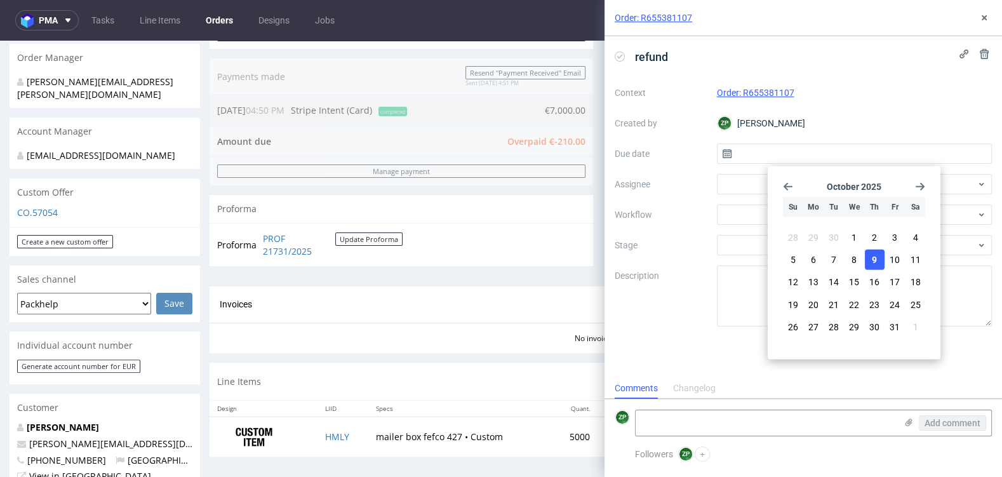
click at [872, 263] on span "9" at bounding box center [874, 259] width 5 height 13
type input "[DATE]"
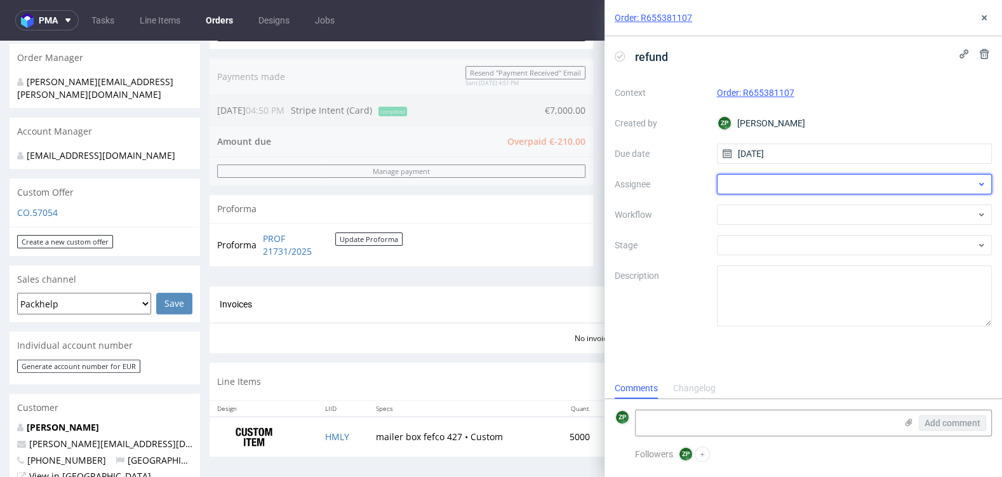
click at [757, 186] on div at bounding box center [855, 184] width 276 height 20
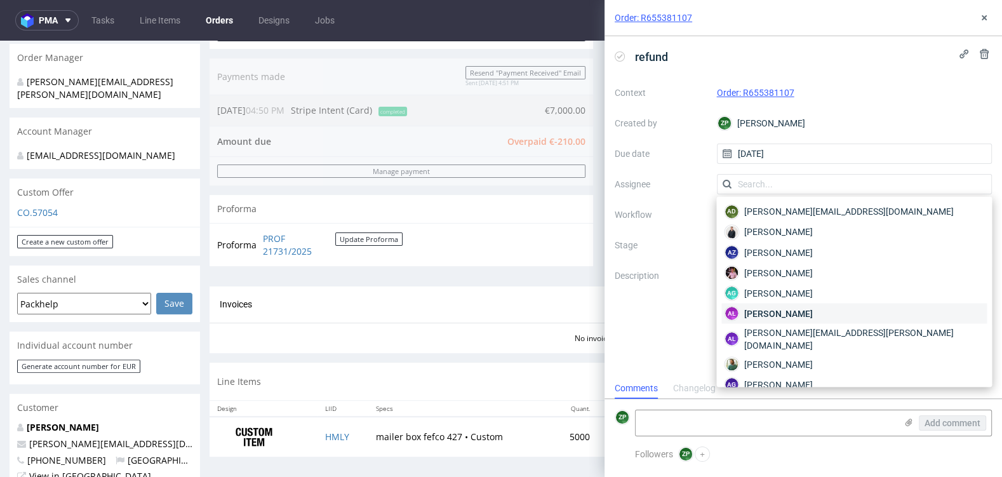
click at [796, 307] on span "[PERSON_NAME]" at bounding box center [778, 313] width 68 height 13
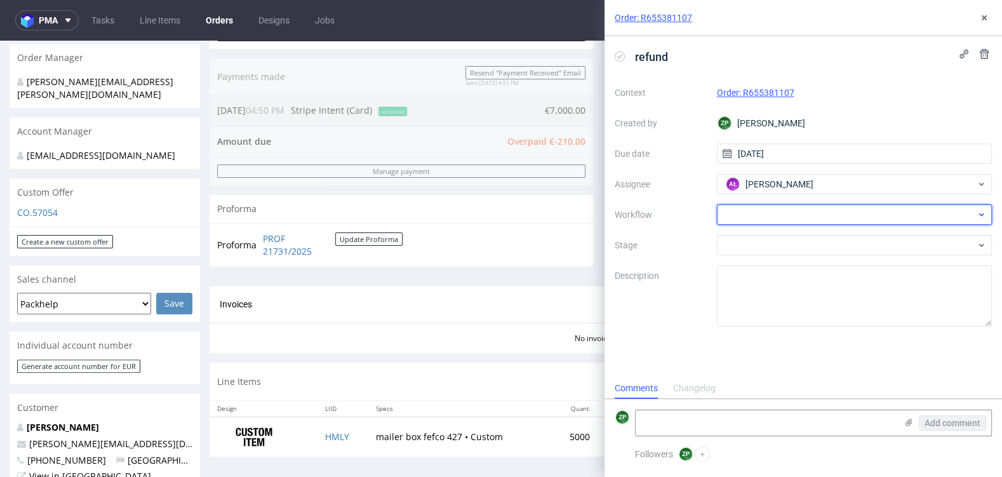
click at [764, 220] on div at bounding box center [855, 214] width 276 height 20
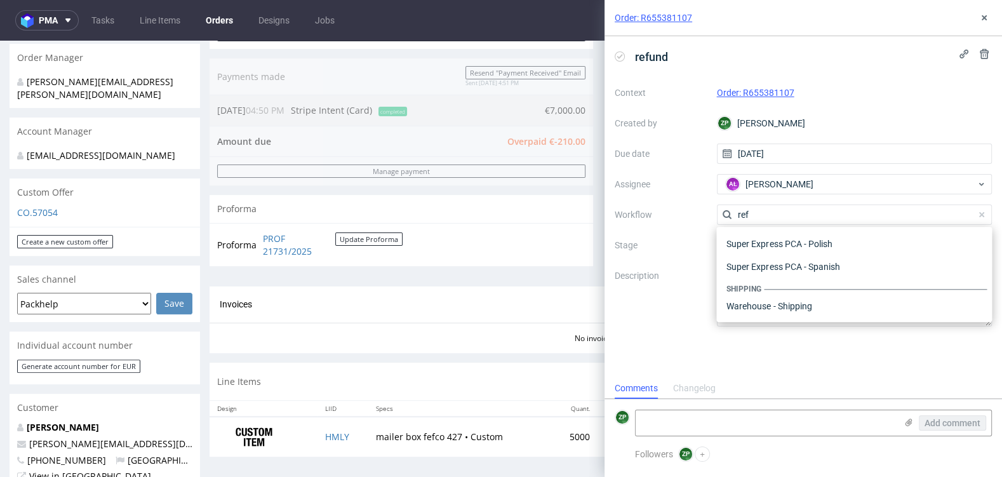
scroll to position [68, 0]
type input "refun"
click at [833, 288] on div "Finance - Refunds - Stripe" at bounding box center [853, 283] width 265 height 23
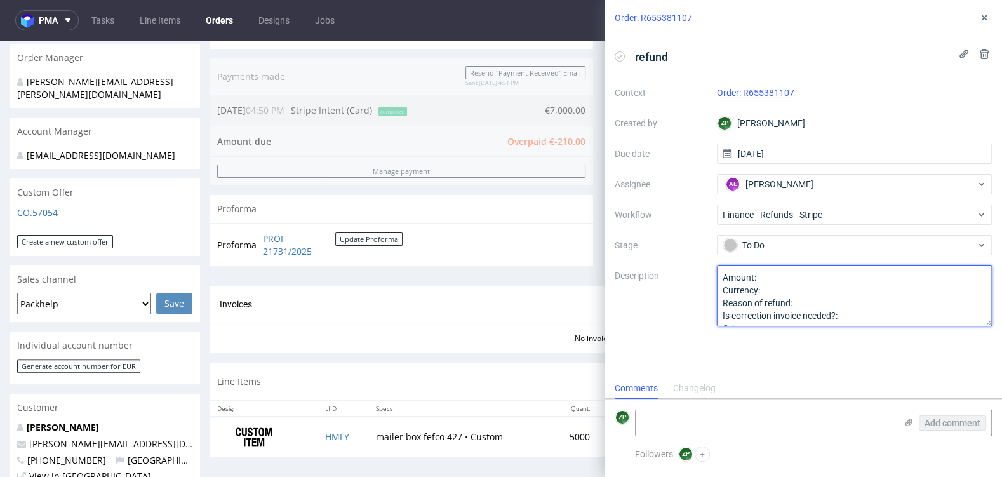
click at [783, 279] on textarea "Amount: Currency: Reason of refund: Is correction invoice needed?: Other:" at bounding box center [855, 295] width 276 height 61
click at [782, 291] on textarea "Amount: Currency: Reason of refund: Is correction invoice needed?: Other:" at bounding box center [855, 295] width 276 height 61
type textarea "Amount: 210 Currency: euro Reason of refund: Is correction invoice needed?: Oth…"
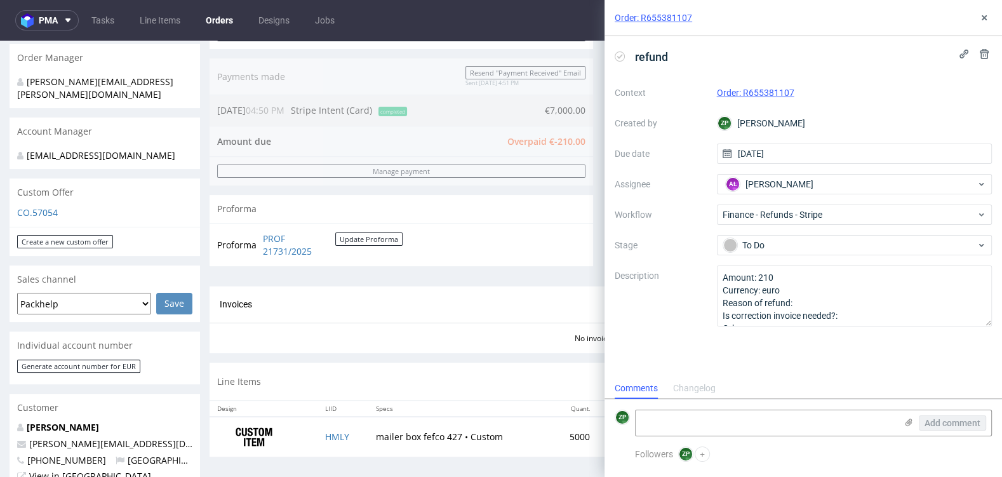
click at [662, 438] on form "ZP Add comment" at bounding box center [802, 423] width 397 height 48
click at [659, 418] on textarea at bounding box center [766, 422] width 260 height 25
type textarea "overpaid"
click at [931, 427] on span "Add comment" at bounding box center [952, 422] width 56 height 9
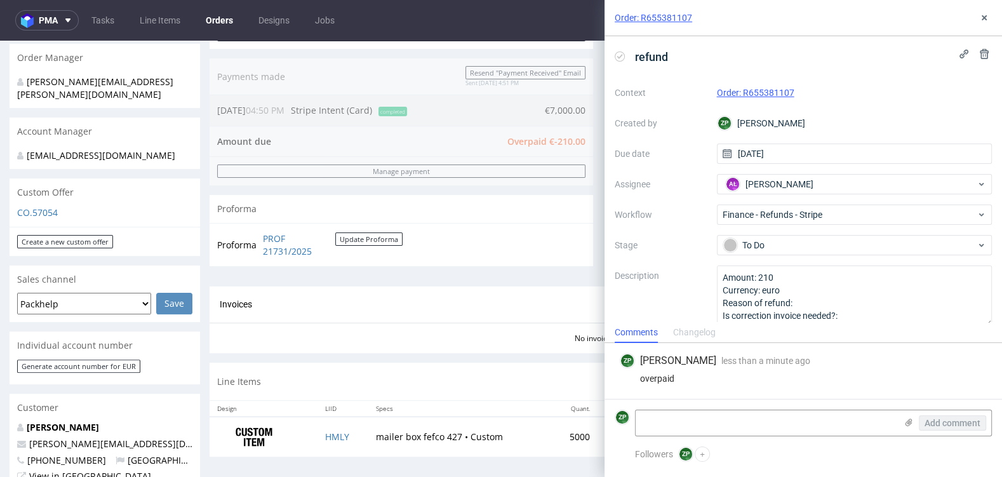
click at [446, 352] on div "Progress Payment Owed €-210.00 Payment “Received” Email - Line Items 1 DTP - Pr…" at bounding box center [601, 119] width 783 height 693
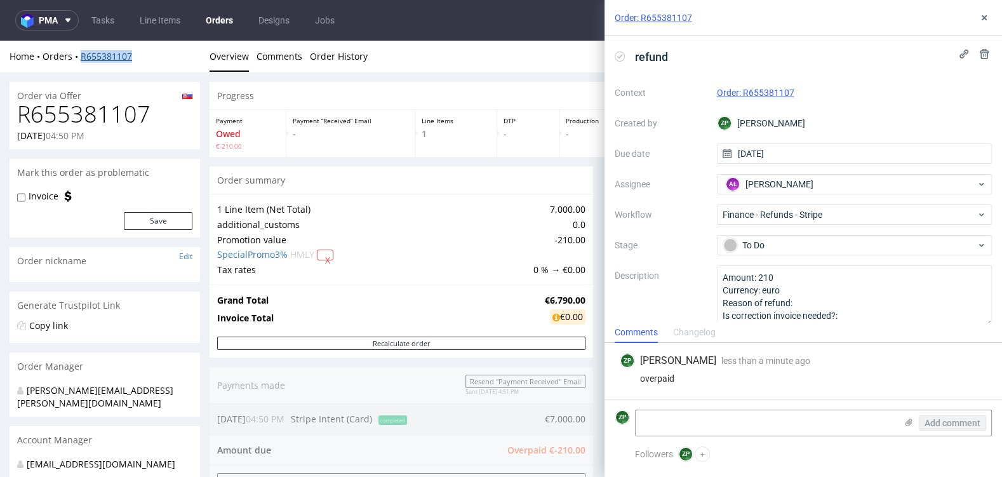
copy link "R655381107"
click at [223, 23] on link "Orders" at bounding box center [219, 20] width 43 height 20
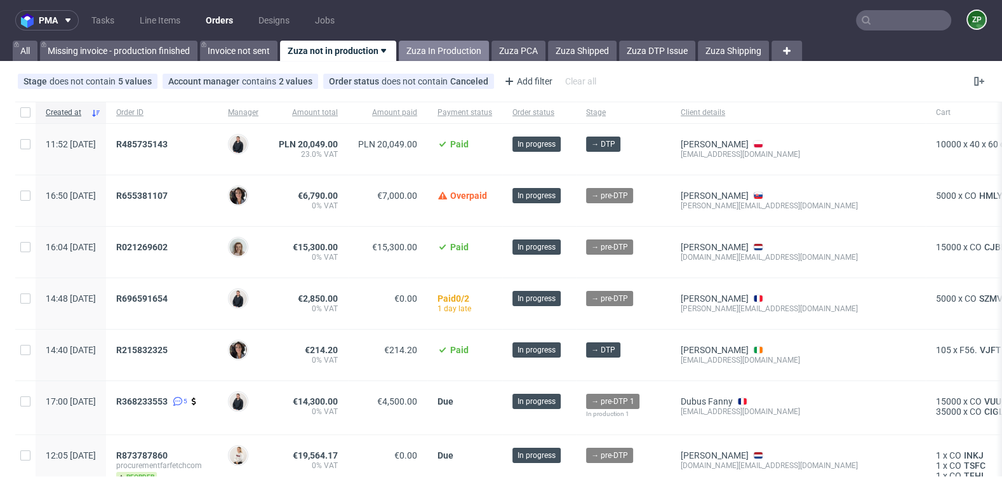
click at [419, 41] on link "Zuza In Production" at bounding box center [444, 51] width 90 height 20
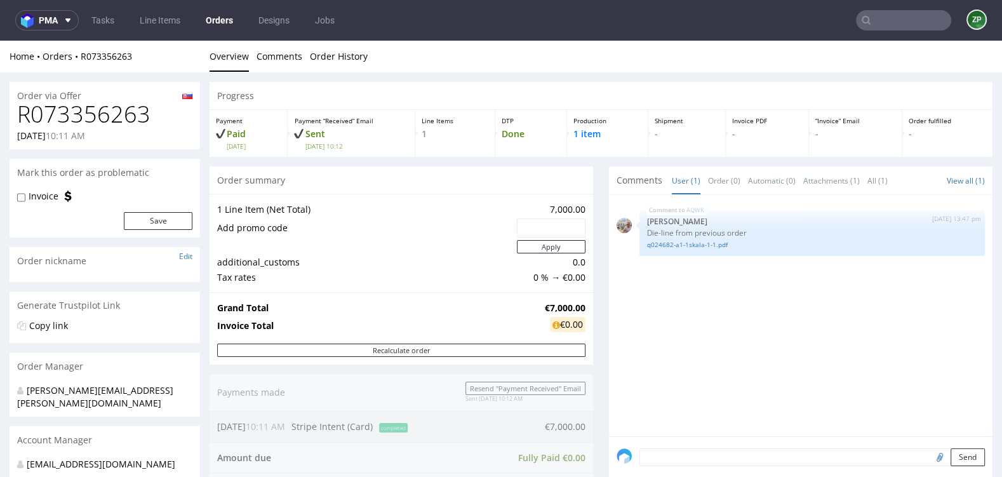
scroll to position [3, 0]
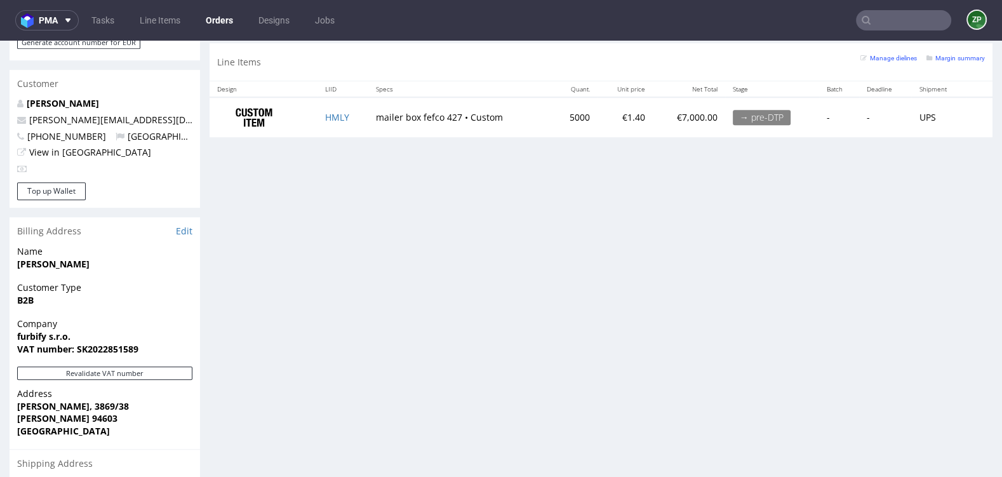
scroll to position [806, 0]
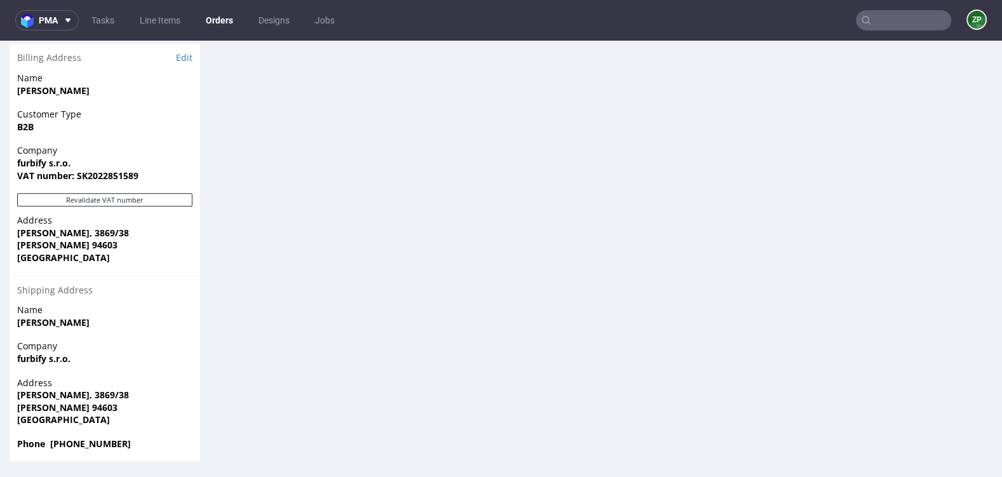
click at [227, 23] on link "Orders" at bounding box center [219, 20] width 43 height 20
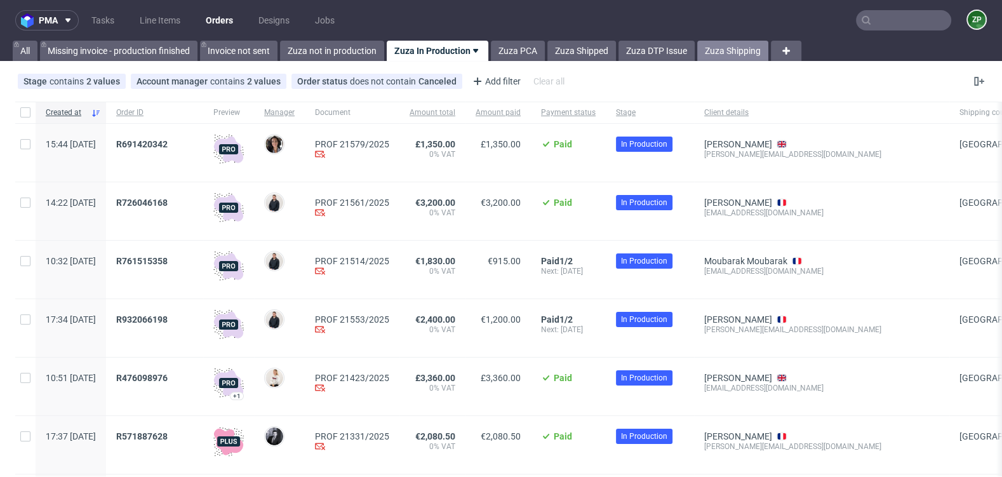
click at [752, 46] on link "Zuza Shipping" at bounding box center [732, 51] width 71 height 20
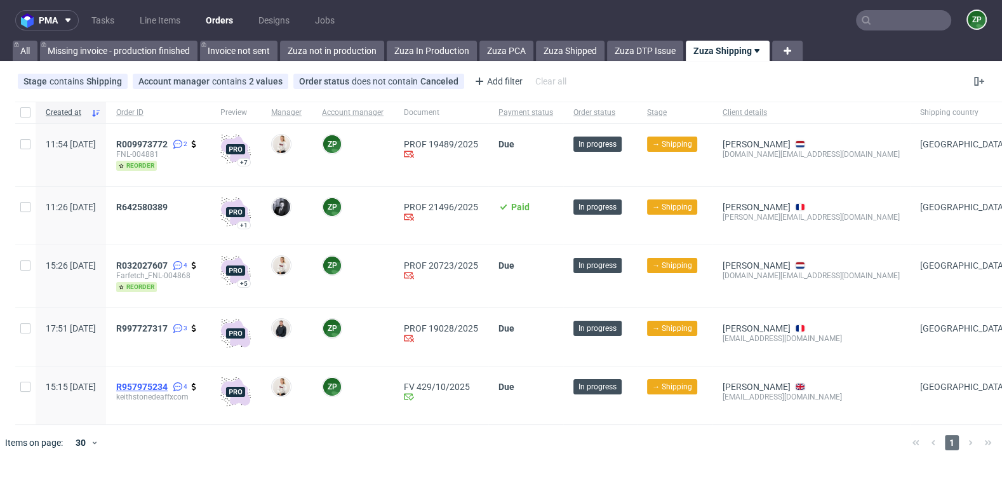
click at [163, 387] on span "R957975234" at bounding box center [141, 387] width 51 height 10
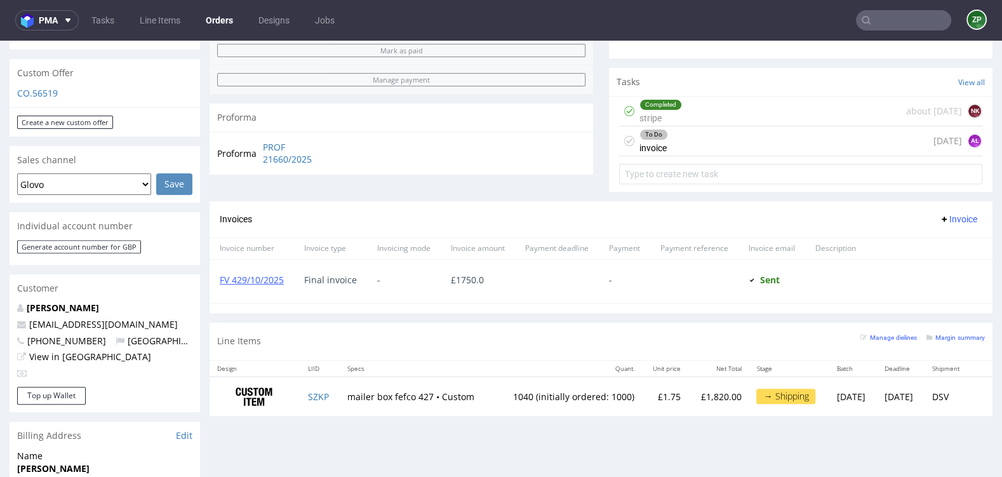
scroll to position [455, 0]
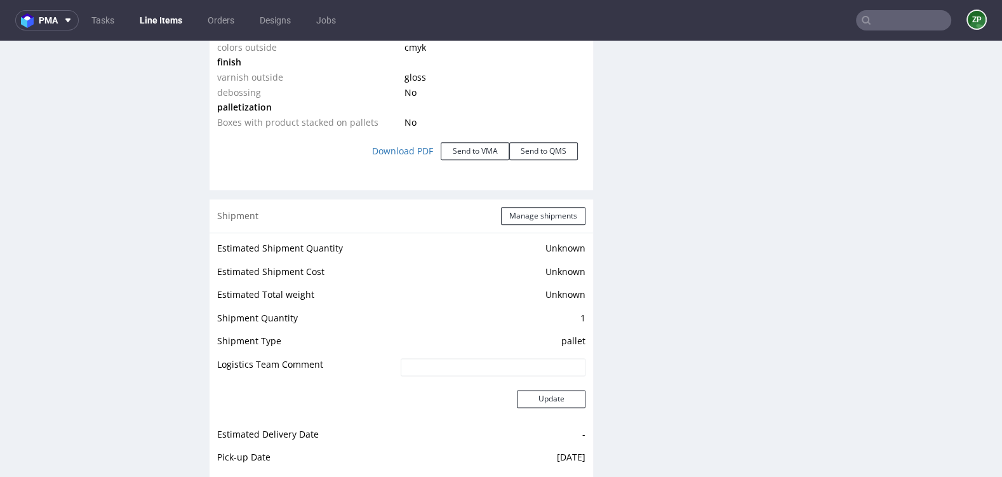
scroll to position [1683, 0]
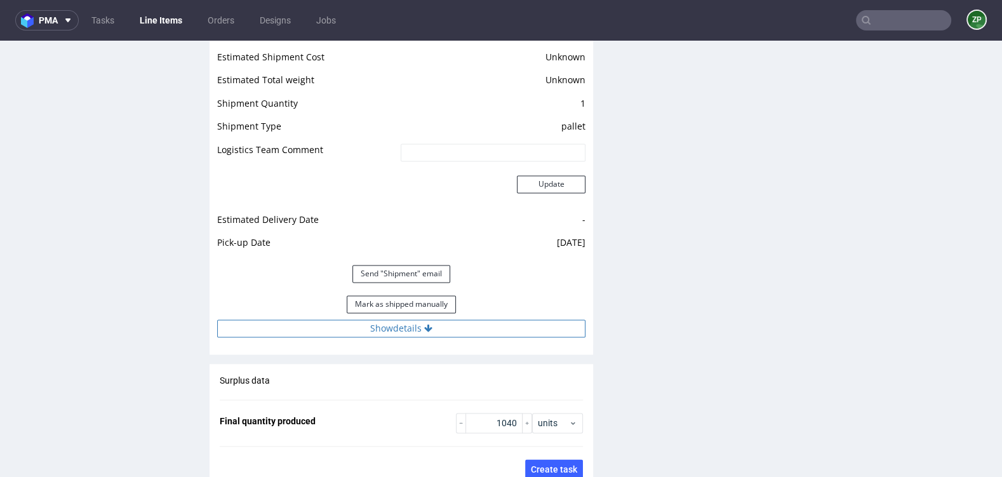
click at [370, 331] on button "Show details" at bounding box center [401, 328] width 368 height 18
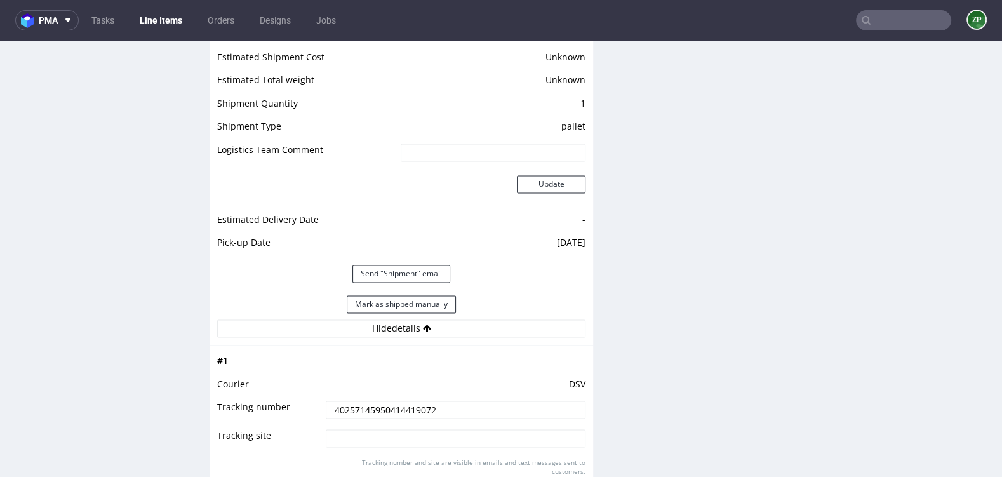
click at [364, 405] on input "40257145950414419072" at bounding box center [456, 410] width 260 height 18
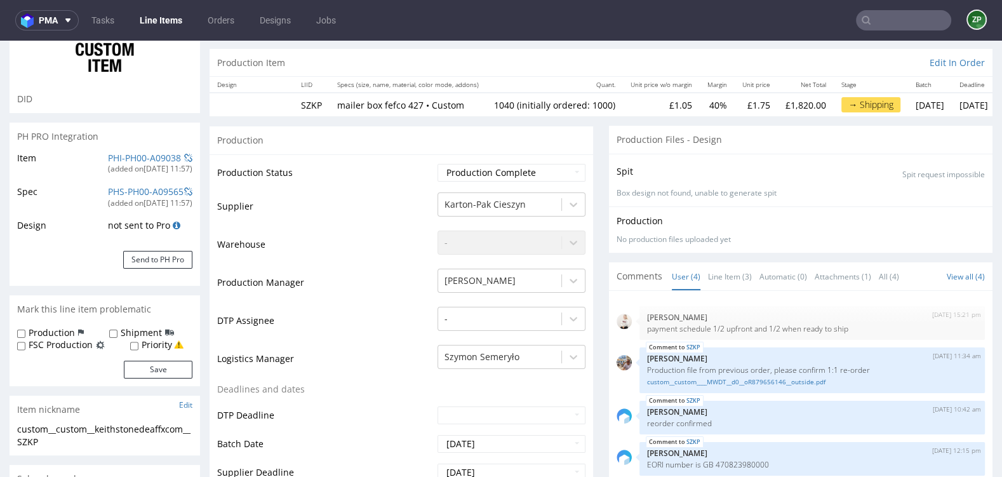
scroll to position [0, 0]
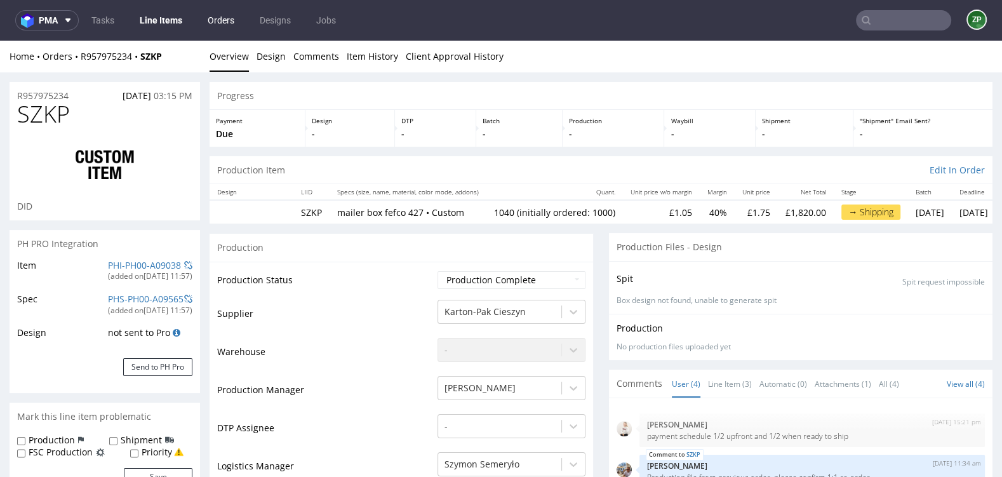
click at [212, 17] on link "Orders" at bounding box center [221, 20] width 42 height 20
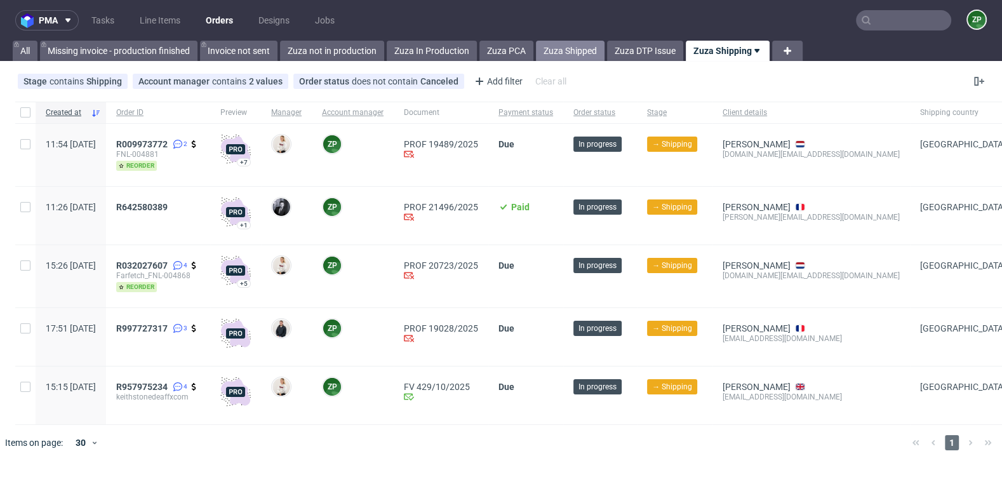
click at [587, 49] on link "Zuza Shipped" at bounding box center [570, 51] width 69 height 20
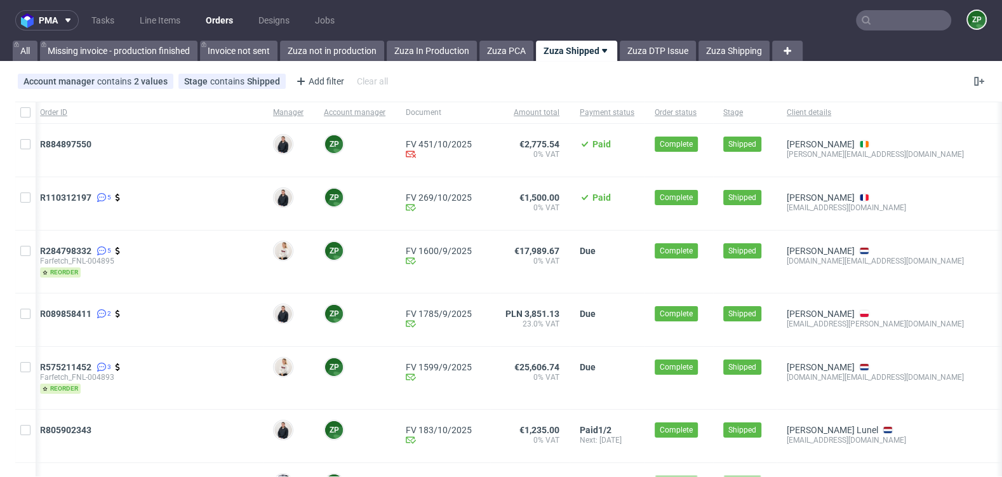
scroll to position [0, 81]
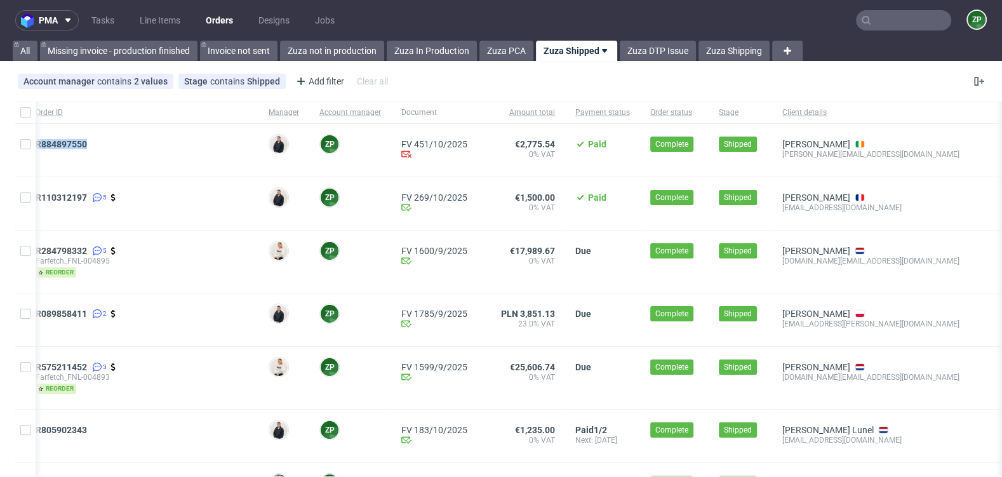
click at [96, 150] on span "R884897550" at bounding box center [142, 150] width 213 height 22
click at [84, 139] on span "R884897550" at bounding box center [61, 144] width 51 height 10
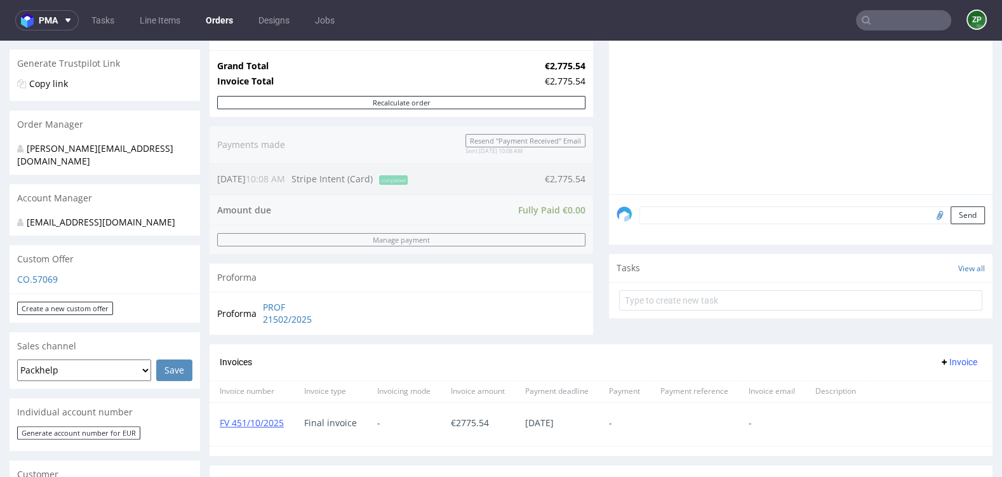
scroll to position [243, 0]
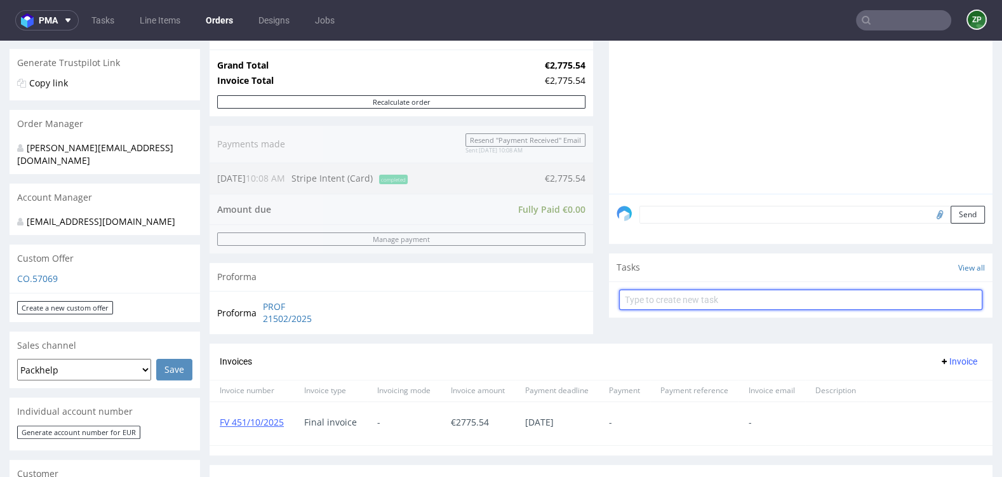
click at [655, 295] on input "text" at bounding box center [800, 300] width 363 height 20
type input "invoice"
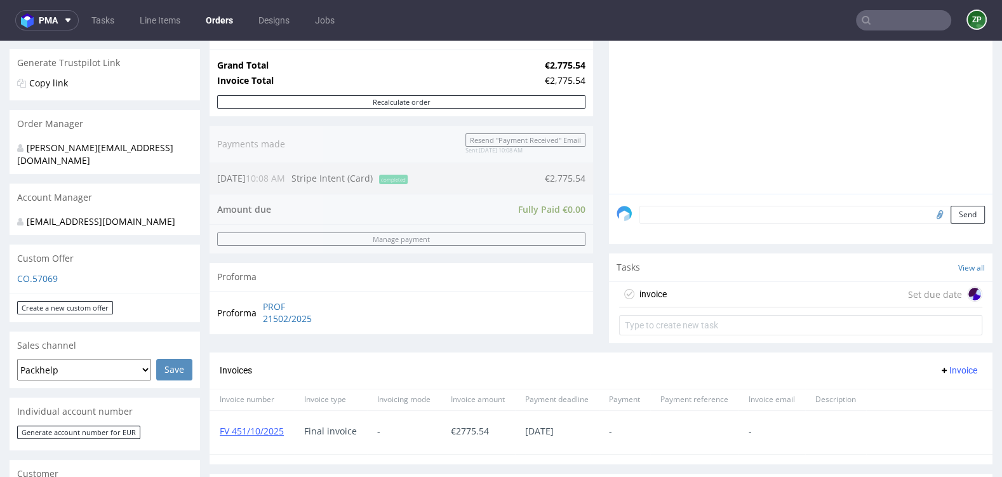
click at [734, 302] on div "invoice Set due date" at bounding box center [800, 294] width 363 height 25
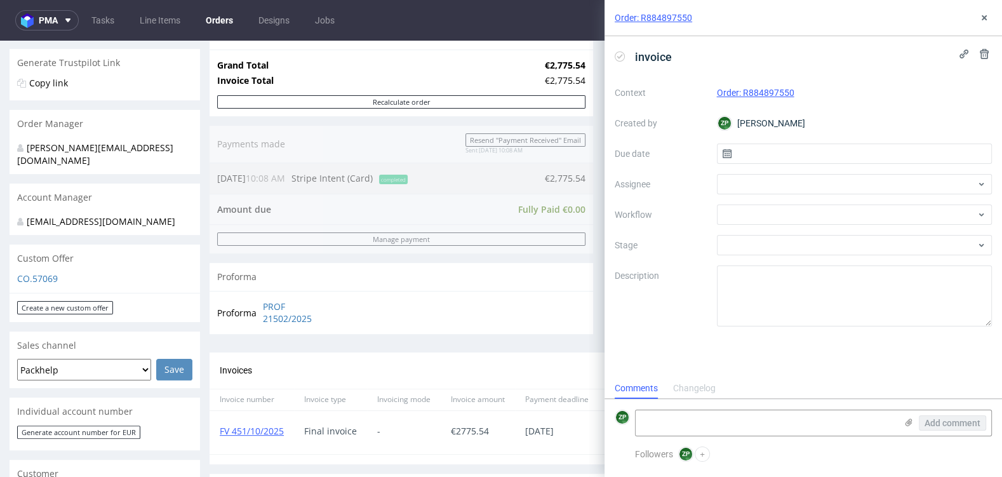
scroll to position [10, 0]
click at [758, 150] on input "text" at bounding box center [855, 153] width 276 height 20
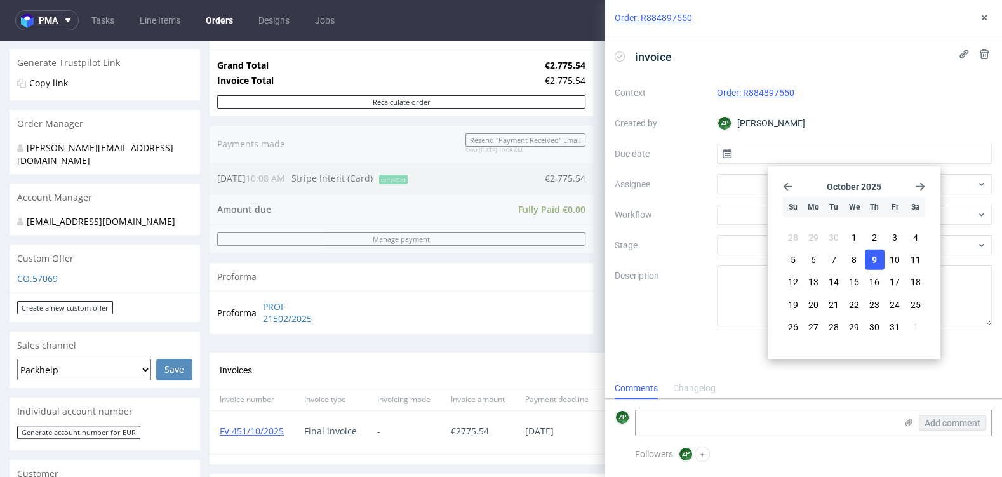
click at [876, 262] on span "9" at bounding box center [874, 259] width 5 height 13
type input "09/10/2025"
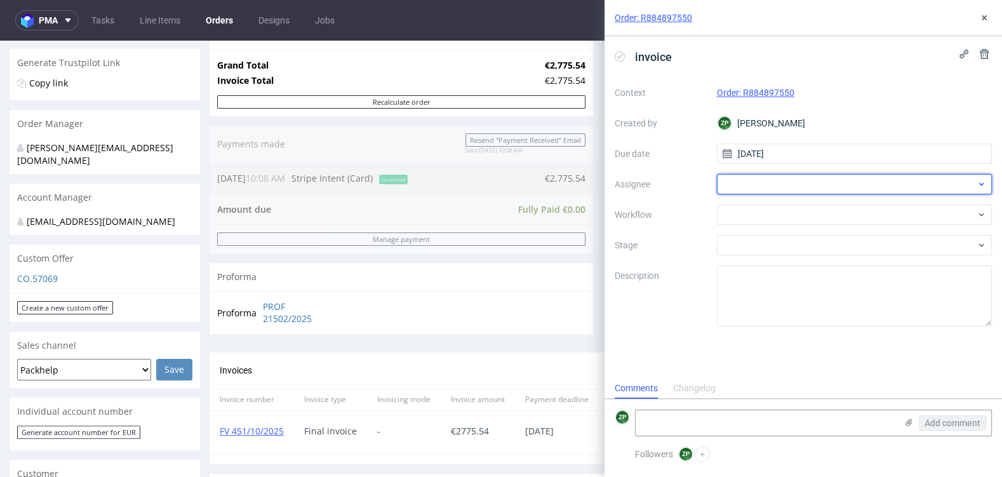
click at [736, 190] on div at bounding box center [855, 184] width 276 height 20
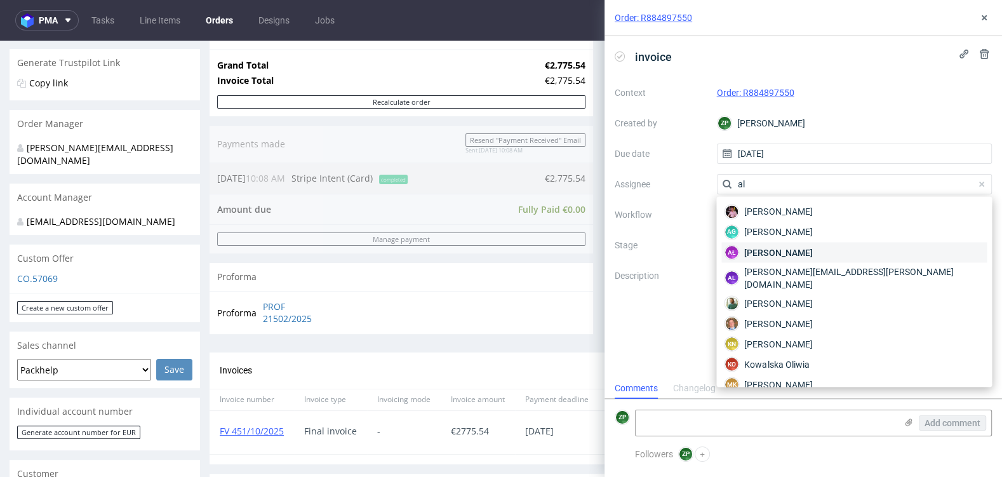
type input "al"
click at [785, 251] on span "Aleksandra Łętowska" at bounding box center [778, 252] width 68 height 13
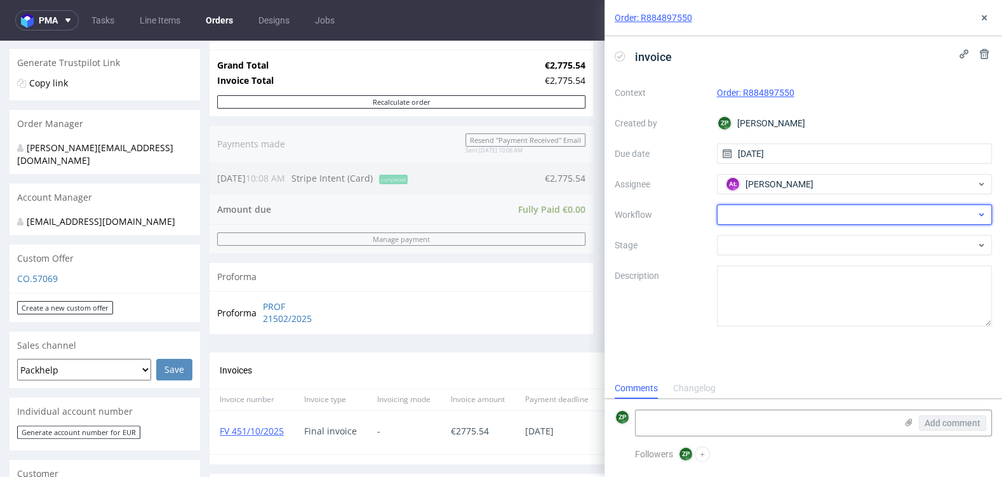
click at [734, 220] on div at bounding box center [855, 214] width 276 height 20
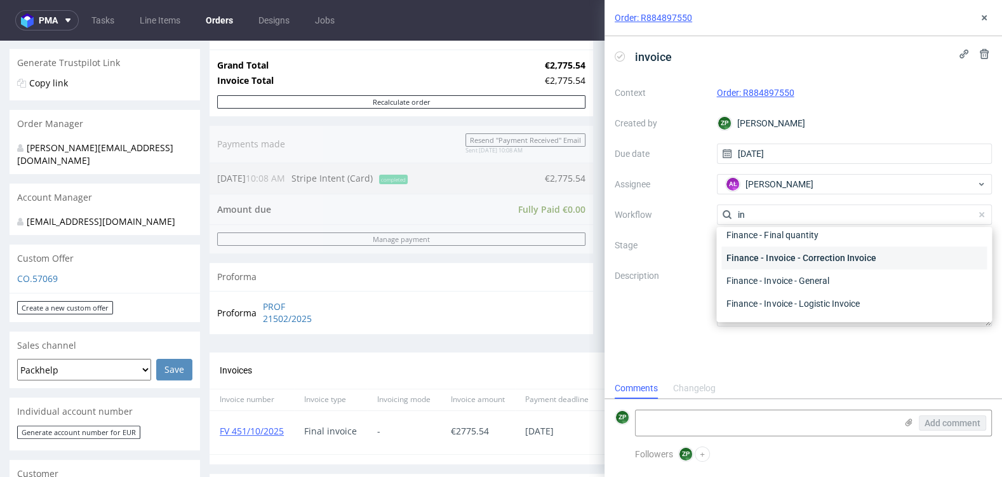
scroll to position [51, 0]
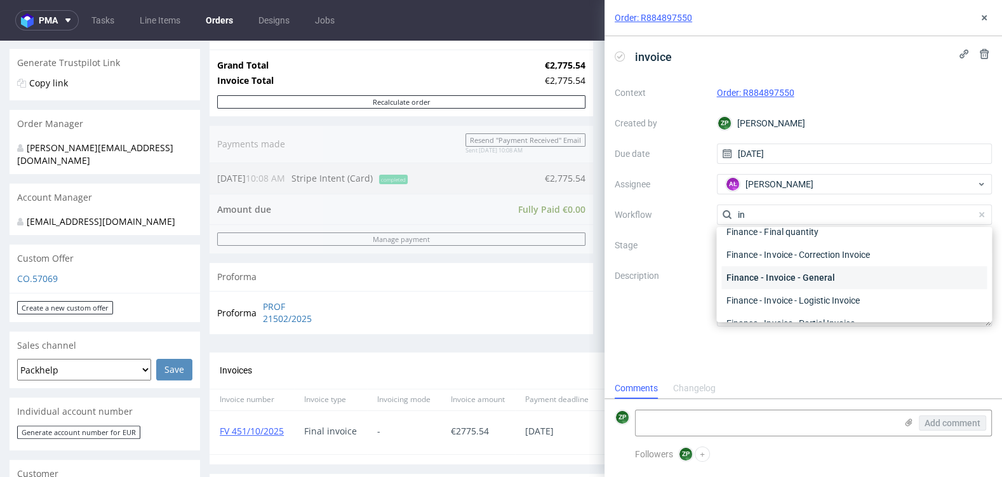
type input "in"
click at [782, 282] on div "Finance - Invoice - General" at bounding box center [853, 277] width 265 height 23
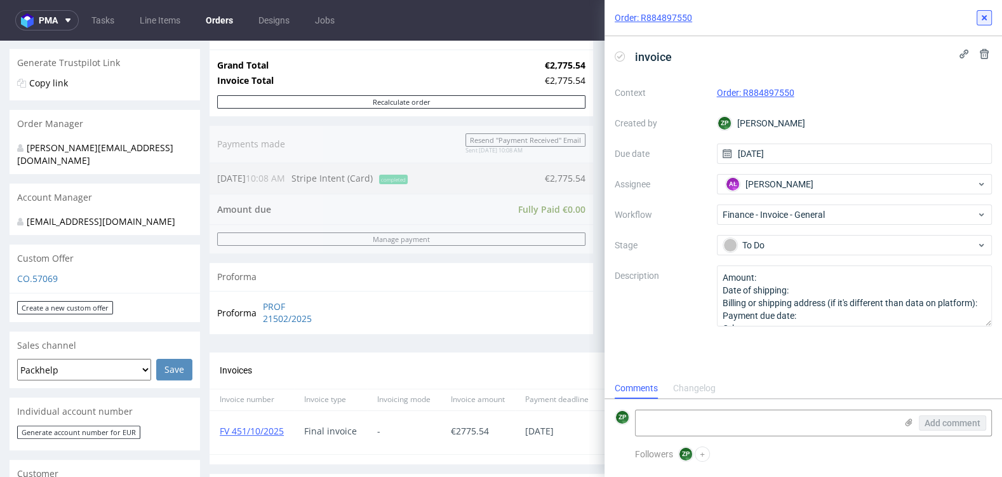
click at [987, 18] on icon at bounding box center [984, 18] width 10 height 10
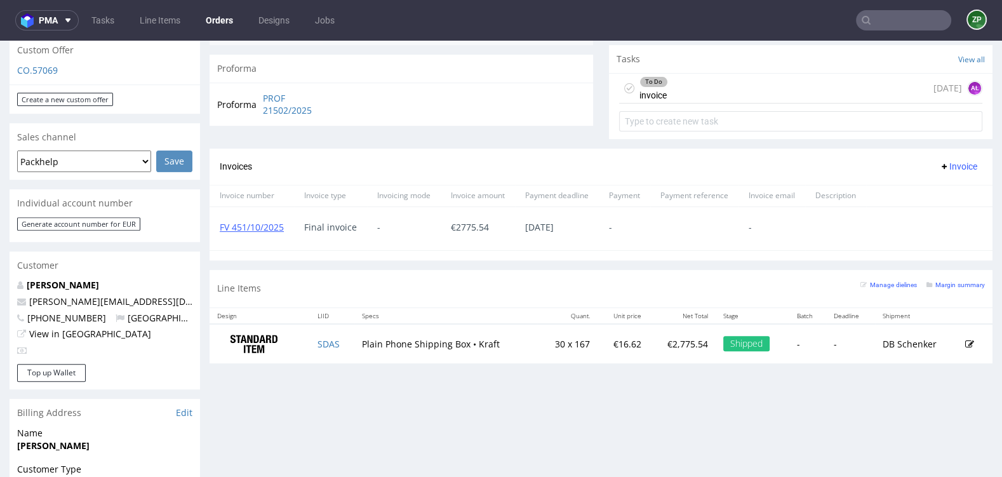
scroll to position [456, 0]
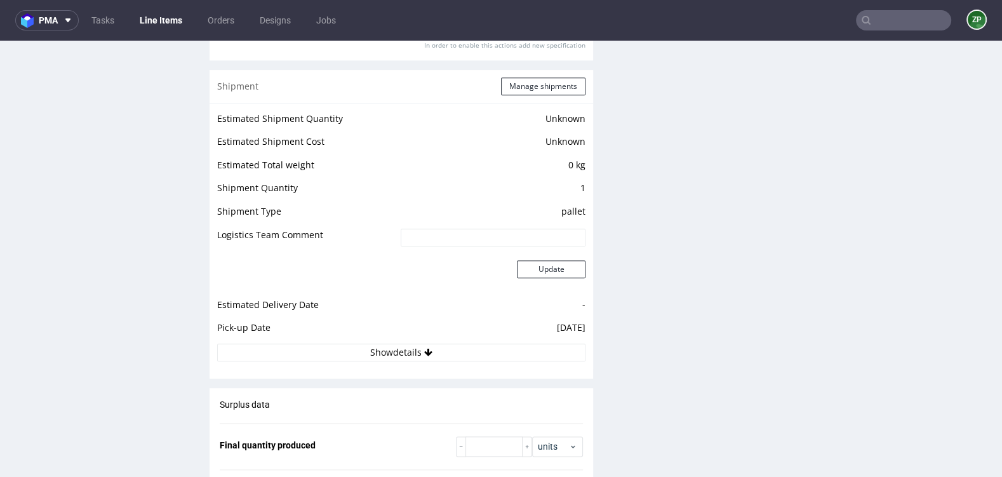
scroll to position [1349, 0]
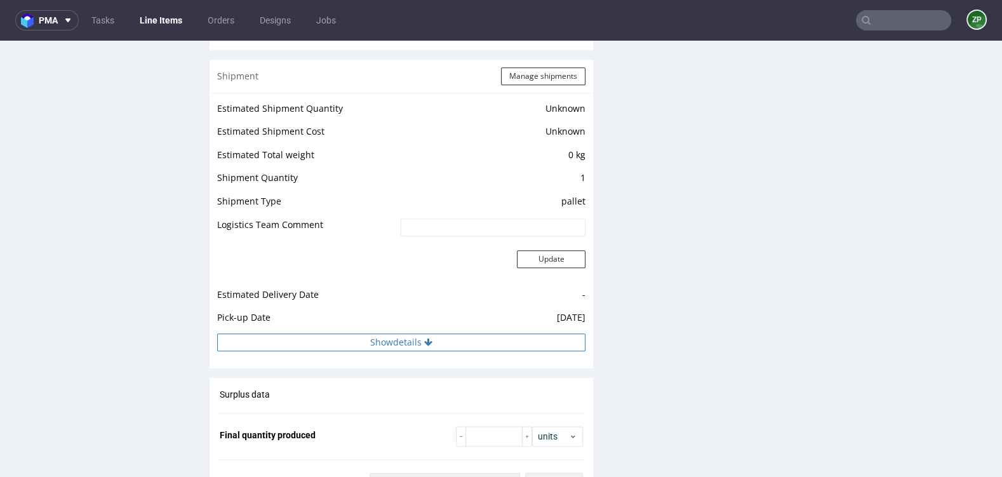
click at [383, 343] on button "Show details" at bounding box center [401, 342] width 368 height 18
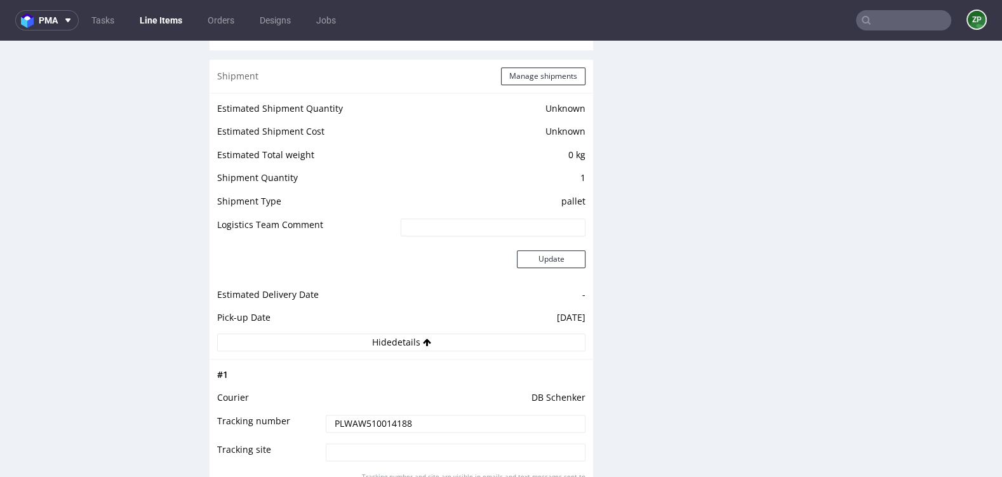
click at [363, 421] on input "PLWAW510014188" at bounding box center [456, 424] width 260 height 18
click at [895, 22] on input "text" at bounding box center [903, 20] width 95 height 20
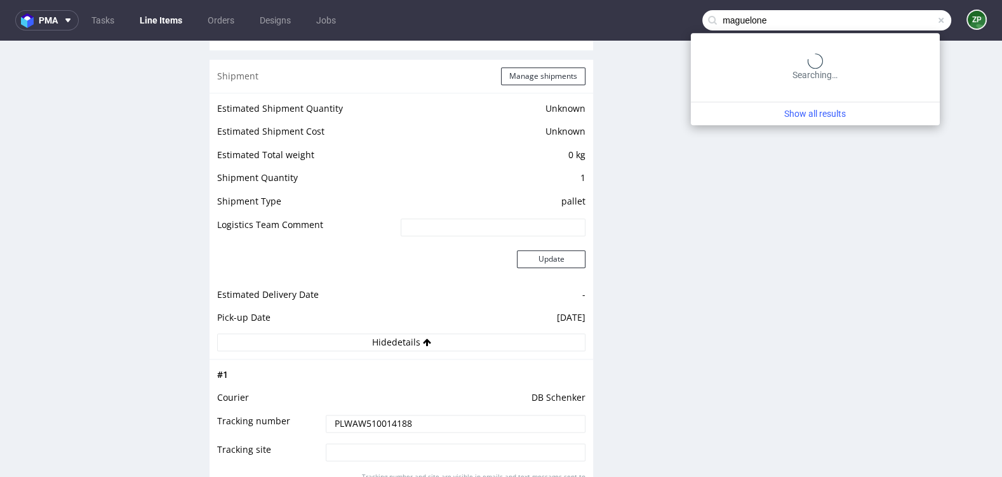
type input "maguelone"
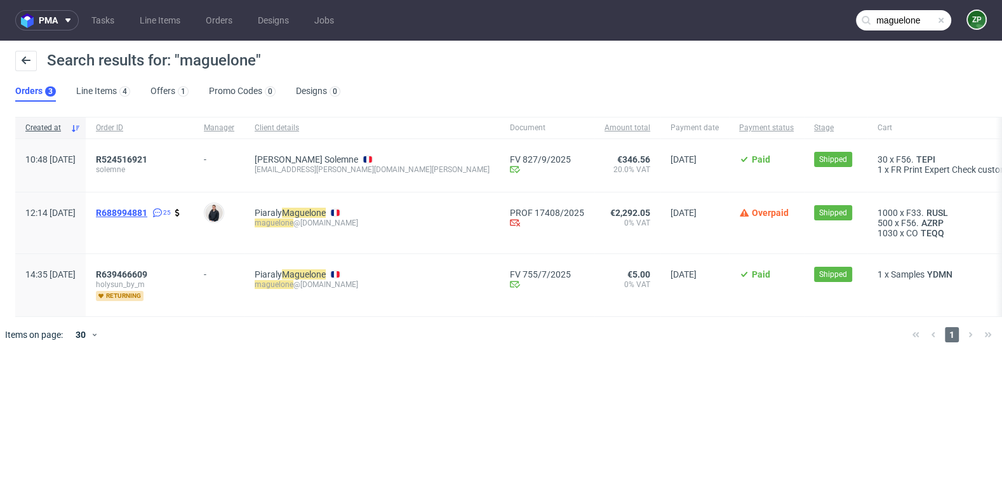
click at [147, 210] on span "R688994881" at bounding box center [121, 213] width 51 height 10
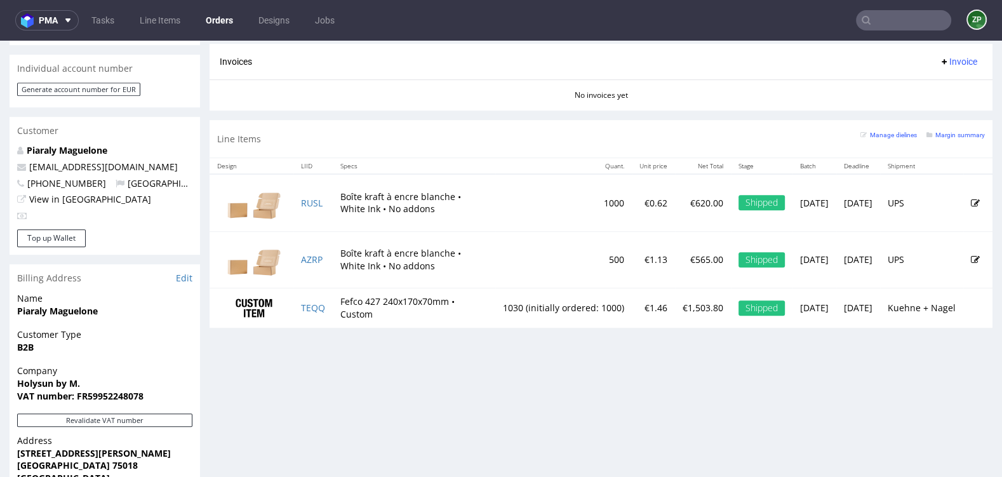
scroll to position [585, 0]
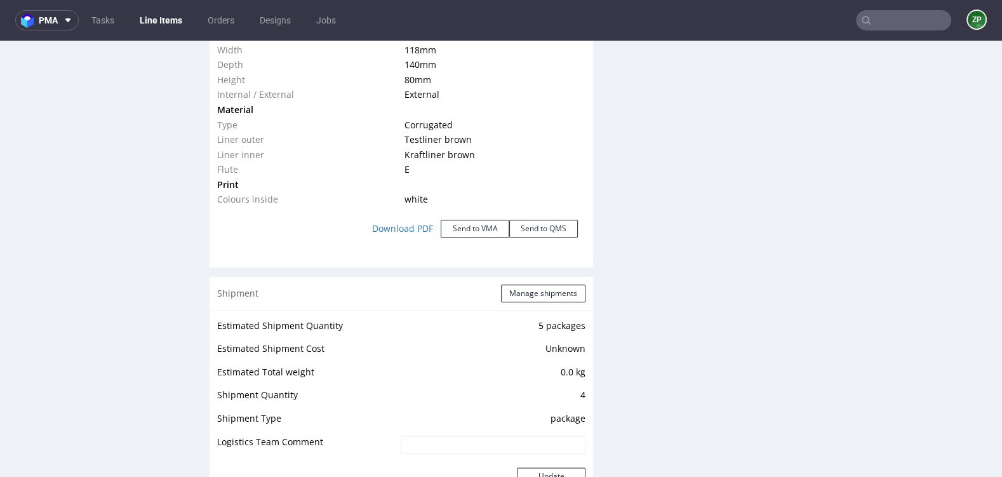
scroll to position [1497, 0]
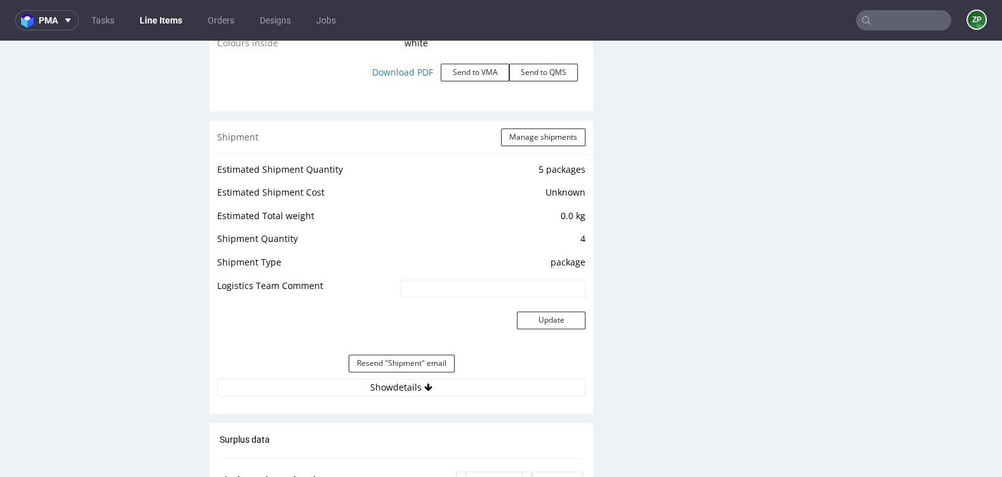
click at [441, 409] on div "Shipment Manage shipments Estimated Shipment Quantity 5 packages Estimated Ship…" at bounding box center [401, 267] width 383 height 293
click at [441, 390] on button "Show details" at bounding box center [401, 387] width 368 height 18
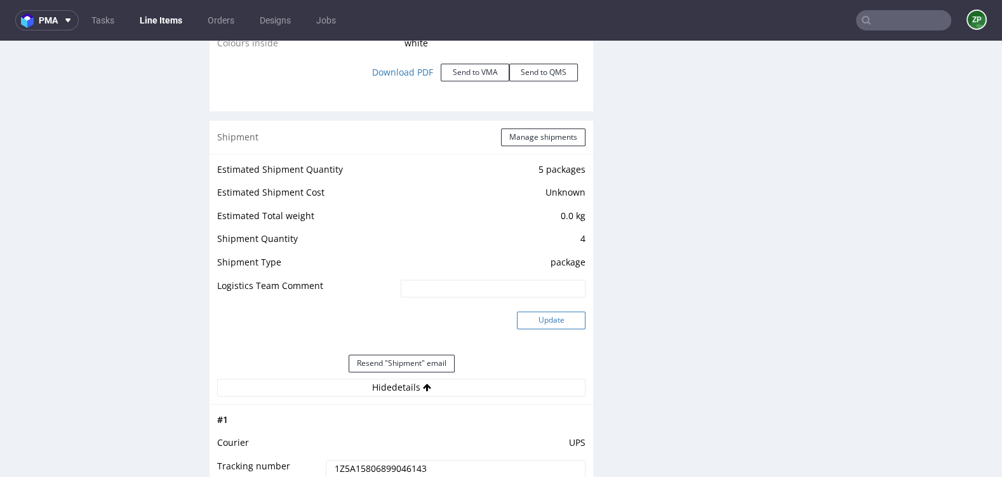
scroll to position [1630, 0]
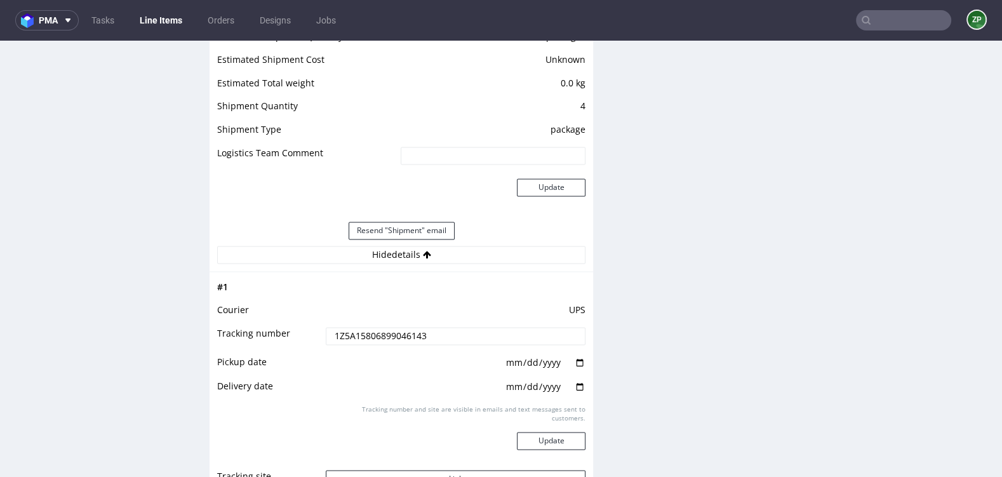
click at [394, 331] on input "1Z5A15806899046143" at bounding box center [456, 336] width 260 height 18
click at [405, 335] on input "1Z5A15806899046143" at bounding box center [456, 336] width 260 height 18
click at [99, 230] on div "R688994881 18.08.2025 12:14 PM RUSL FSC Production DID PH PRO Integration Item …" at bounding box center [105, 236] width 190 height 3569
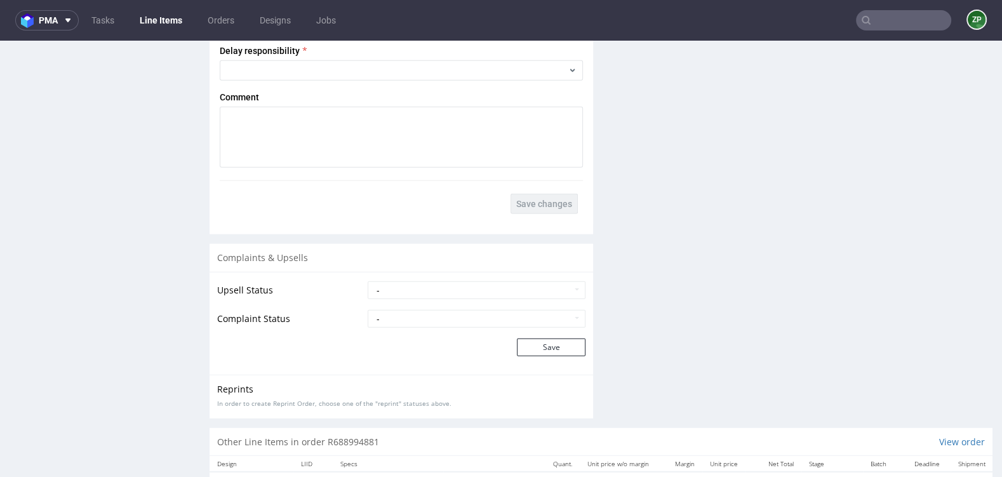
scroll to position [3184, 0]
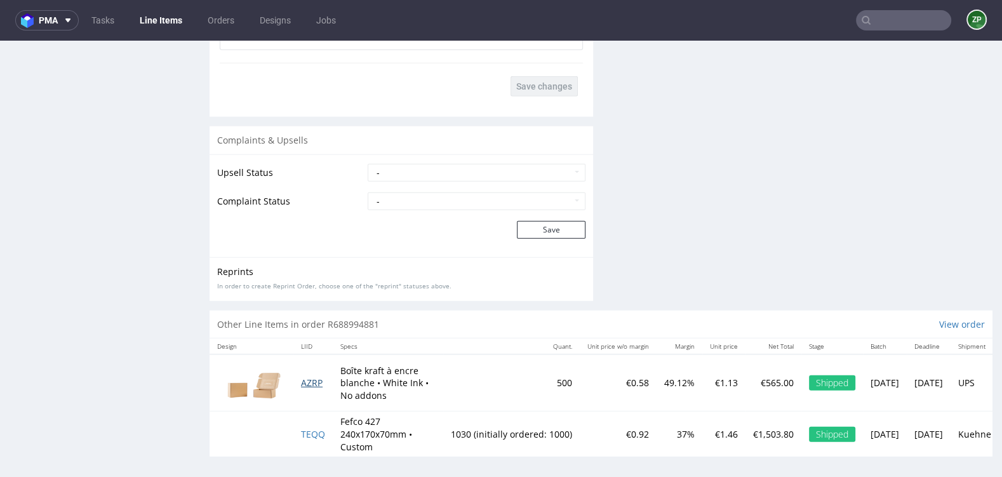
click at [316, 382] on span "AZRP" at bounding box center [312, 383] width 22 height 12
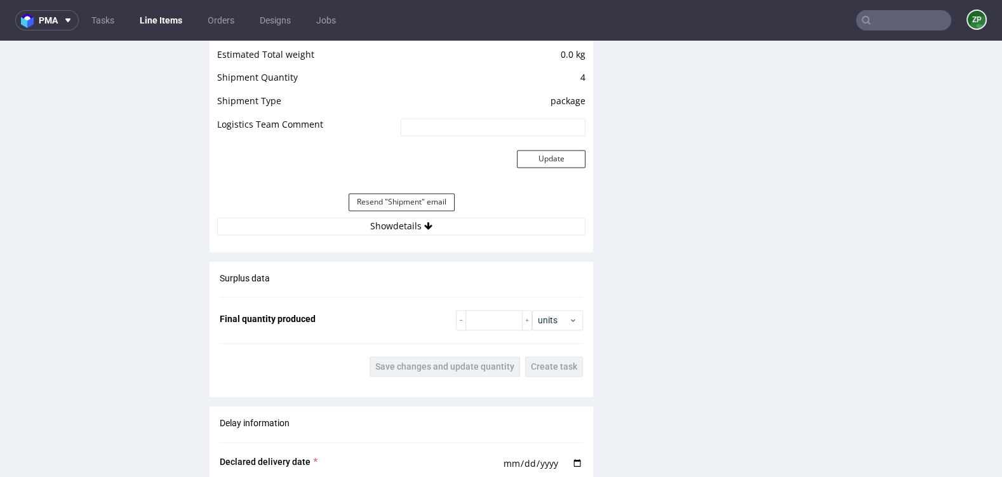
scroll to position [1630, 0]
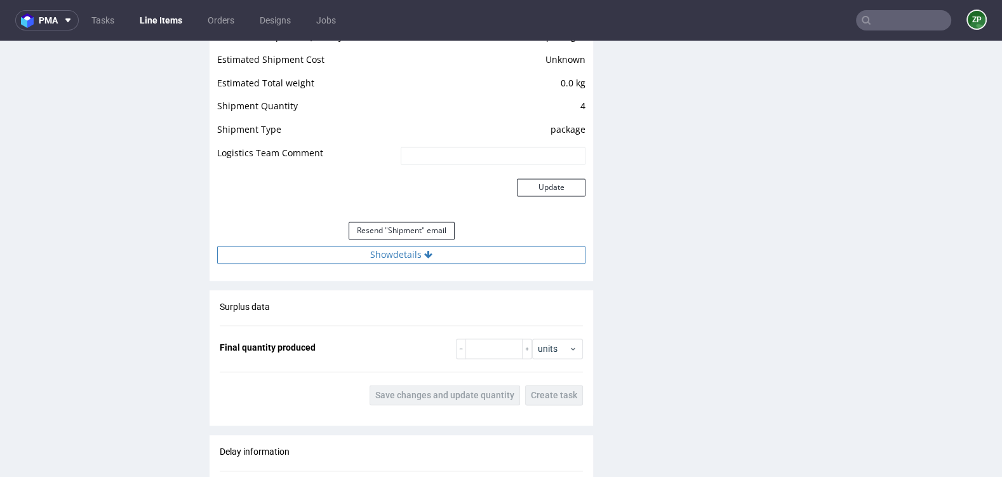
click at [424, 250] on icon at bounding box center [428, 254] width 8 height 9
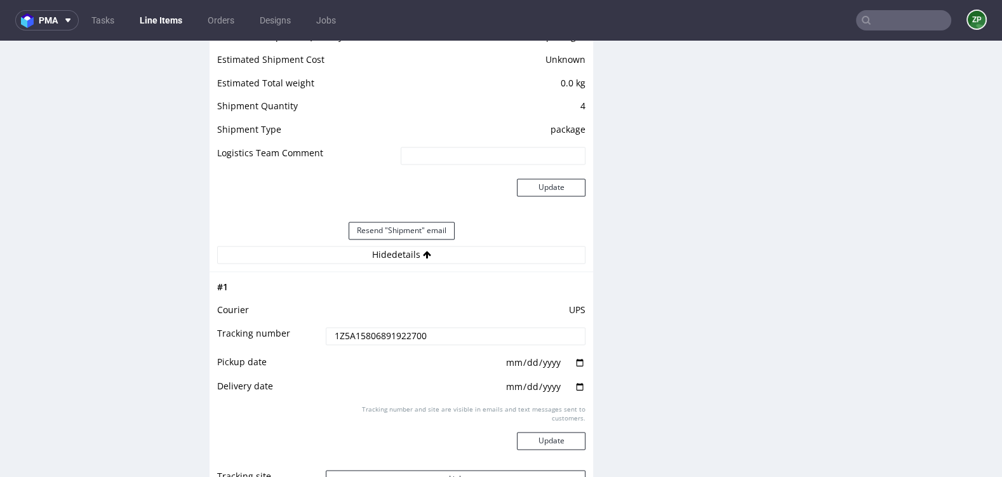
click at [386, 333] on input "1Z5A15806891922700" at bounding box center [456, 336] width 260 height 18
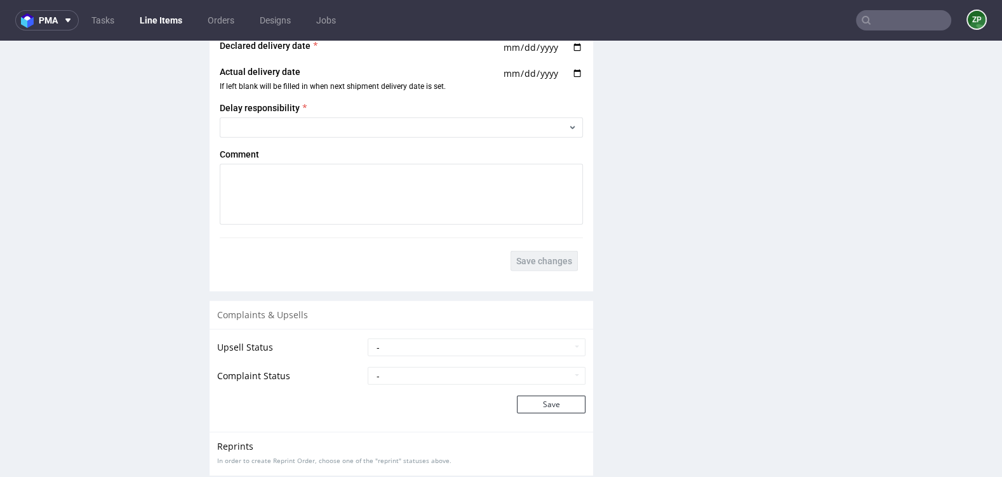
scroll to position [3184, 0]
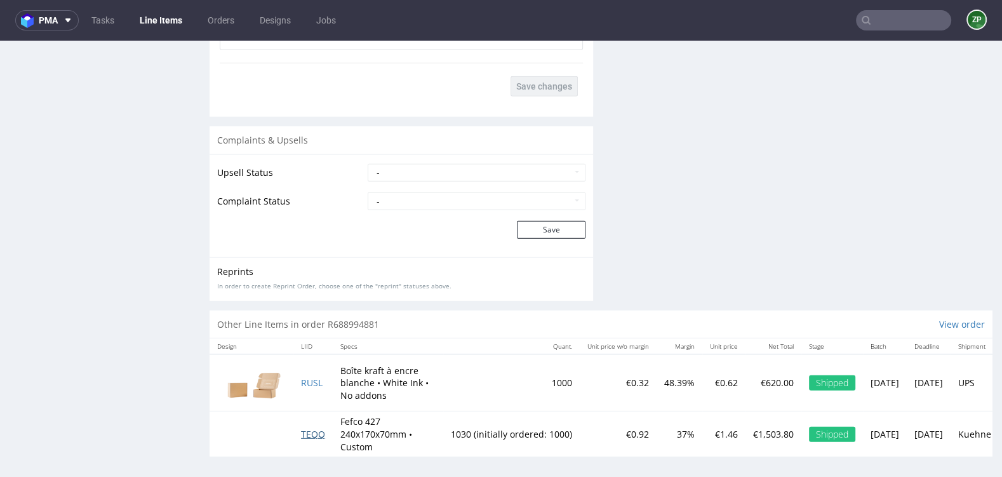
click at [314, 432] on span "TEQQ" at bounding box center [313, 434] width 24 height 12
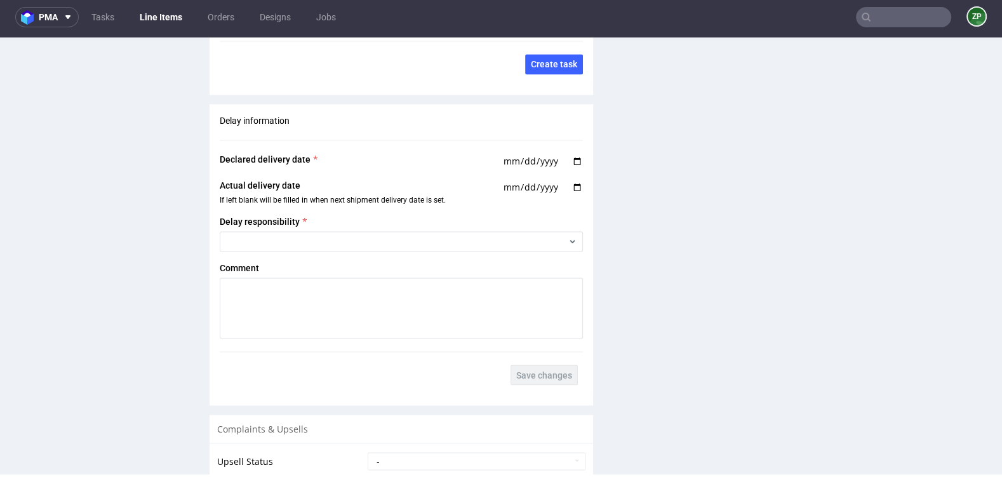
scroll to position [1561, 0]
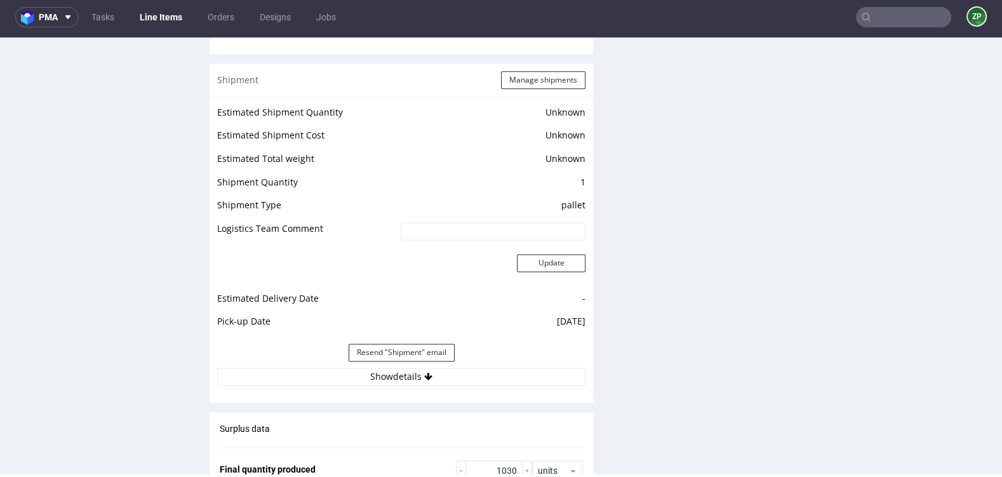
click at [429, 368] on button "Show details" at bounding box center [401, 377] width 368 height 18
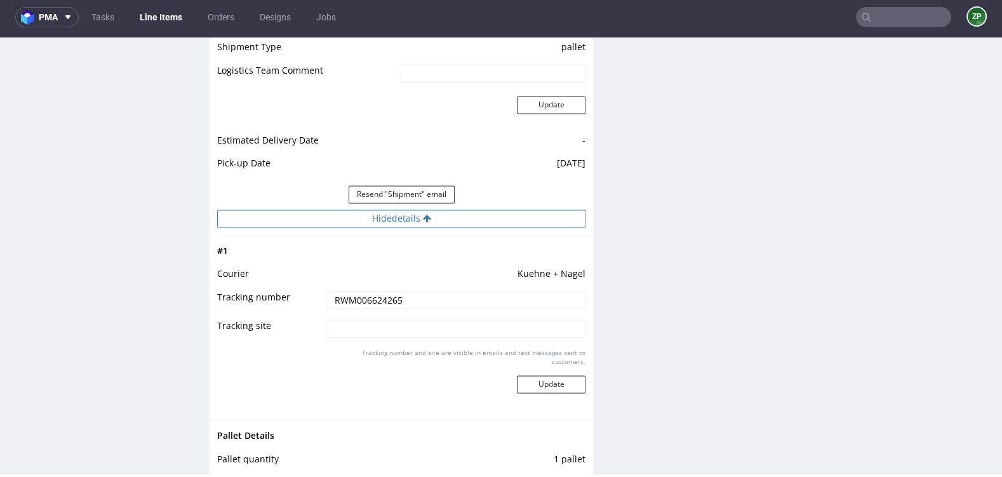
scroll to position [1757, 0]
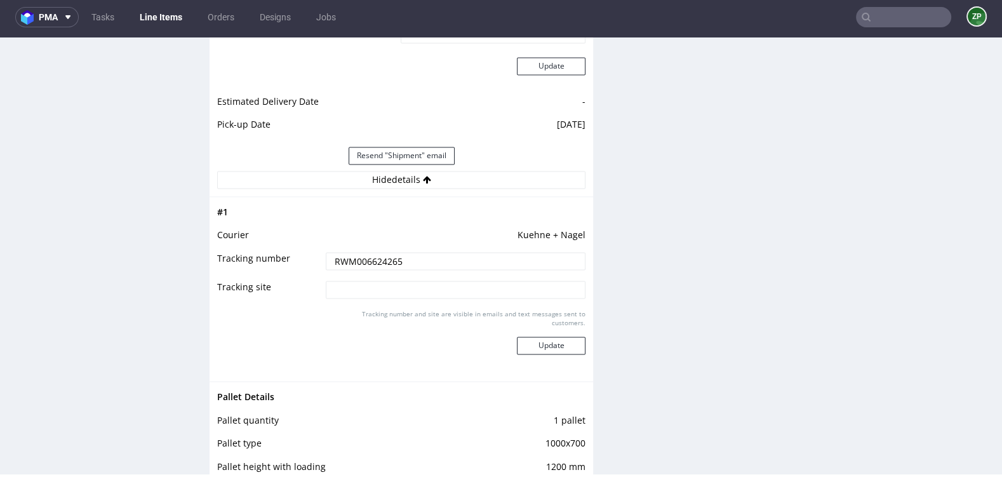
click at [380, 252] on input "RWM006624265" at bounding box center [456, 261] width 260 height 18
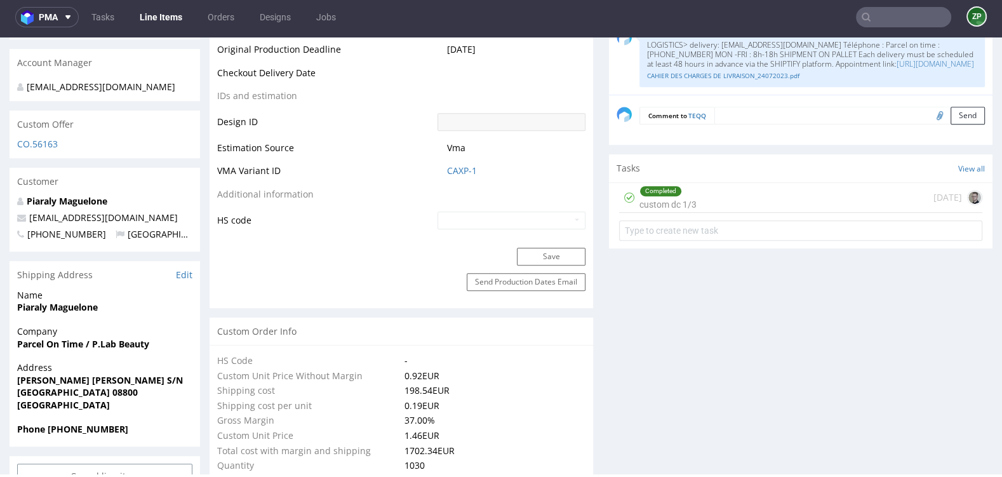
scroll to position [0, 0]
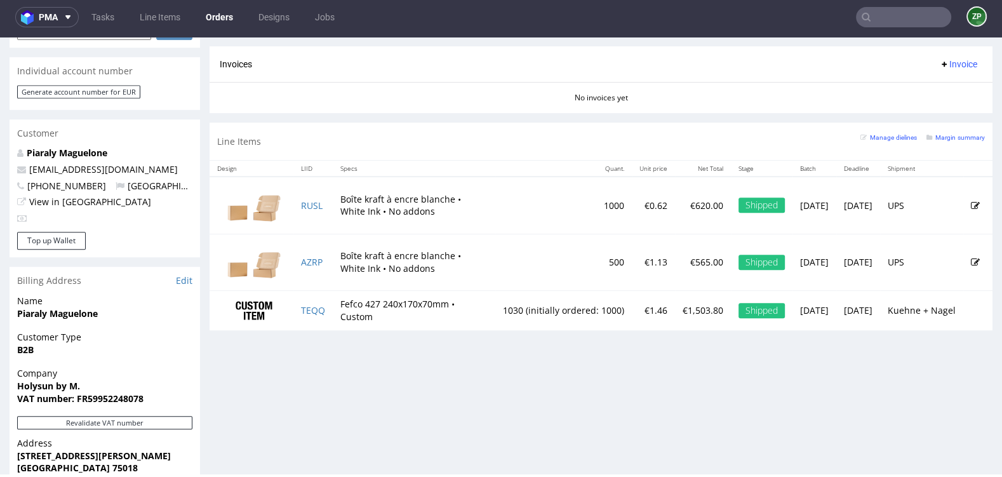
scroll to position [356, 0]
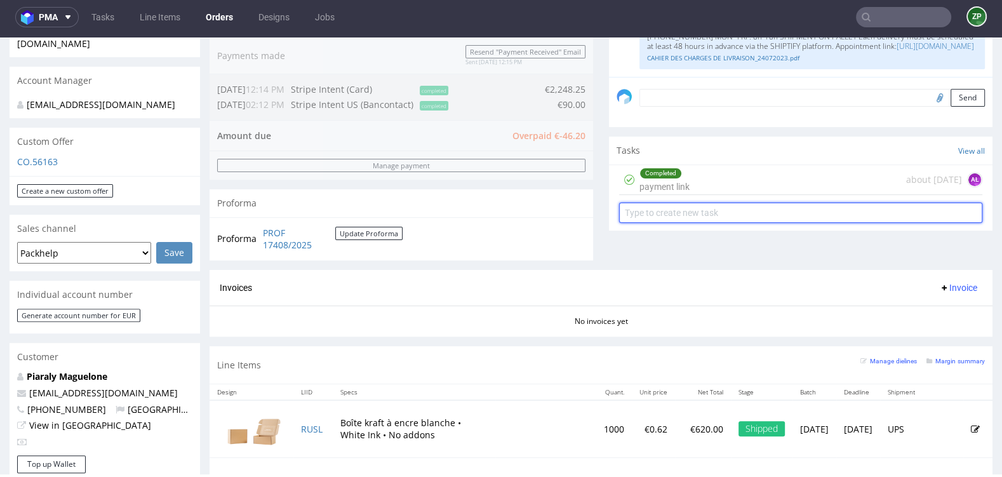
click at [671, 205] on input "text" at bounding box center [800, 213] width 363 height 20
type input "invoice"
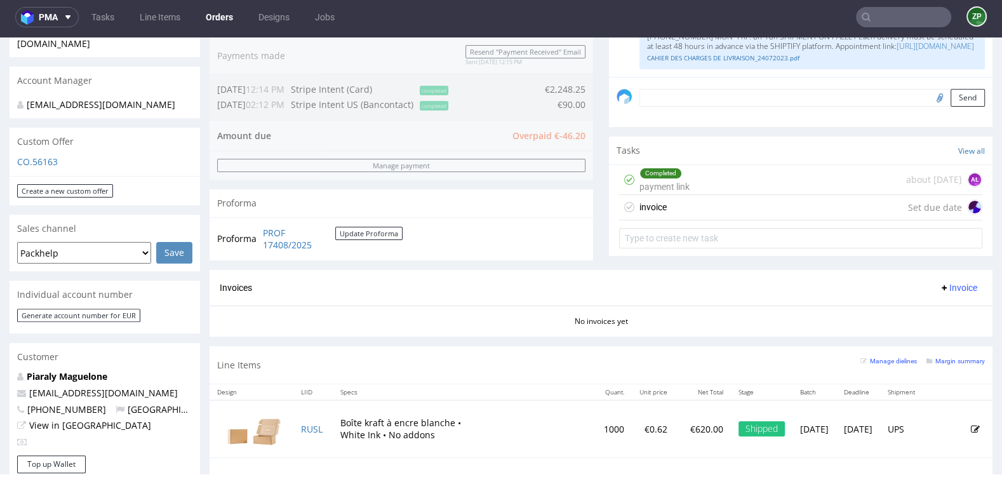
click at [700, 209] on div "invoice Set due date" at bounding box center [800, 207] width 363 height 25
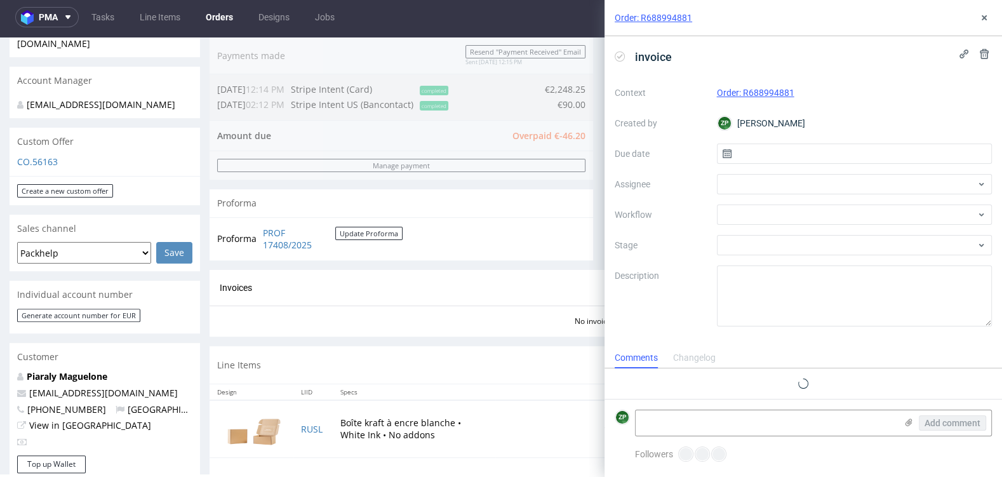
scroll to position [10, 0]
click at [691, 416] on textarea at bounding box center [766, 422] width 260 height 25
type textarea "surplus w discount"
click at [810, 149] on input "text" at bounding box center [855, 153] width 276 height 20
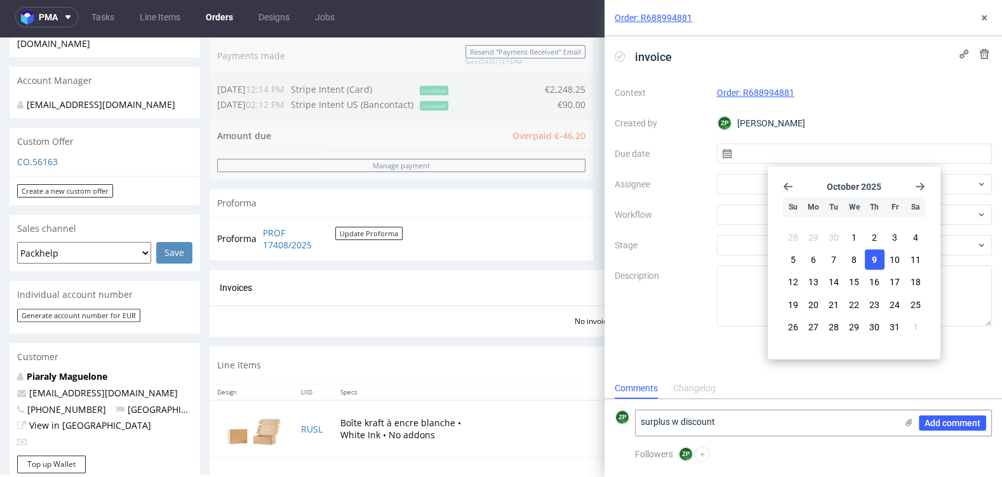
click at [876, 259] on span "9" at bounding box center [874, 259] width 5 height 13
type input "09/10/2025"
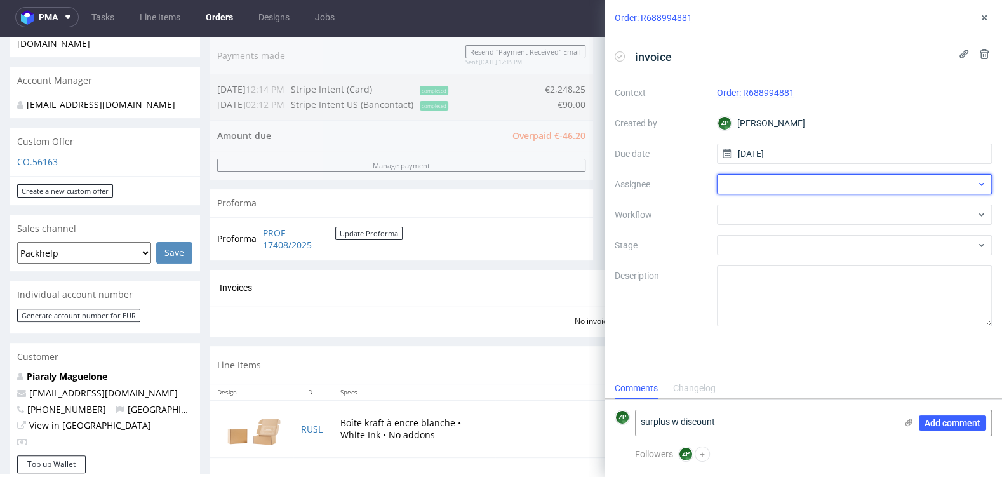
click at [753, 192] on div at bounding box center [855, 184] width 276 height 20
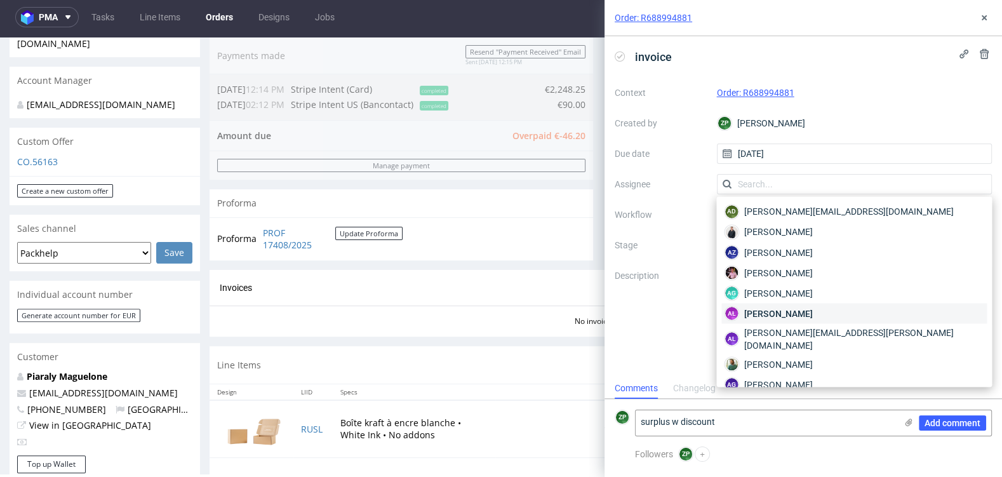
click at [761, 313] on span "Aleksandra Łętowska" at bounding box center [778, 313] width 68 height 13
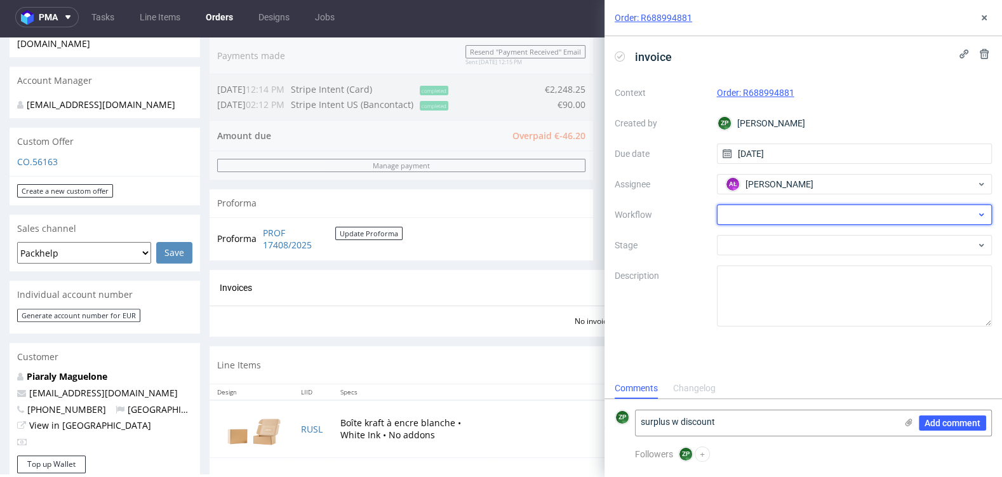
click at [755, 213] on div at bounding box center [855, 214] width 276 height 20
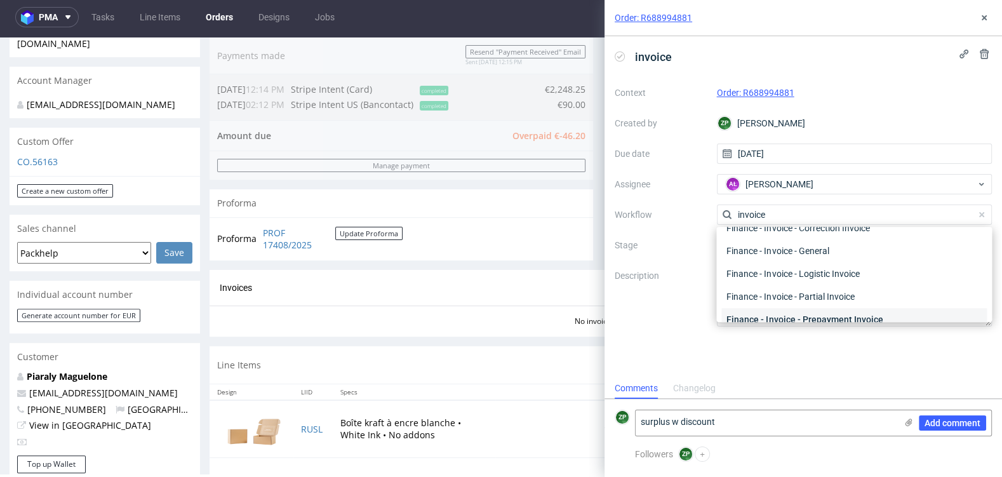
scroll to position [32, 0]
type input "invoice"
click at [818, 247] on div "Finance - Invoice - General" at bounding box center [853, 250] width 265 height 23
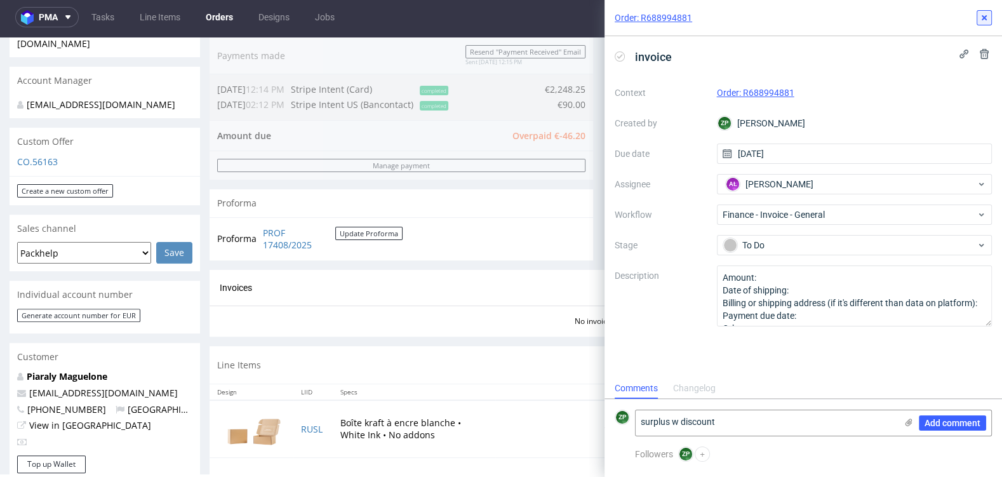
click at [982, 18] on icon at bounding box center [984, 18] width 10 height 10
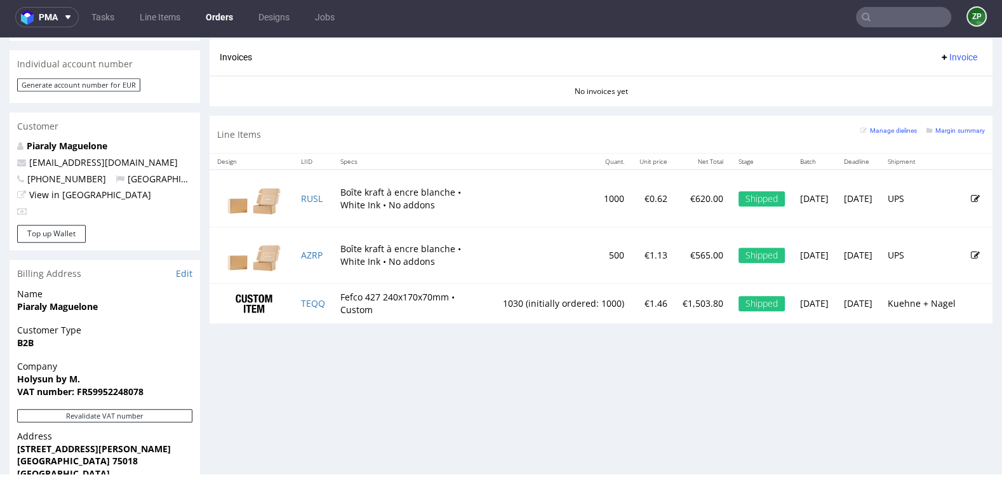
scroll to position [627, 0]
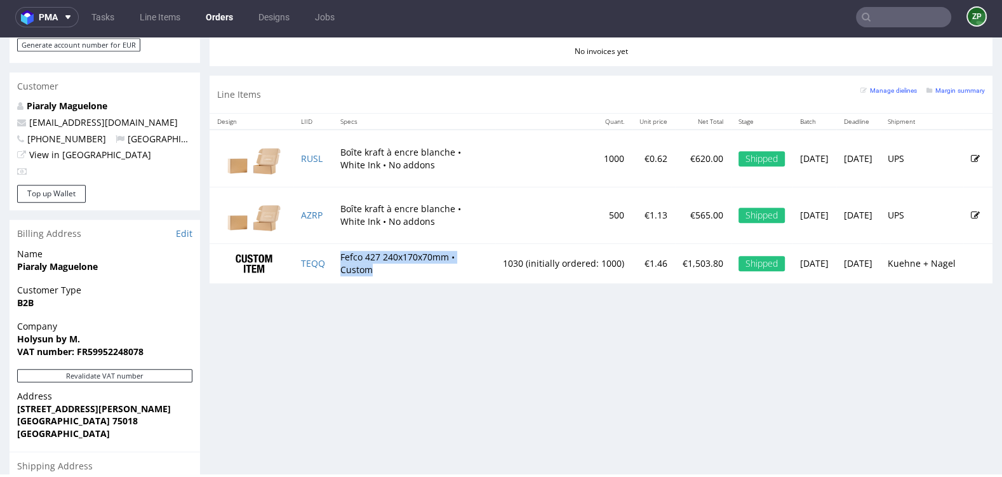
drag, startPoint x: 369, startPoint y: 273, endPoint x: 341, endPoint y: 251, distance: 35.3
click at [341, 251] on td "Fefco 427 240x170x70mm • Custom" at bounding box center [414, 263] width 163 height 39
copy td "Fefco 427 240x170x70mm • Custom"
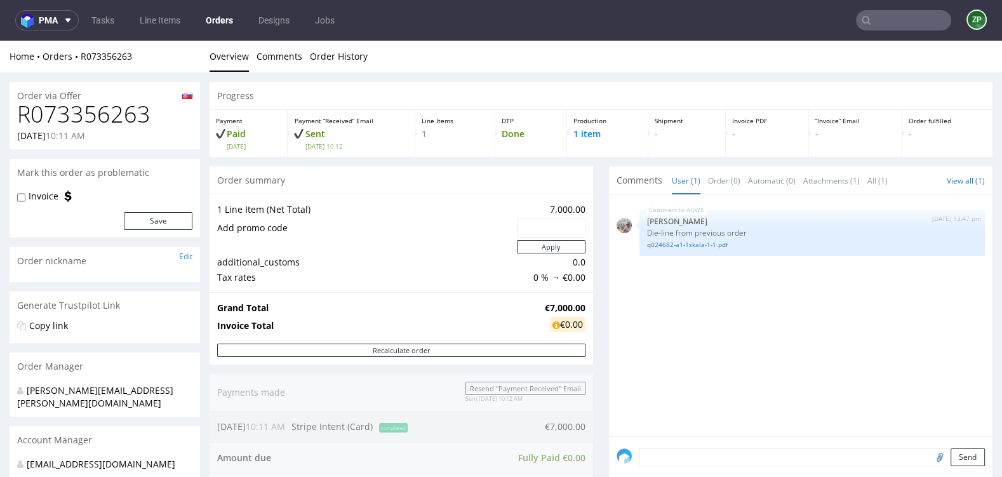
scroll to position [3, 0]
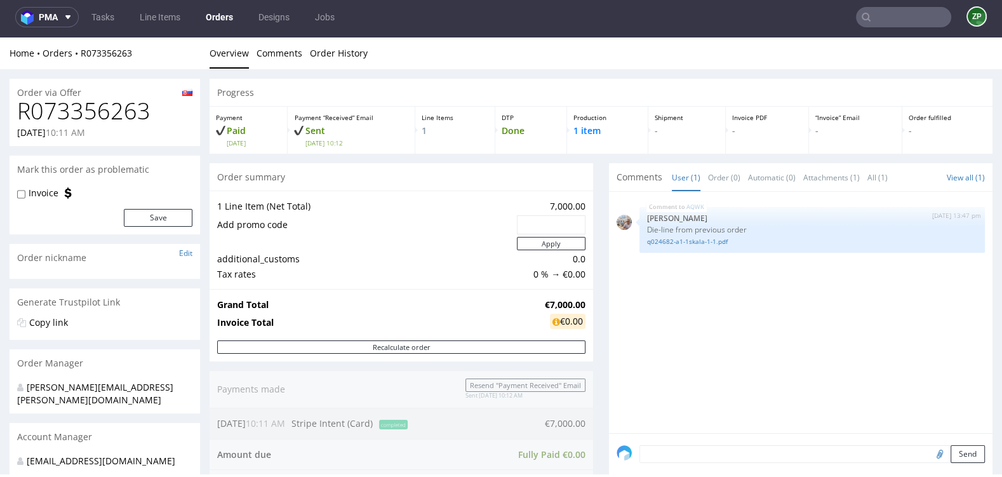
click at [221, 19] on link "Orders" at bounding box center [219, 17] width 43 height 20
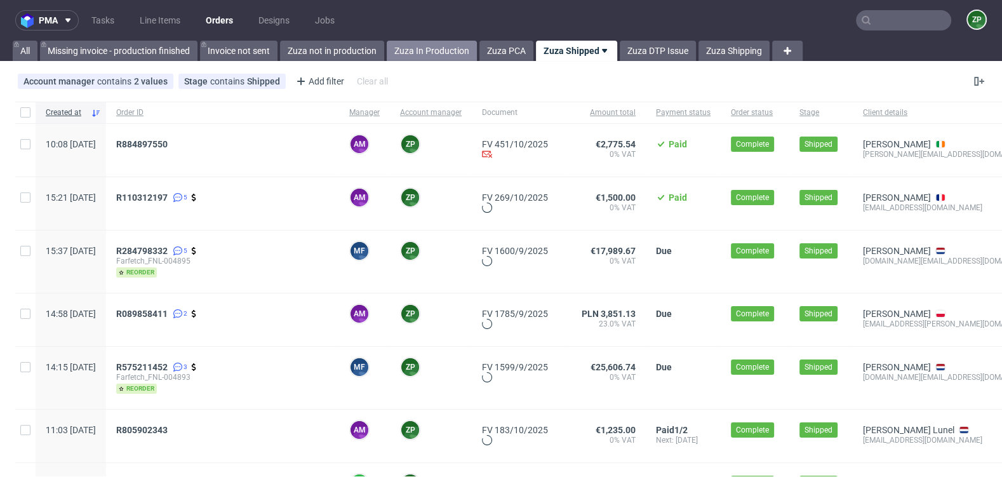
click at [425, 51] on link "Zuza In Production" at bounding box center [432, 51] width 90 height 20
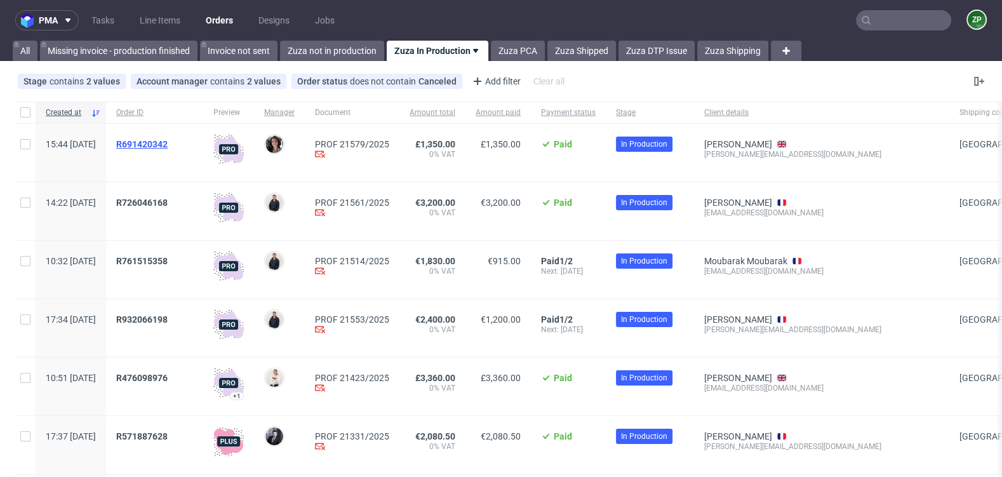
click at [168, 143] on span "R691420342" at bounding box center [141, 144] width 51 height 10
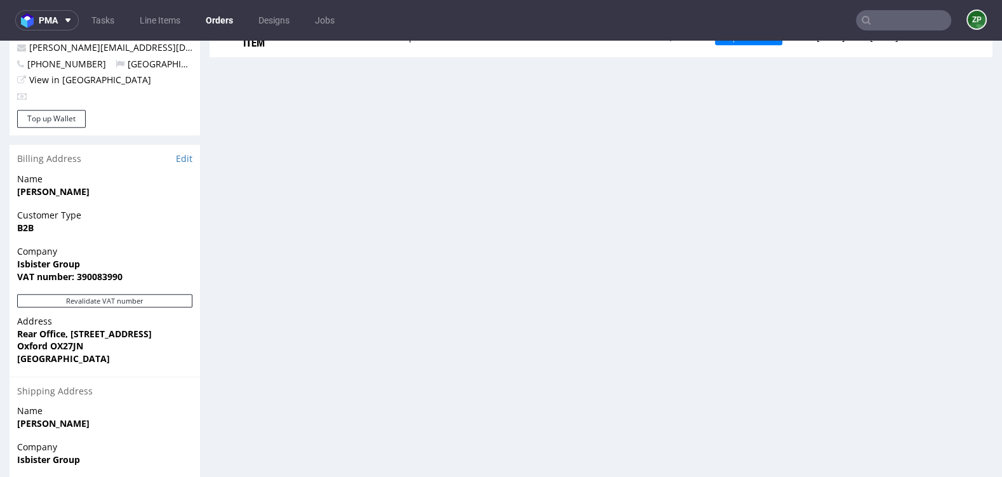
scroll to position [591, 0]
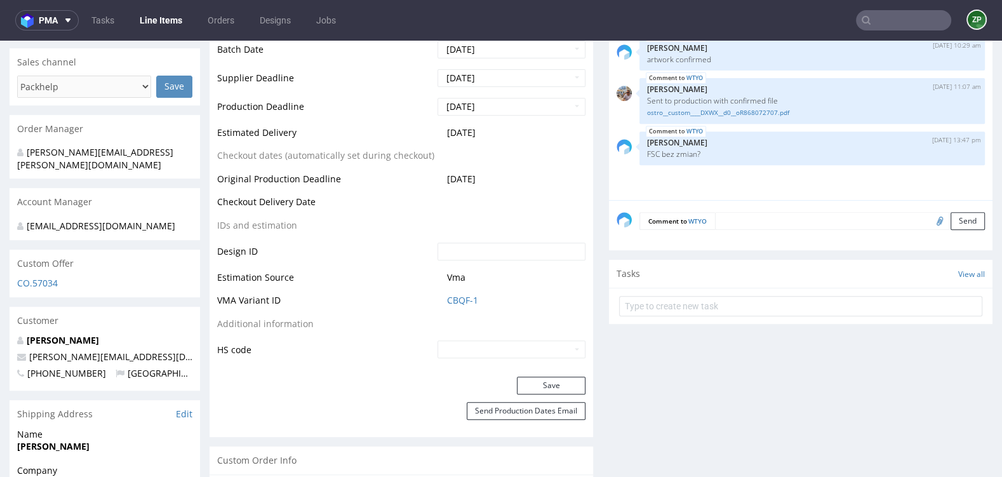
scroll to position [513, 0]
click at [724, 204] on div "Comment to WTYO Send" at bounding box center [800, 224] width 383 height 51
click at [724, 214] on textarea at bounding box center [850, 220] width 270 height 18
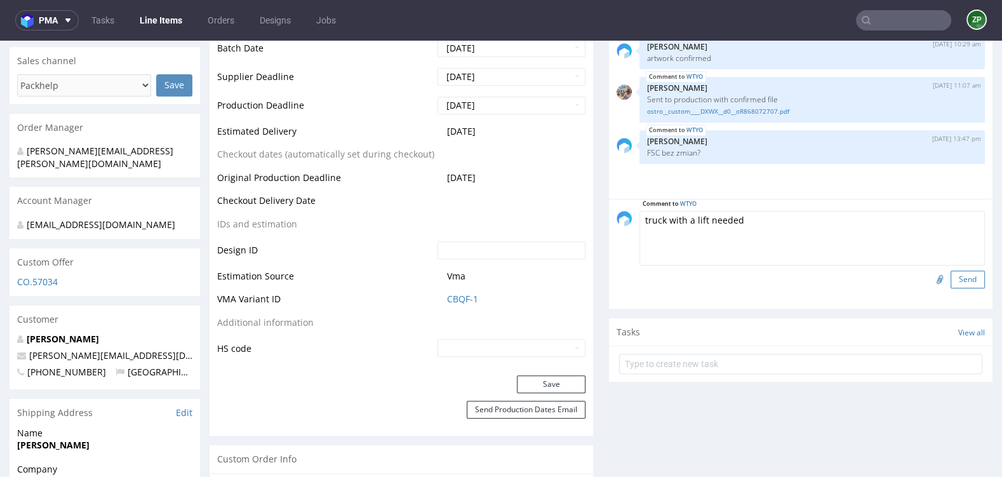
type textarea "truck with a lift needed"
click at [959, 278] on button "Send" at bounding box center [967, 279] width 34 height 18
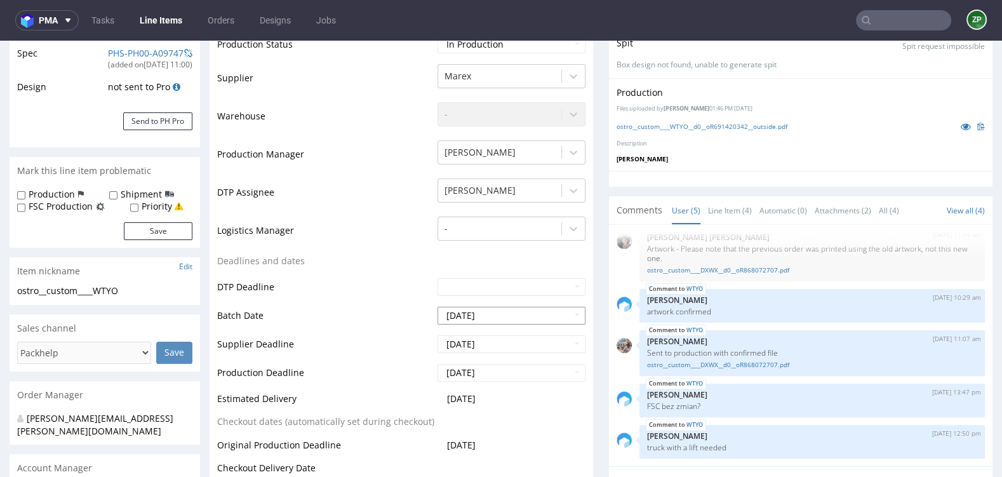
scroll to position [0, 0]
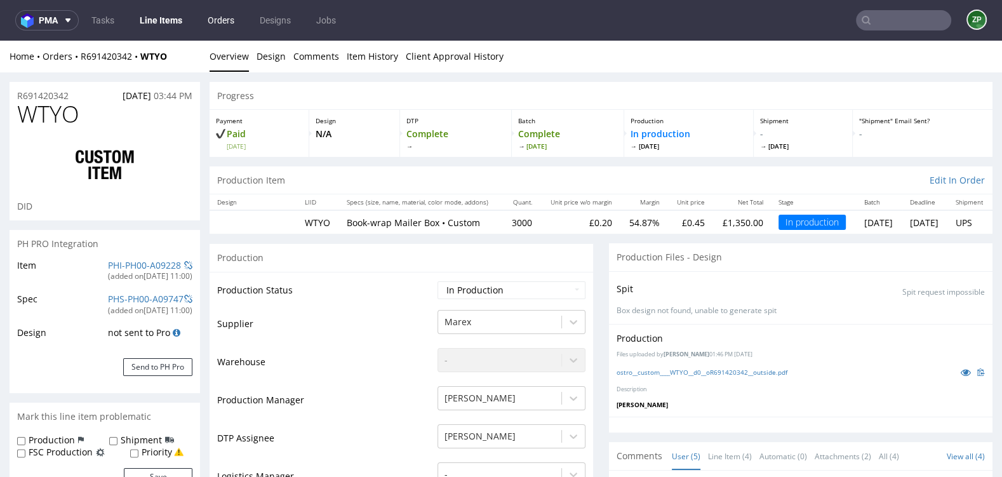
click at [215, 15] on link "Orders" at bounding box center [221, 20] width 42 height 20
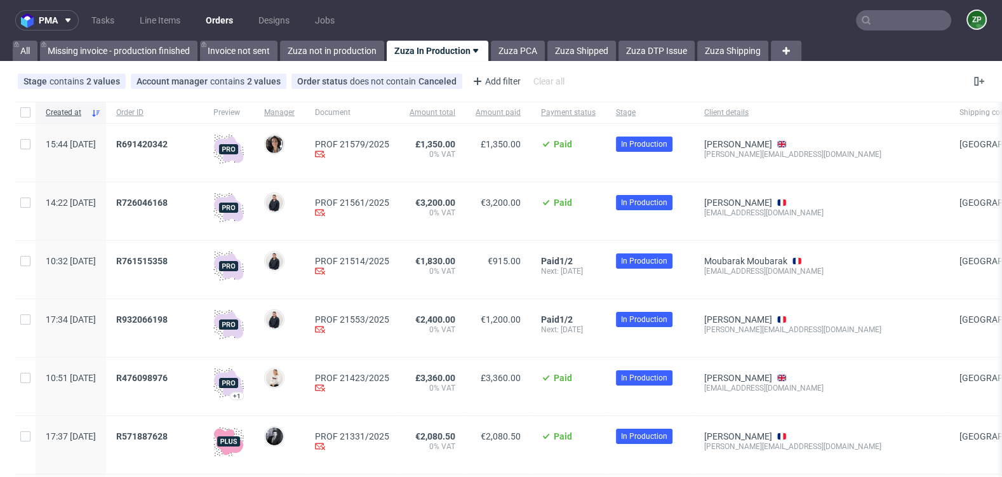
click at [885, 16] on input "text" at bounding box center [903, 20] width 95 height 20
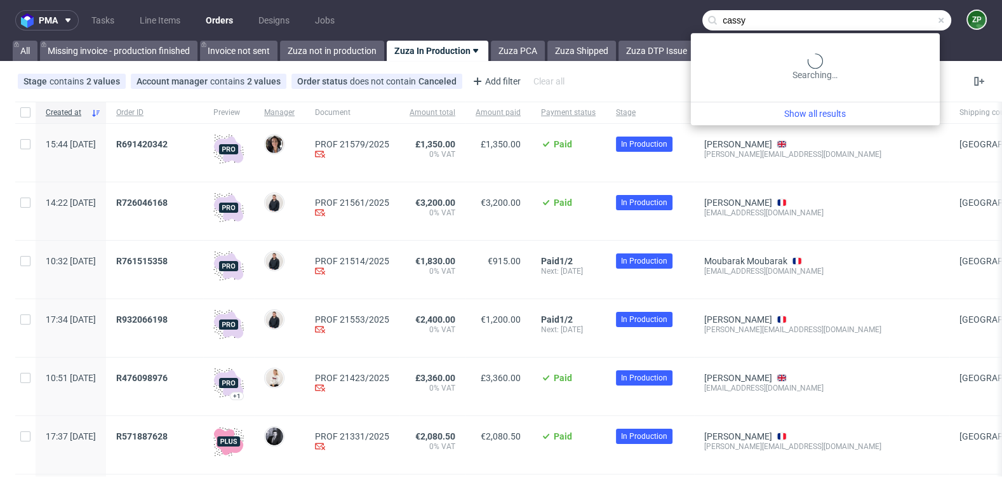
type input "cassy"
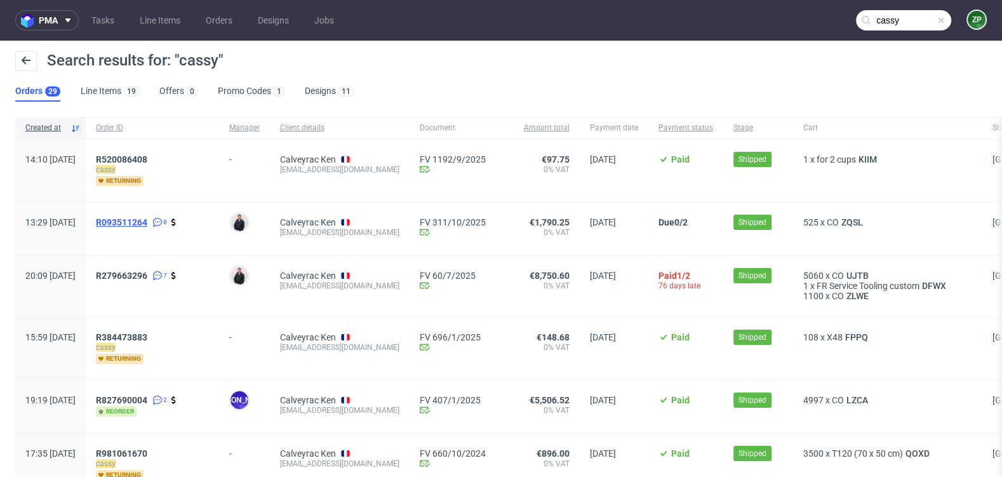
click at [147, 217] on span "R093511264" at bounding box center [121, 222] width 51 height 10
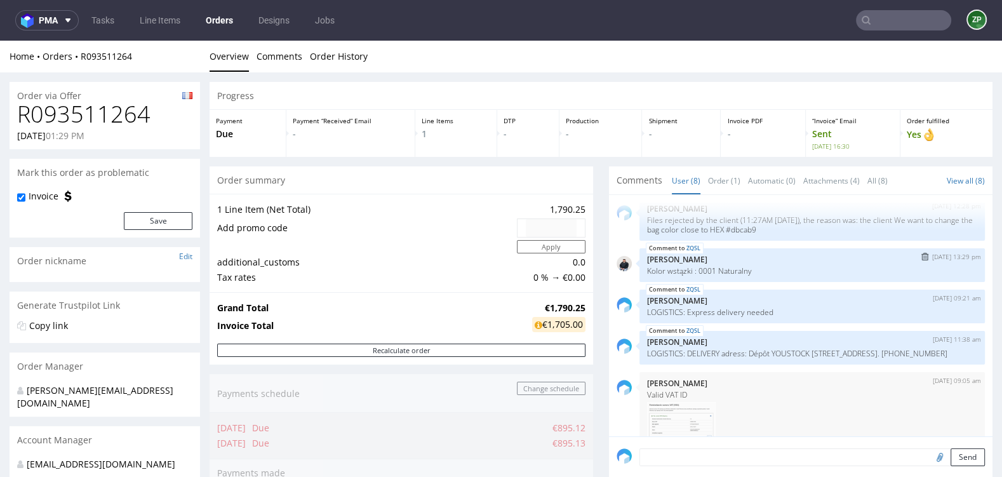
scroll to position [157, 0]
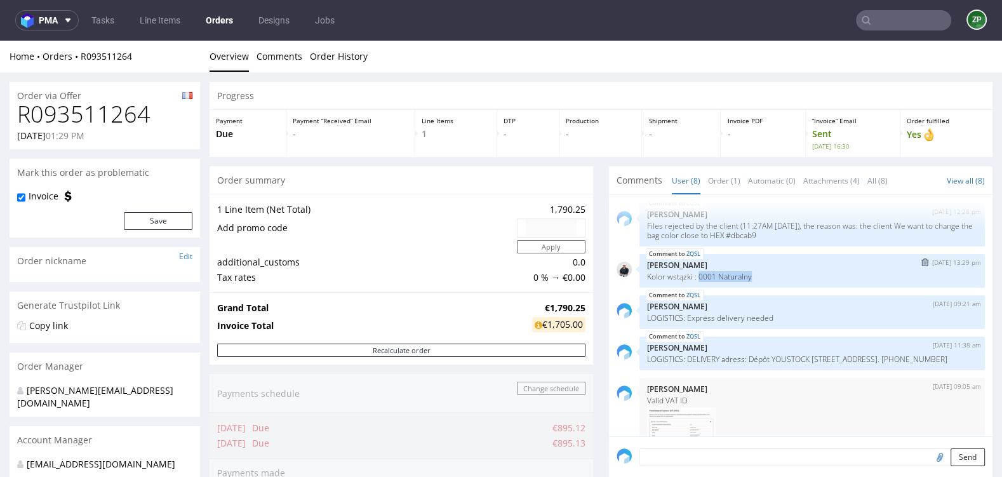
drag, startPoint x: 694, startPoint y: 273, endPoint x: 761, endPoint y: 272, distance: 66.7
click at [761, 272] on p "Kolor wstązki : 0001 Naturalny" at bounding box center [812, 277] width 330 height 10
copy p "0001 Naturalny"
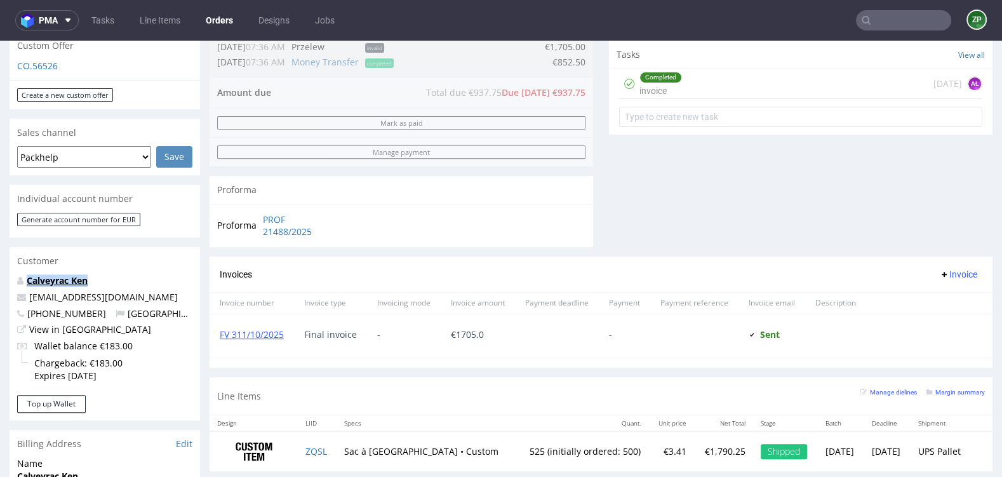
scroll to position [641, 0]
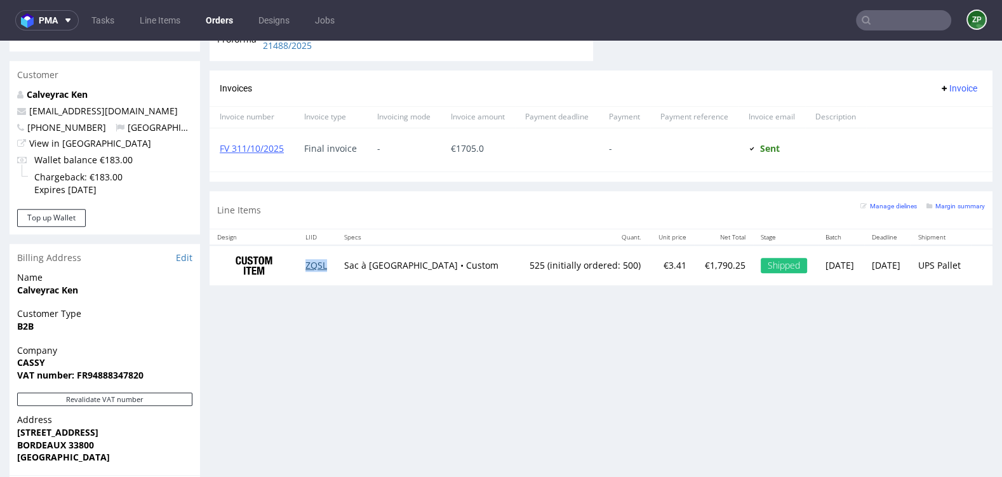
copy link "ZQSL"
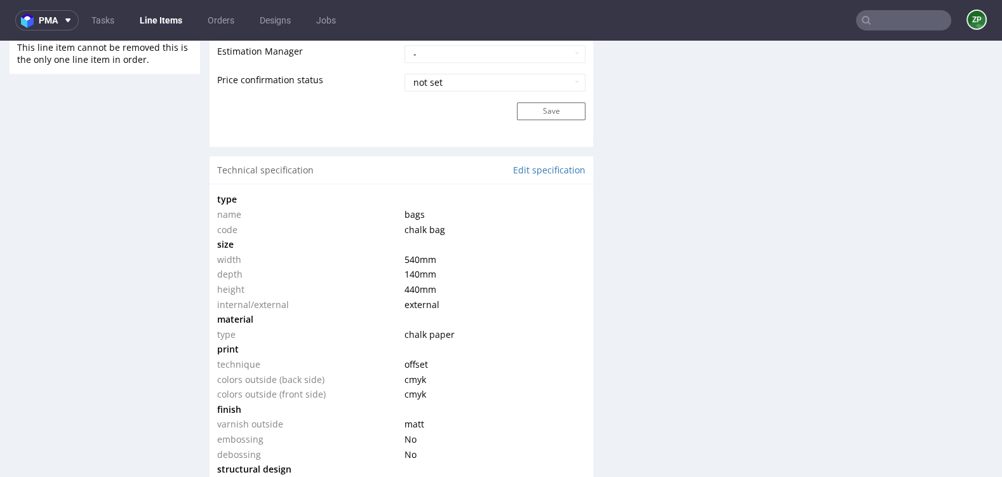
scroll to position [1101, 0]
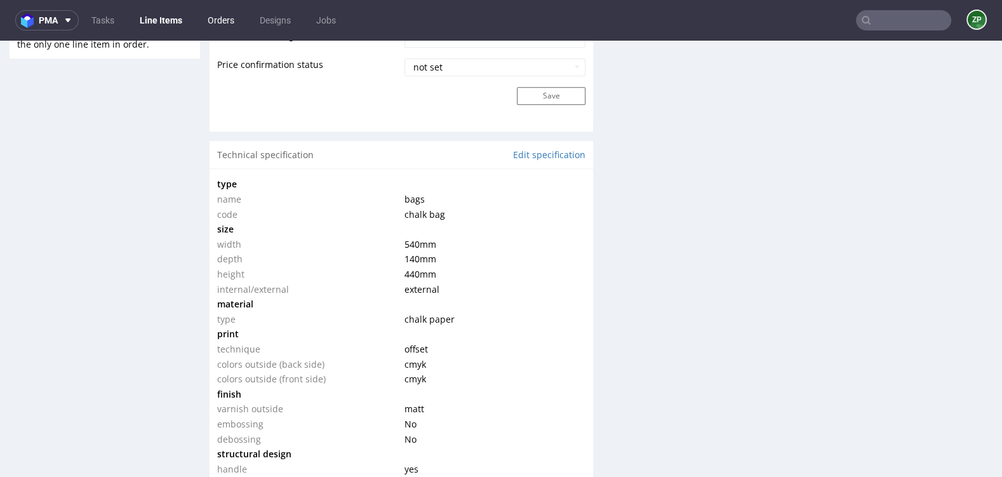
click at [209, 11] on link "Orders" at bounding box center [221, 20] width 42 height 20
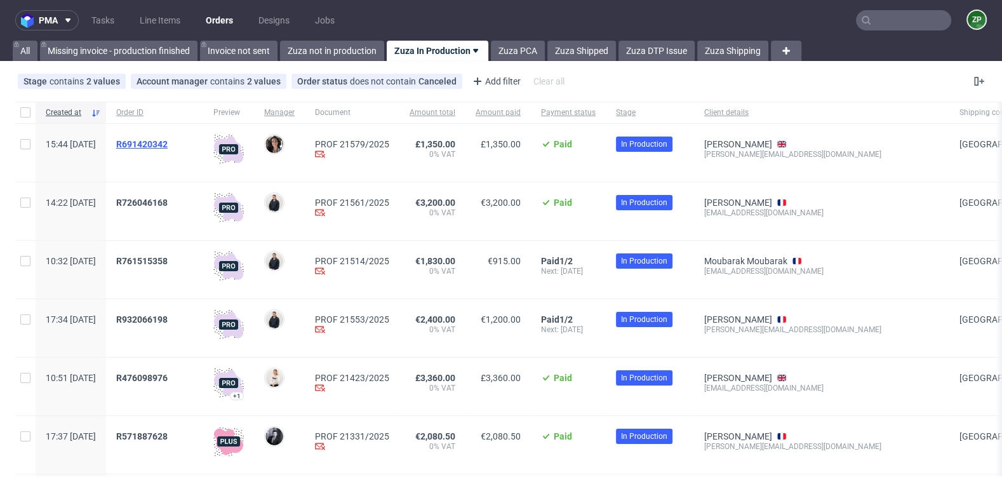
click at [168, 142] on span "R691420342" at bounding box center [141, 144] width 51 height 10
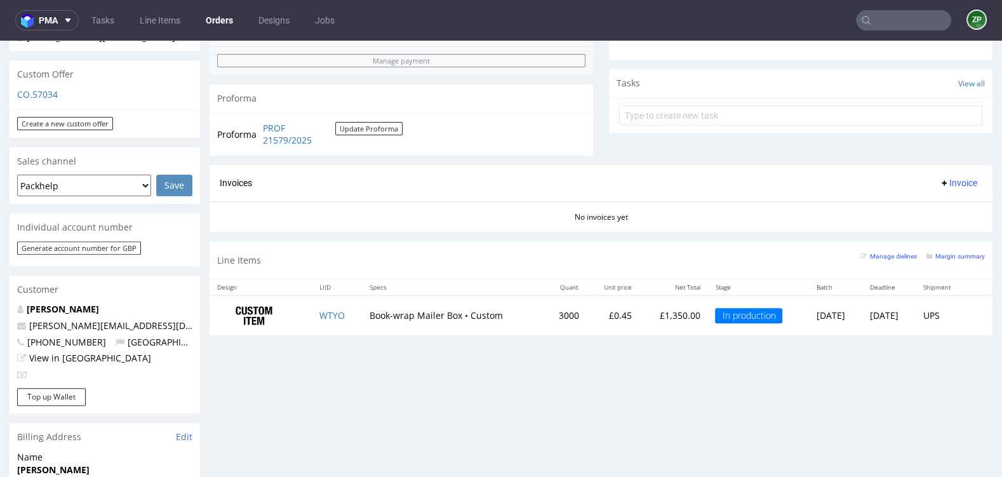
scroll to position [448, 0]
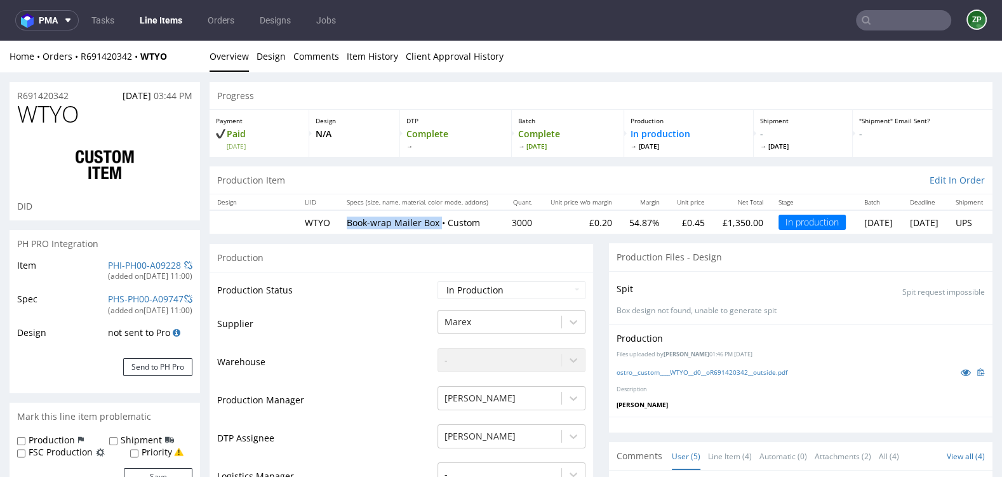
drag, startPoint x: 342, startPoint y: 220, endPoint x: 434, endPoint y: 220, distance: 91.4
click at [434, 220] on p "Book-wrap Mailer Box • Custom" at bounding box center [421, 223] width 148 height 13
copy p "Book-wrap Mailer Box"
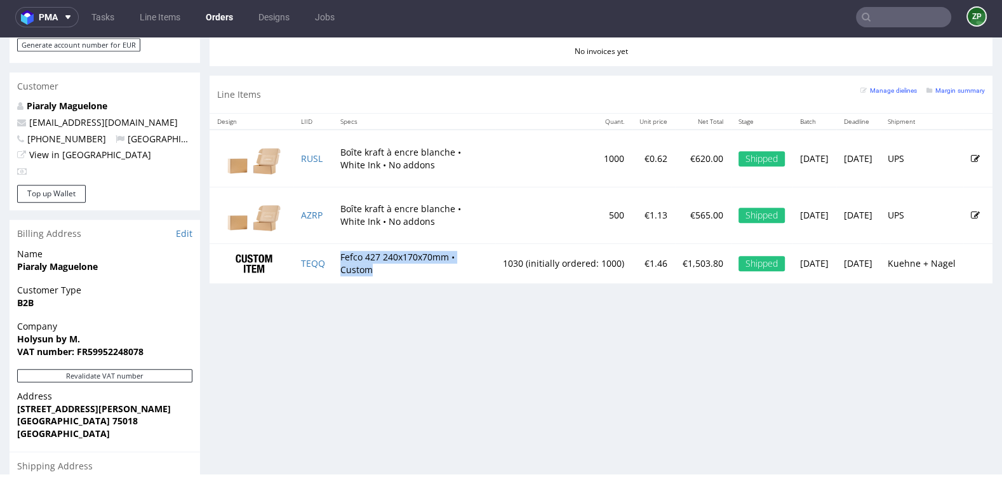
scroll to position [1221, 0]
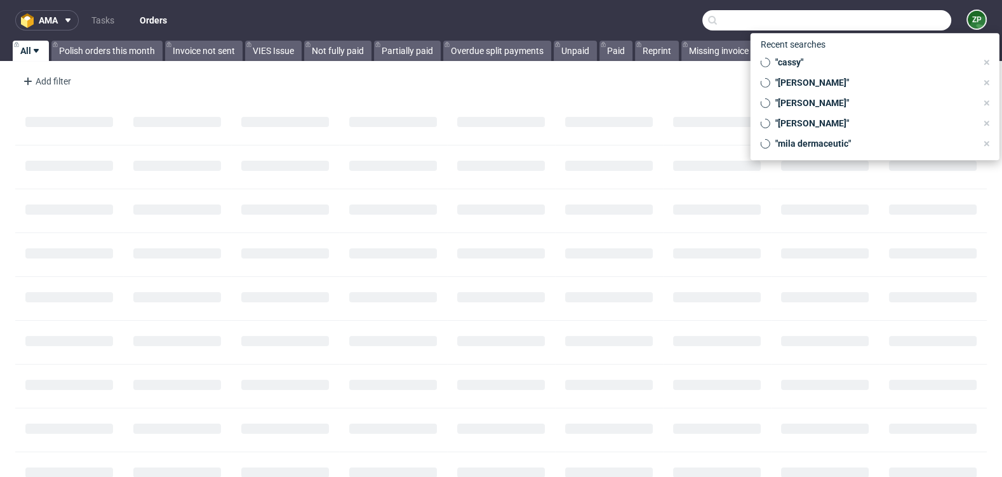
click at [884, 20] on input "text" at bounding box center [826, 20] width 249 height 20
